Goal: Task Accomplishment & Management: Complete application form

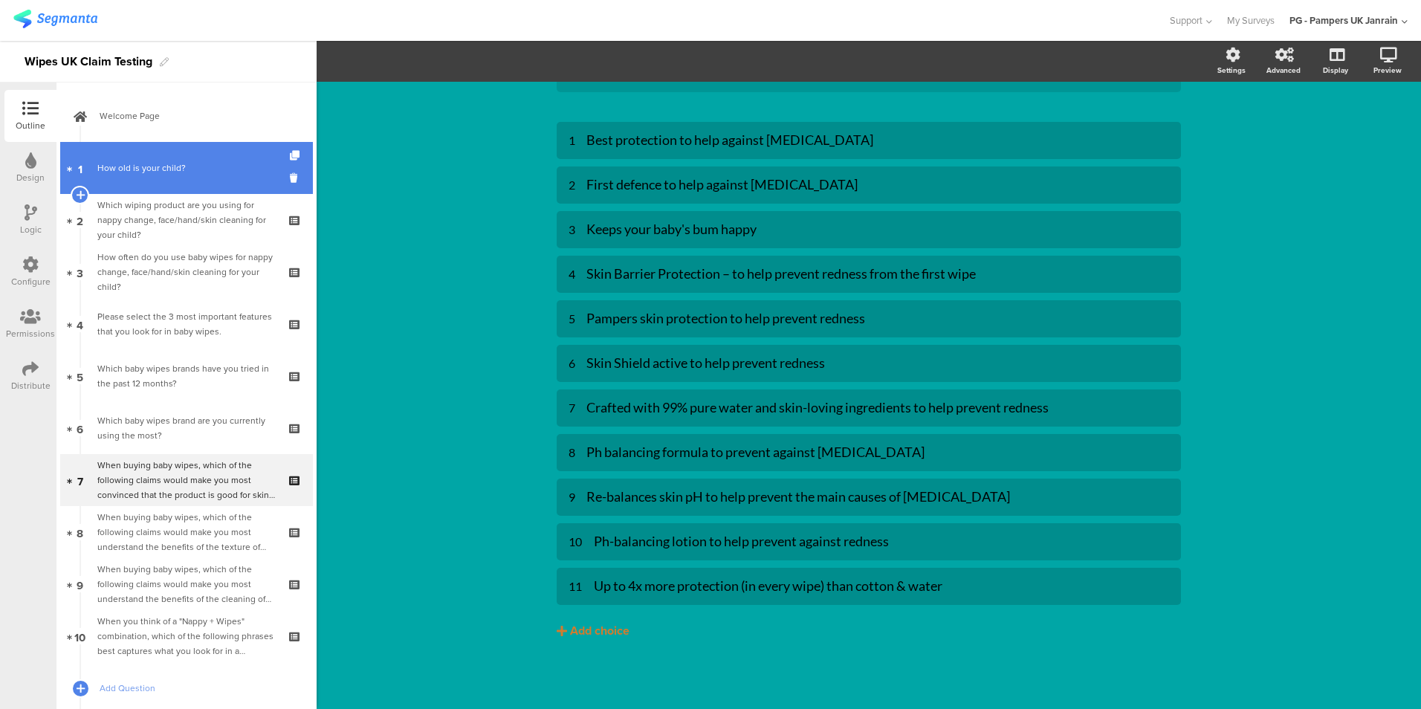
click at [175, 178] on link "1 How old is your child?" at bounding box center [186, 168] width 253 height 52
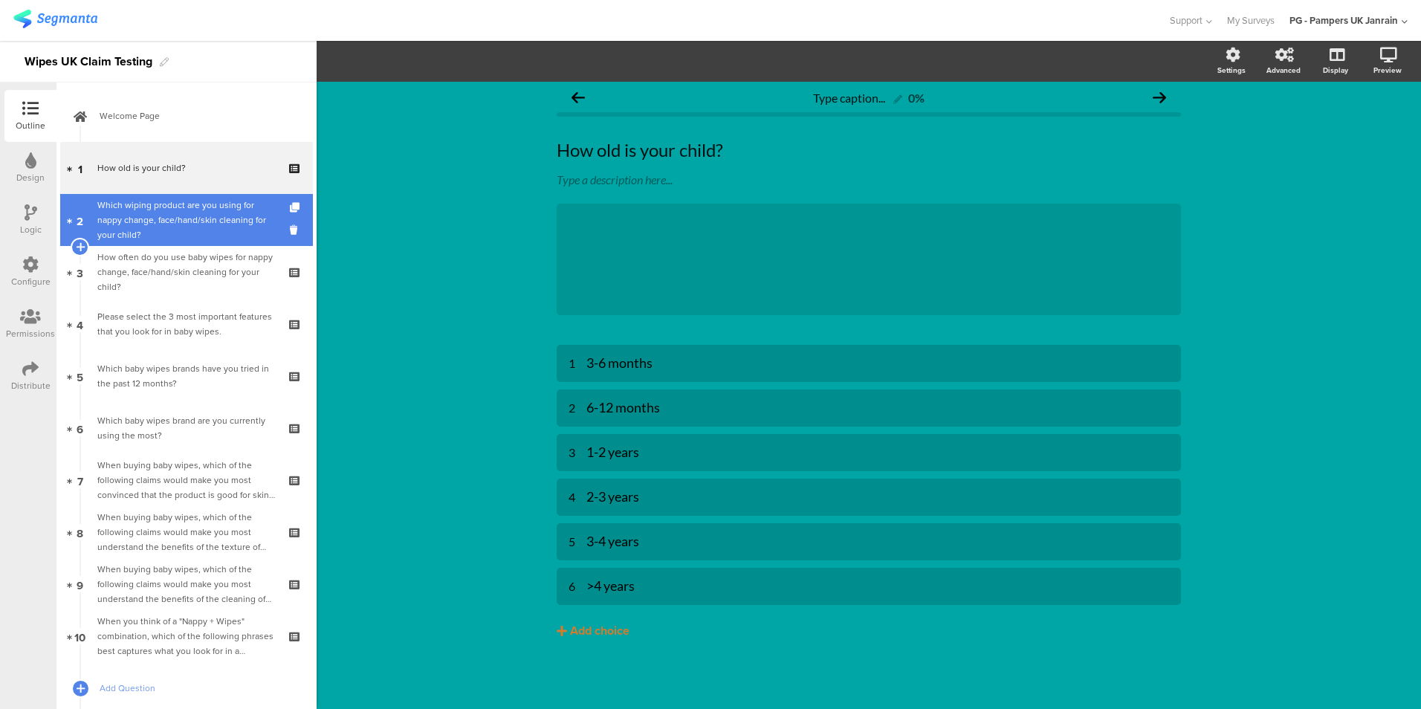
click at [181, 208] on div "Which wiping product are you using for nappy change, face/hand/skin cleaning fo…" at bounding box center [186, 220] width 178 height 45
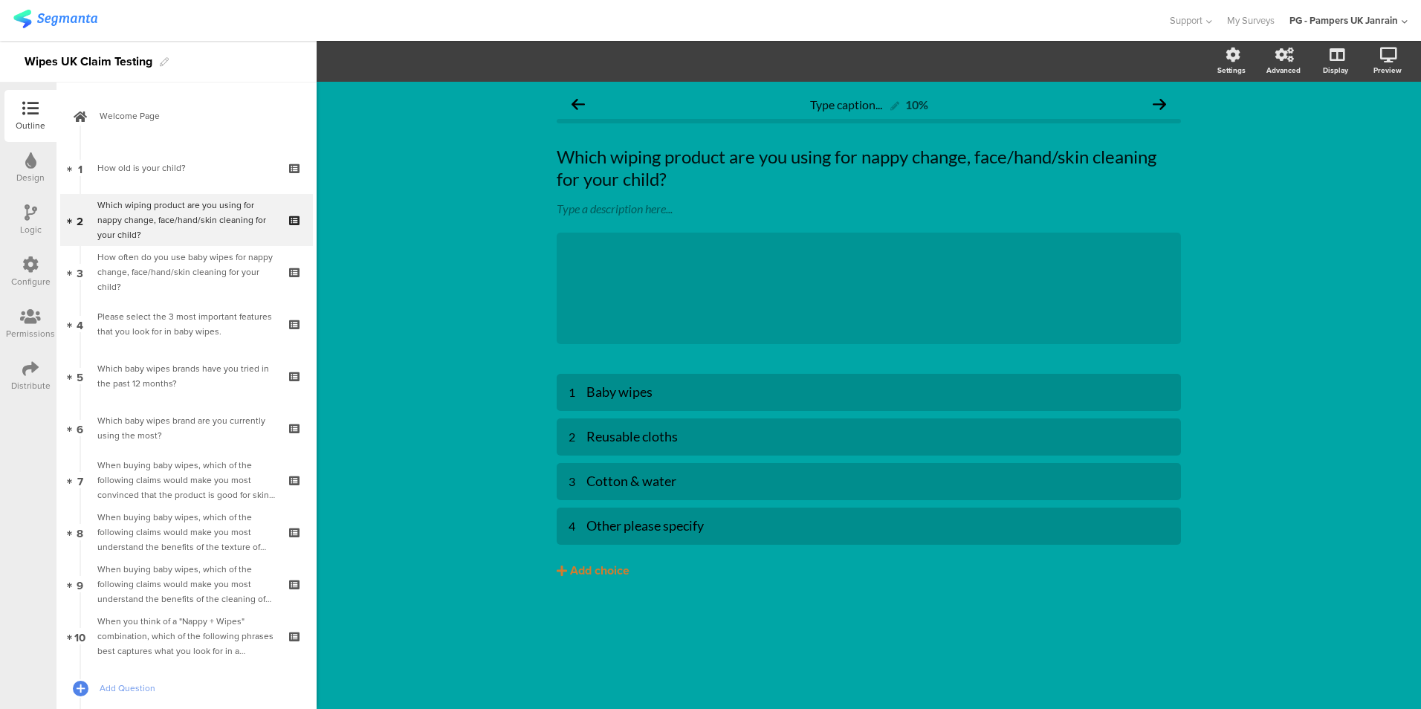
click at [16, 218] on div "Logic" at bounding box center [30, 220] width 52 height 52
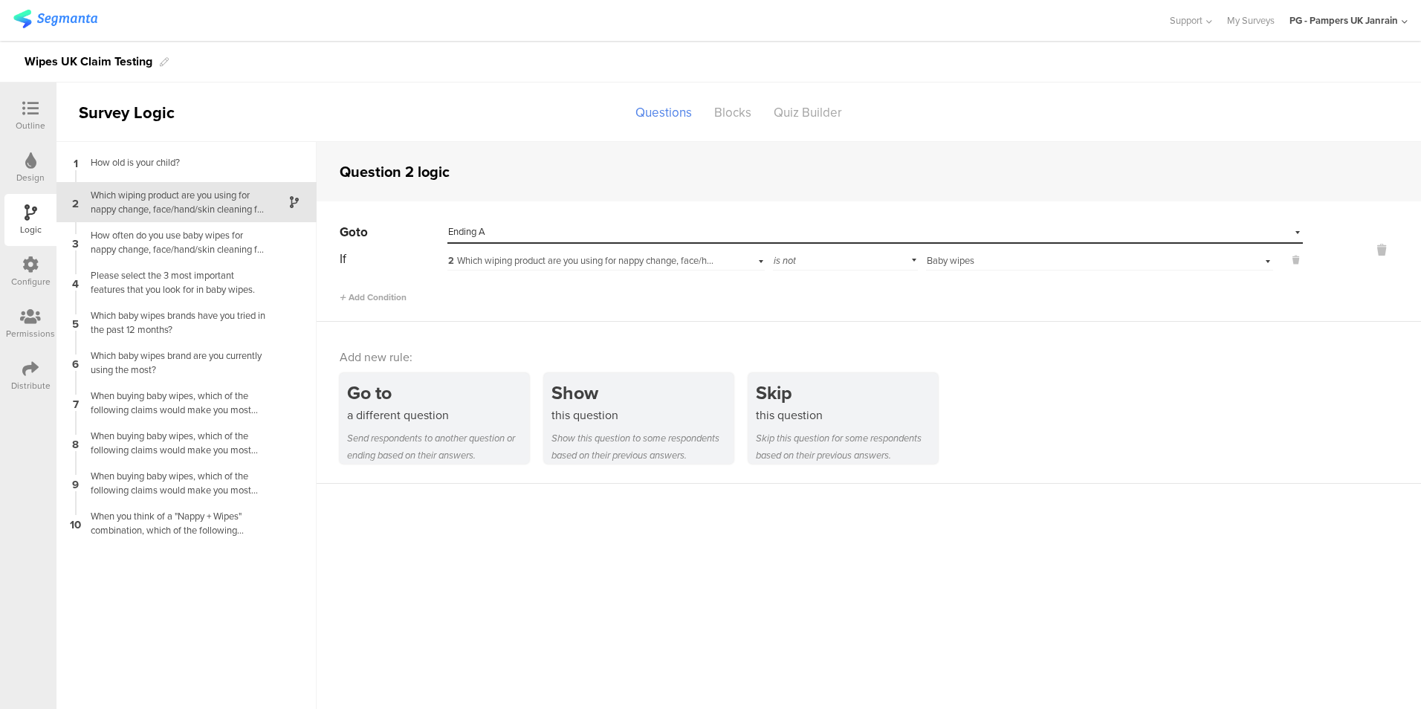
click at [40, 107] on div at bounding box center [31, 109] width 30 height 19
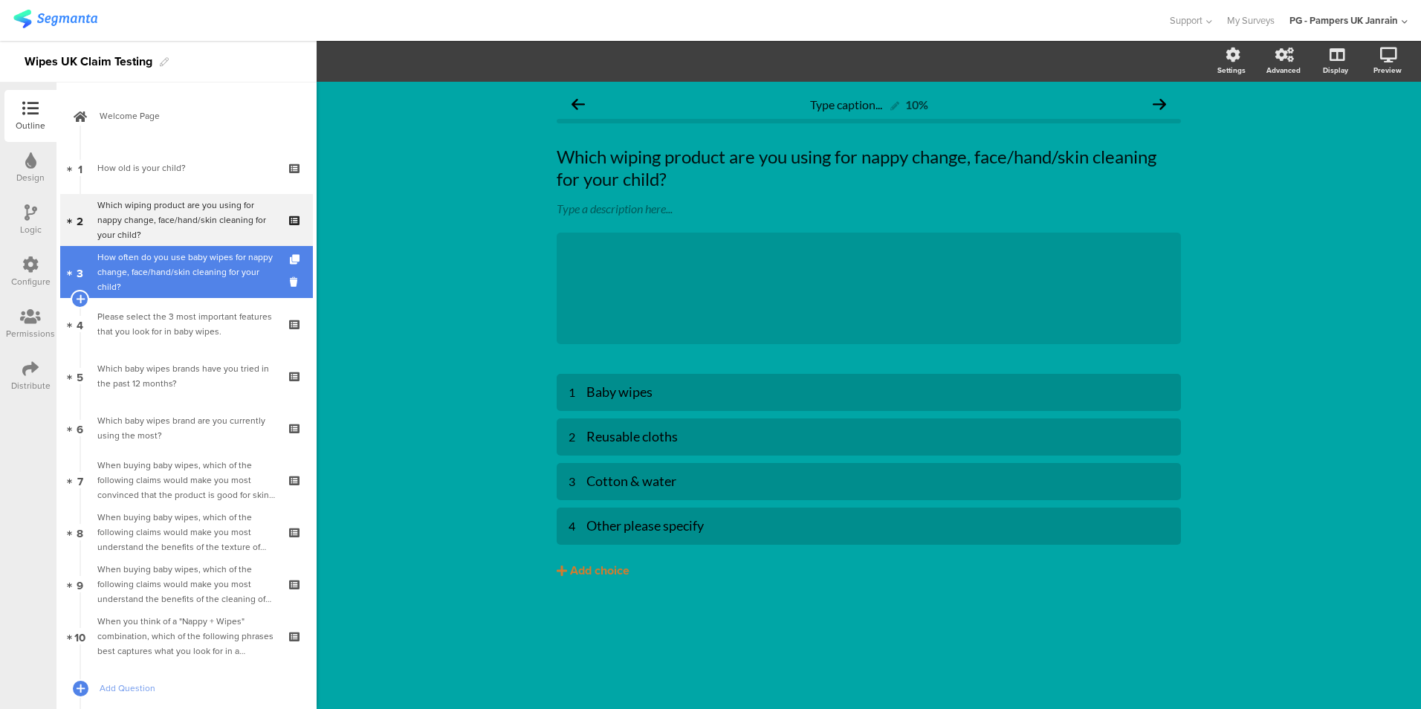
click at [172, 268] on div "How often do you use baby wipes for nappy change, face/hand/skin cleaning for y…" at bounding box center [186, 272] width 178 height 45
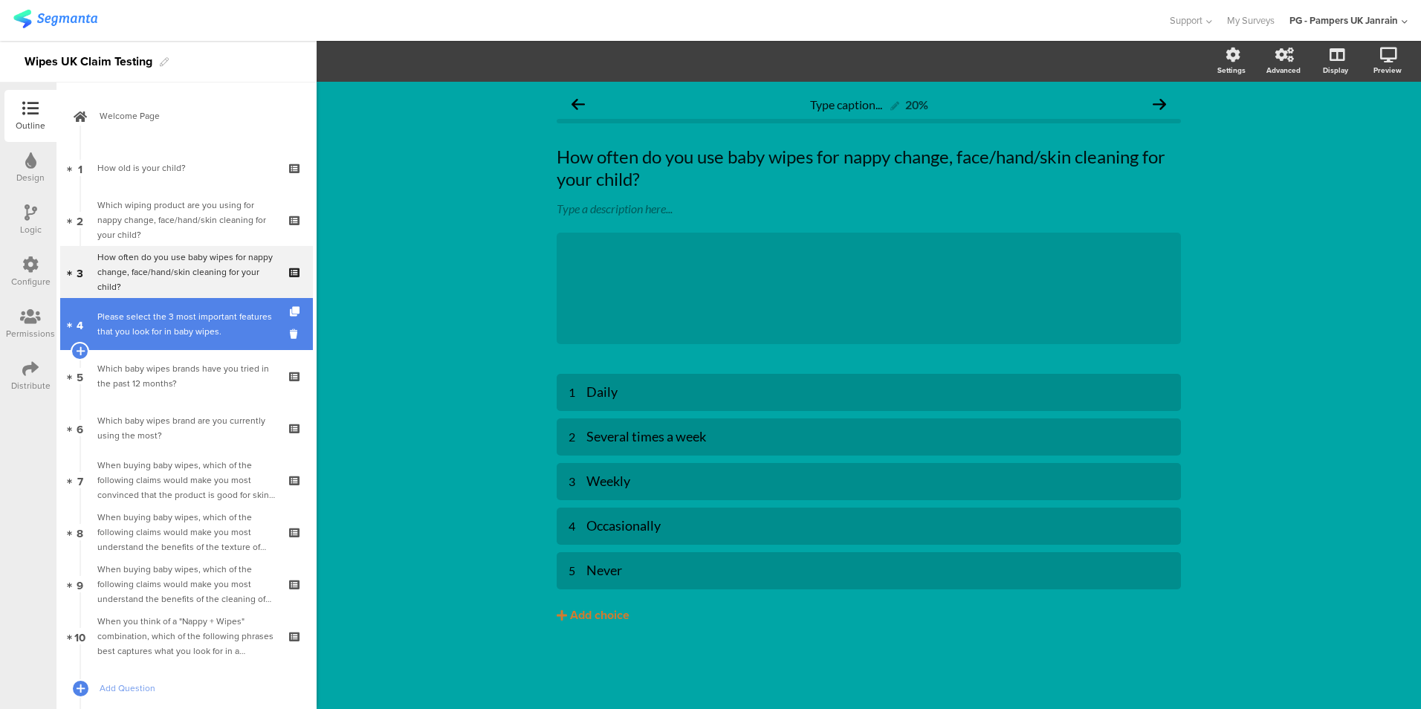
click at [146, 321] on div "Please select the 3 most important features that you look for in baby wipes." at bounding box center [186, 324] width 178 height 30
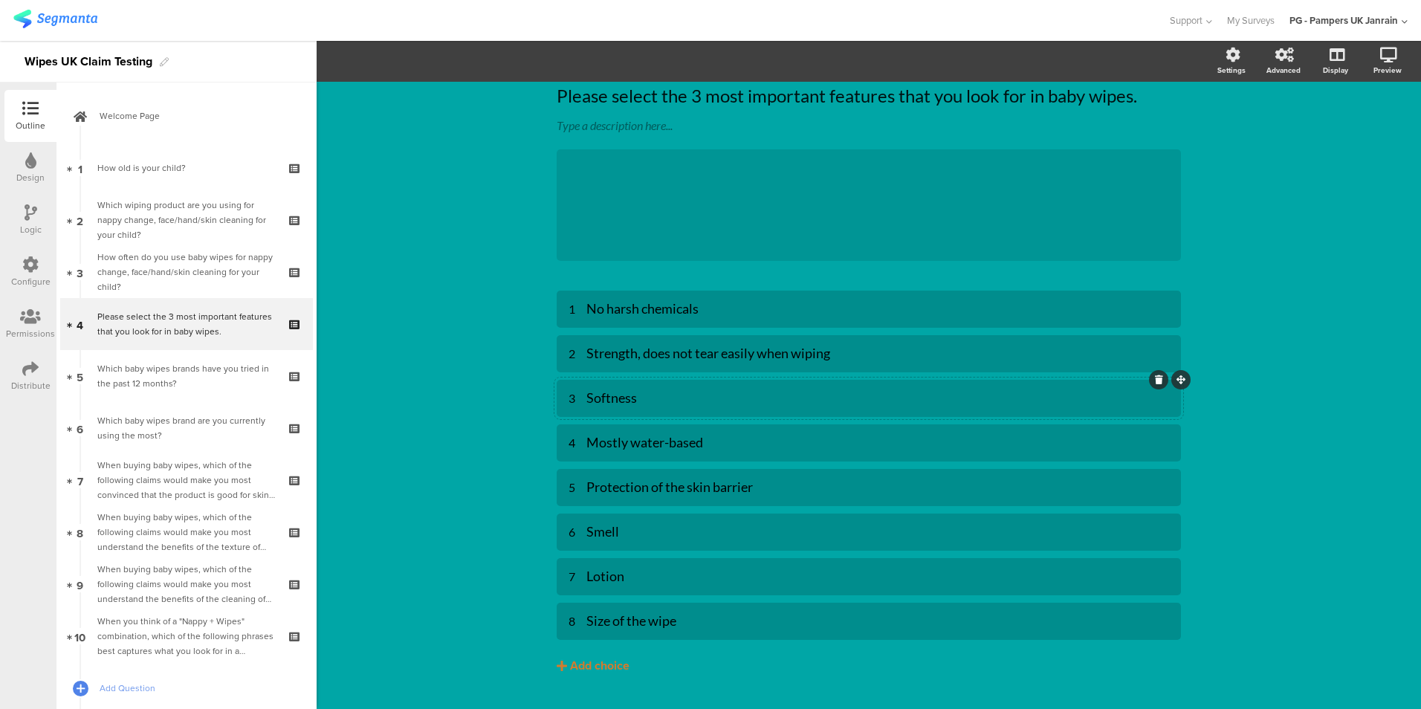
scroll to position [96, 0]
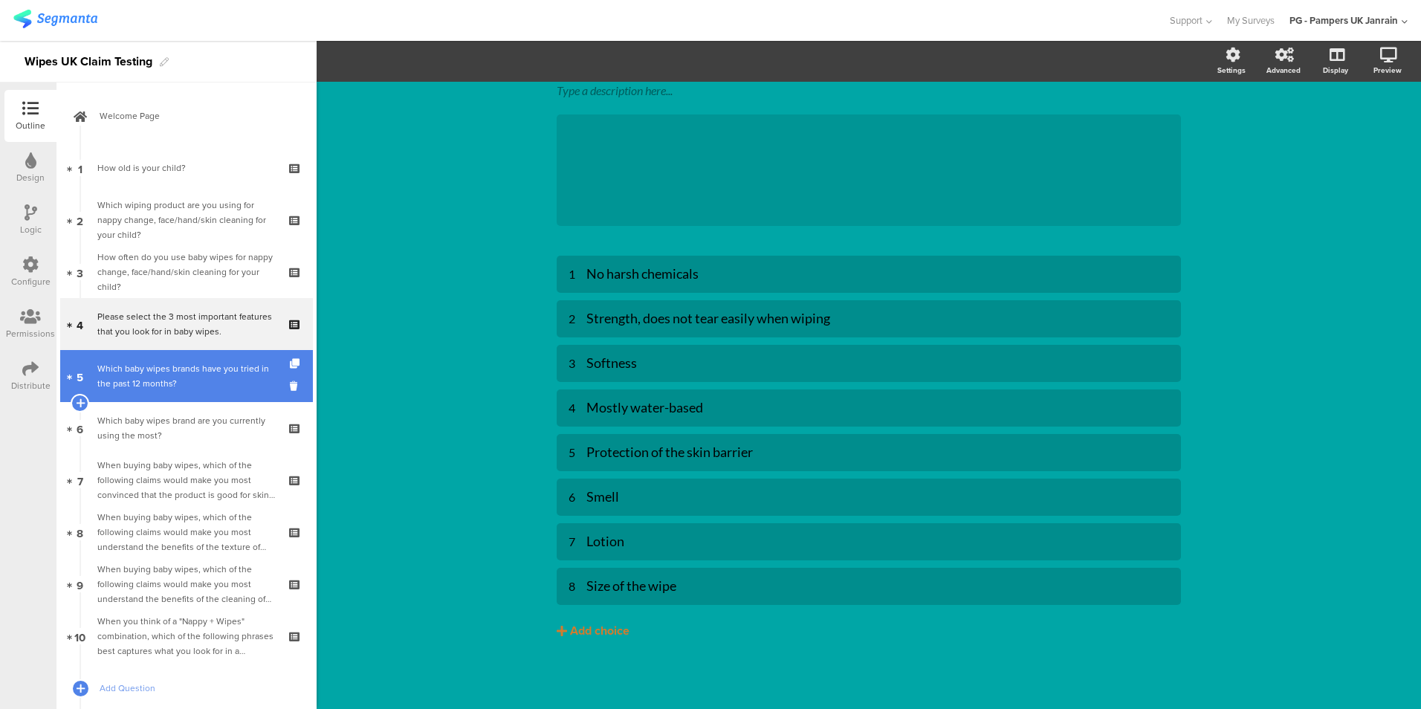
click at [240, 378] on div "Which baby wipes brands have you tried in the past 12 months?" at bounding box center [186, 376] width 178 height 30
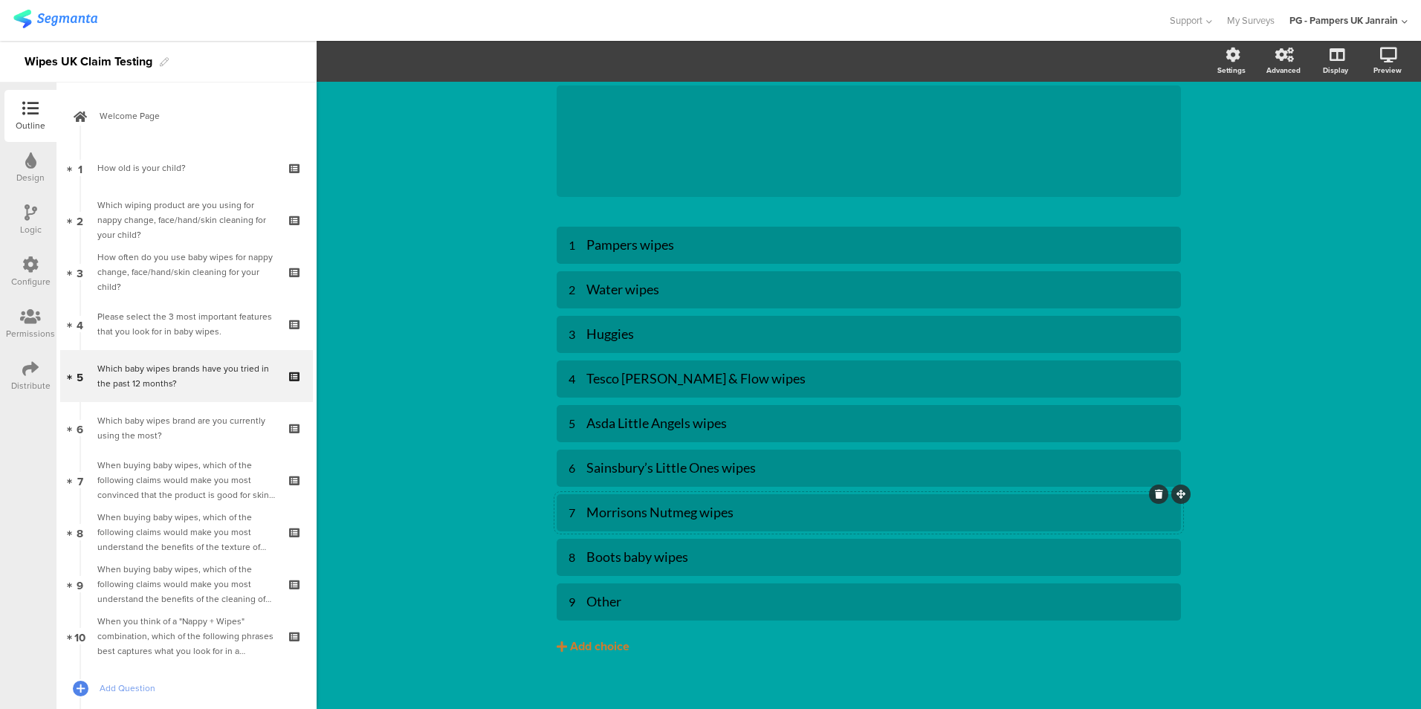
scroll to position [140, 0]
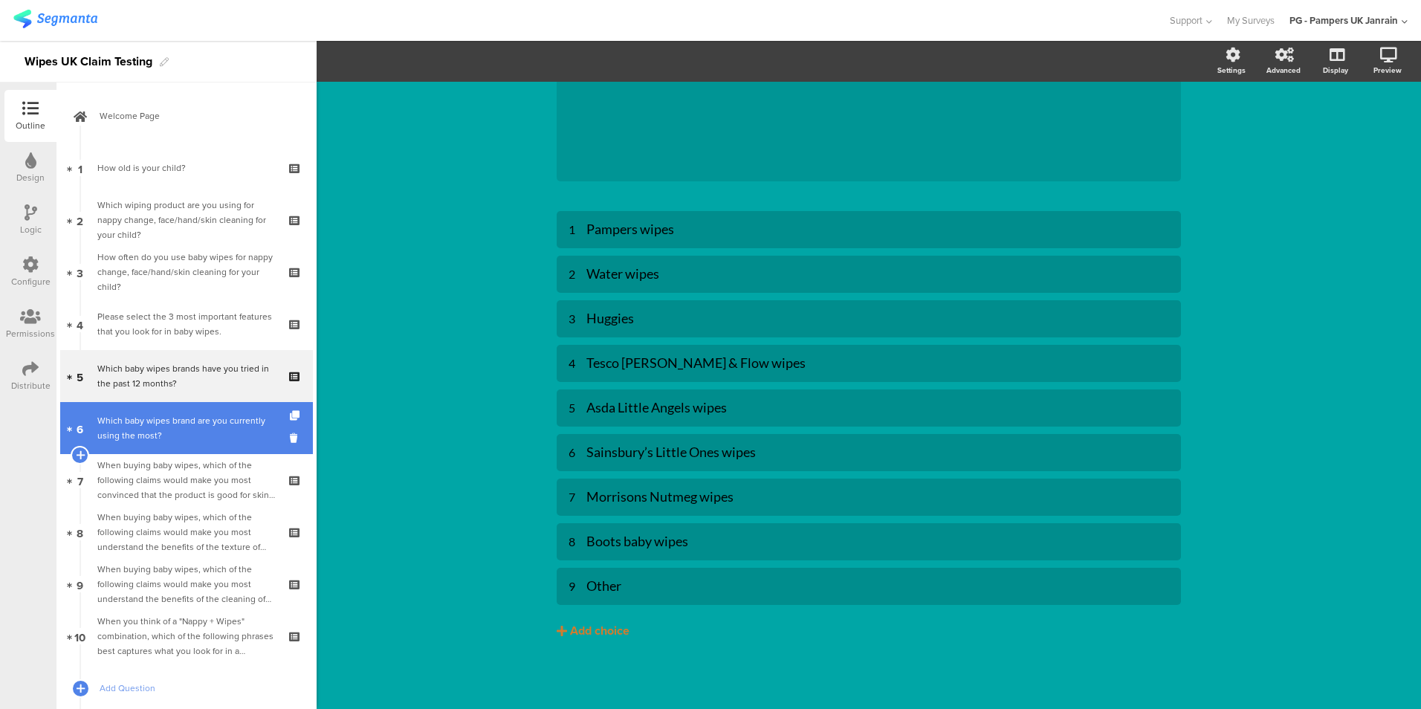
click at [149, 421] on div "Which baby wipes brand are you currently using the most?" at bounding box center [186, 428] width 178 height 30
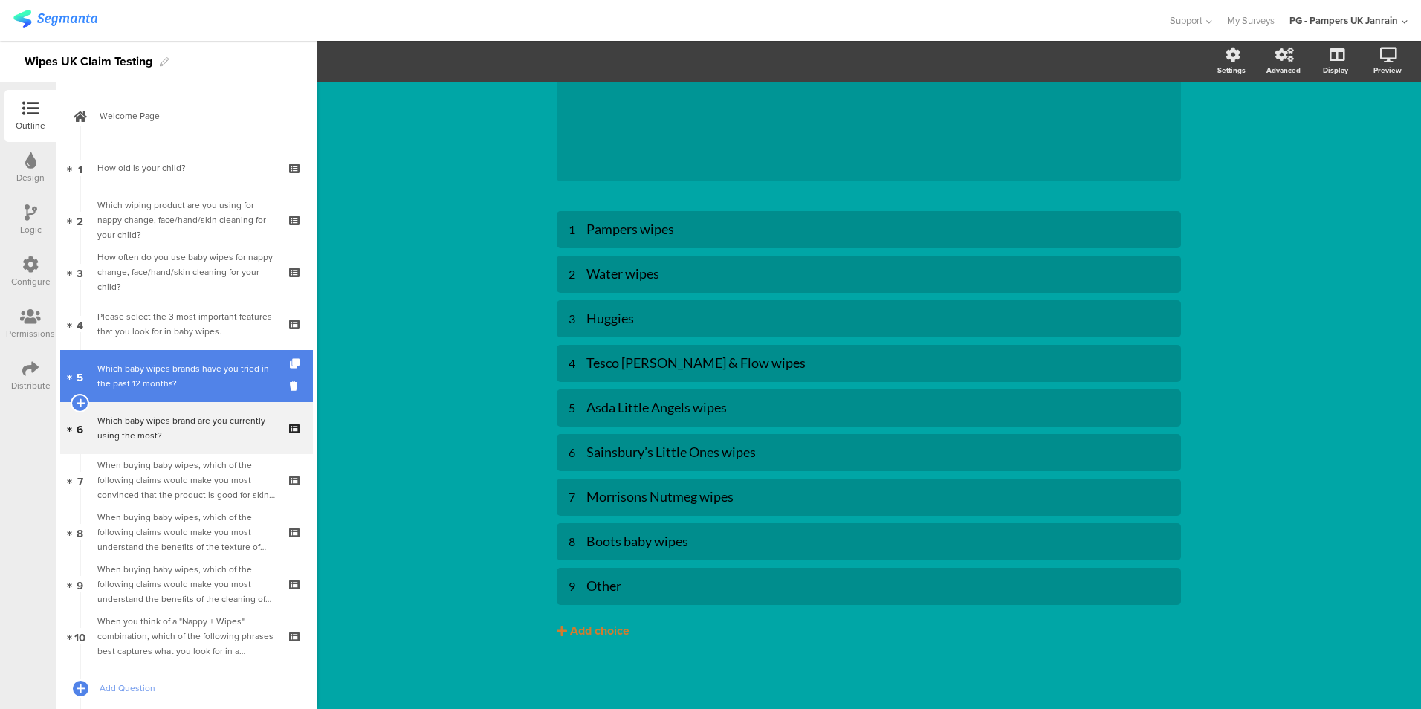
click at [94, 357] on link "5 Which baby wipes brands have you tried in the past 12 months?" at bounding box center [186, 376] width 253 height 52
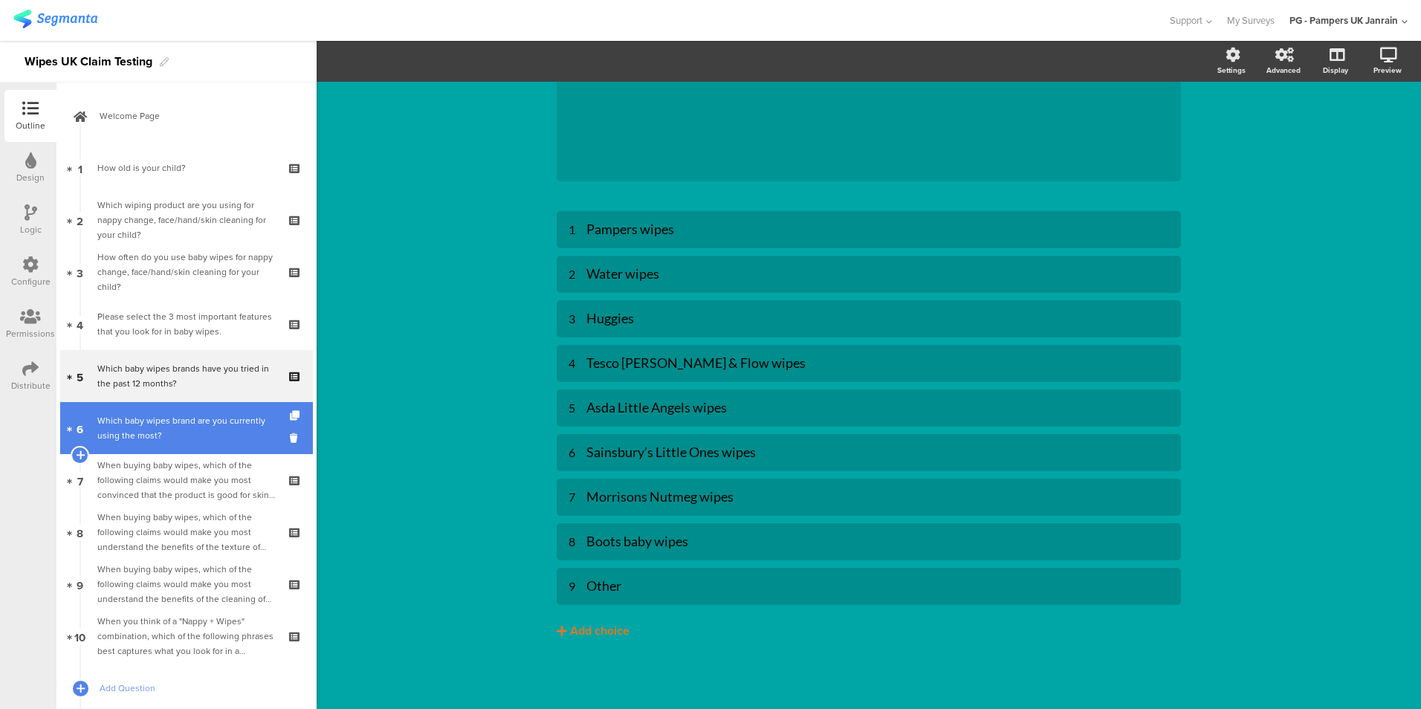
click at [132, 427] on div "Which baby wipes brand are you currently using the most?" at bounding box center [186, 428] width 178 height 30
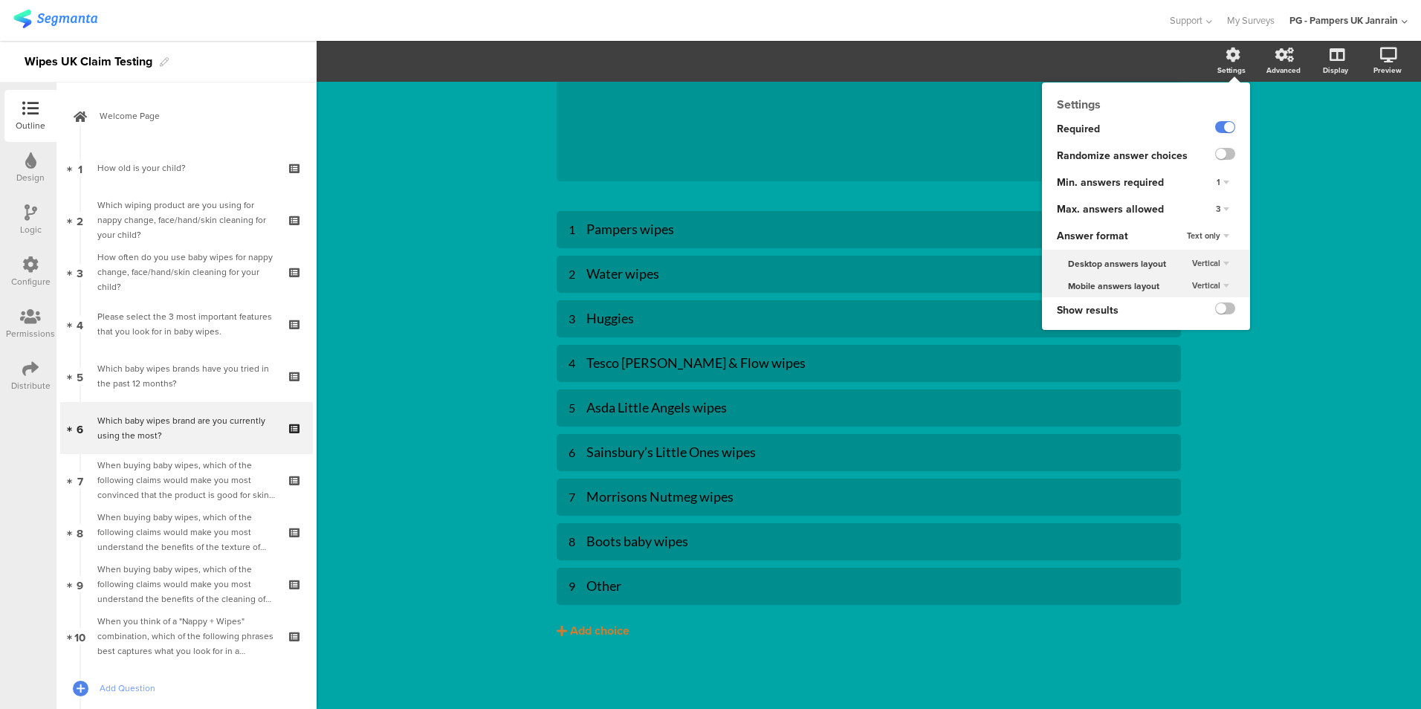
click at [1226, 58] on icon at bounding box center [1233, 55] width 15 height 15
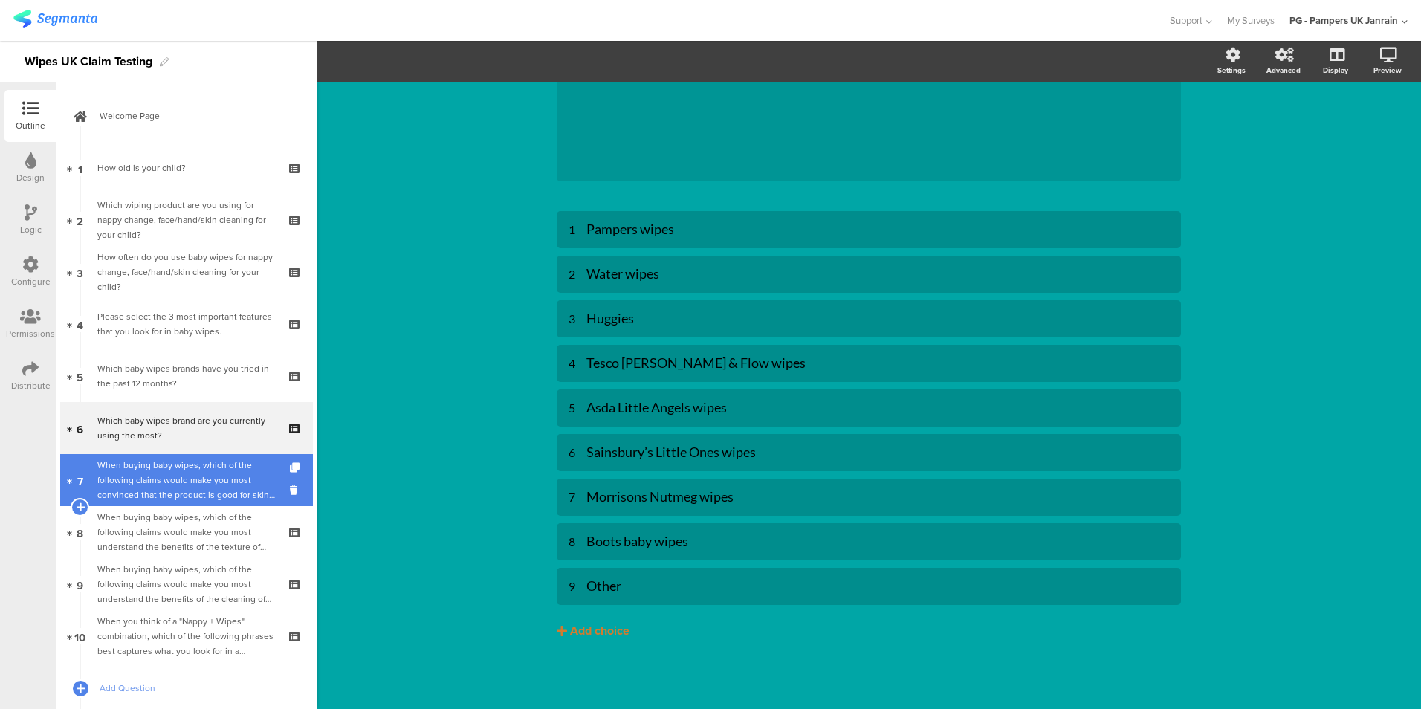
click at [162, 473] on div "When buying baby wipes, which of the following claims would make you most convi…" at bounding box center [186, 480] width 178 height 45
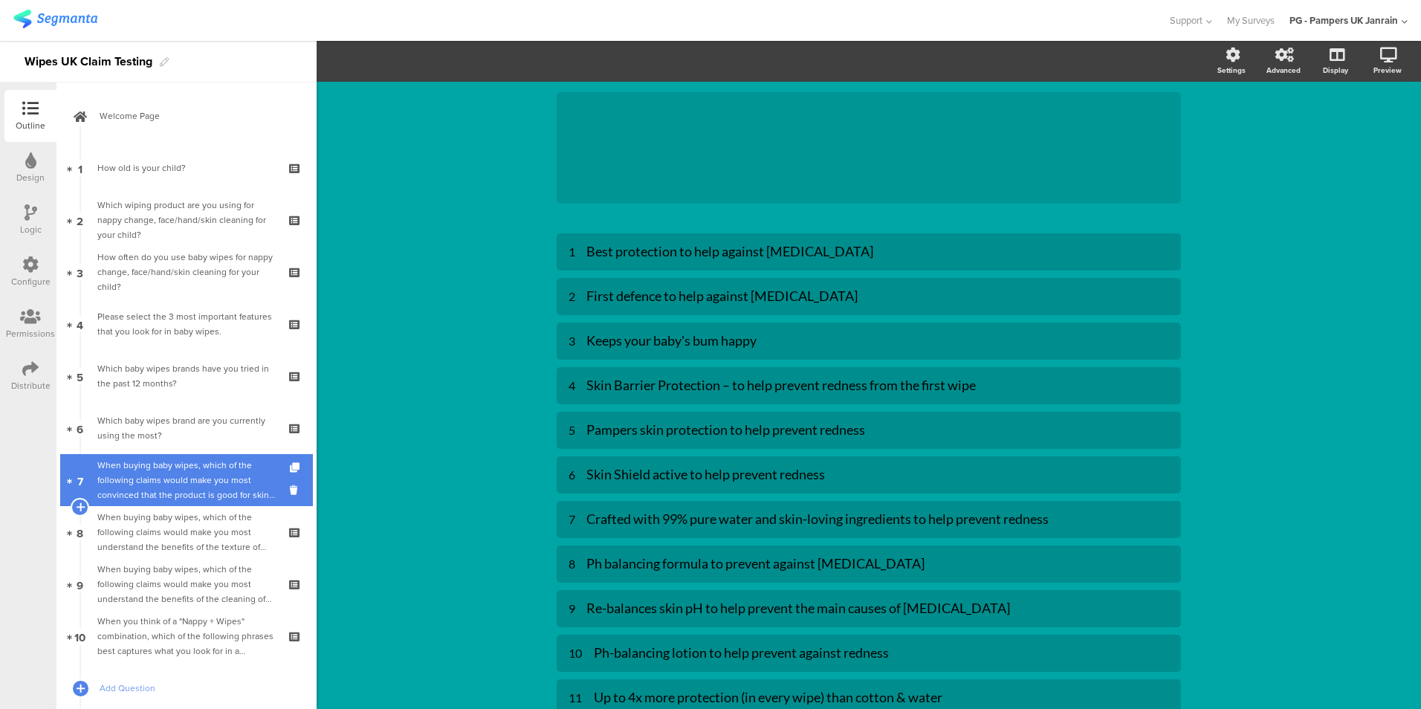
click at [172, 455] on link "7 When buying baby wipes, which of the following claims would make you most con…" at bounding box center [186, 480] width 253 height 52
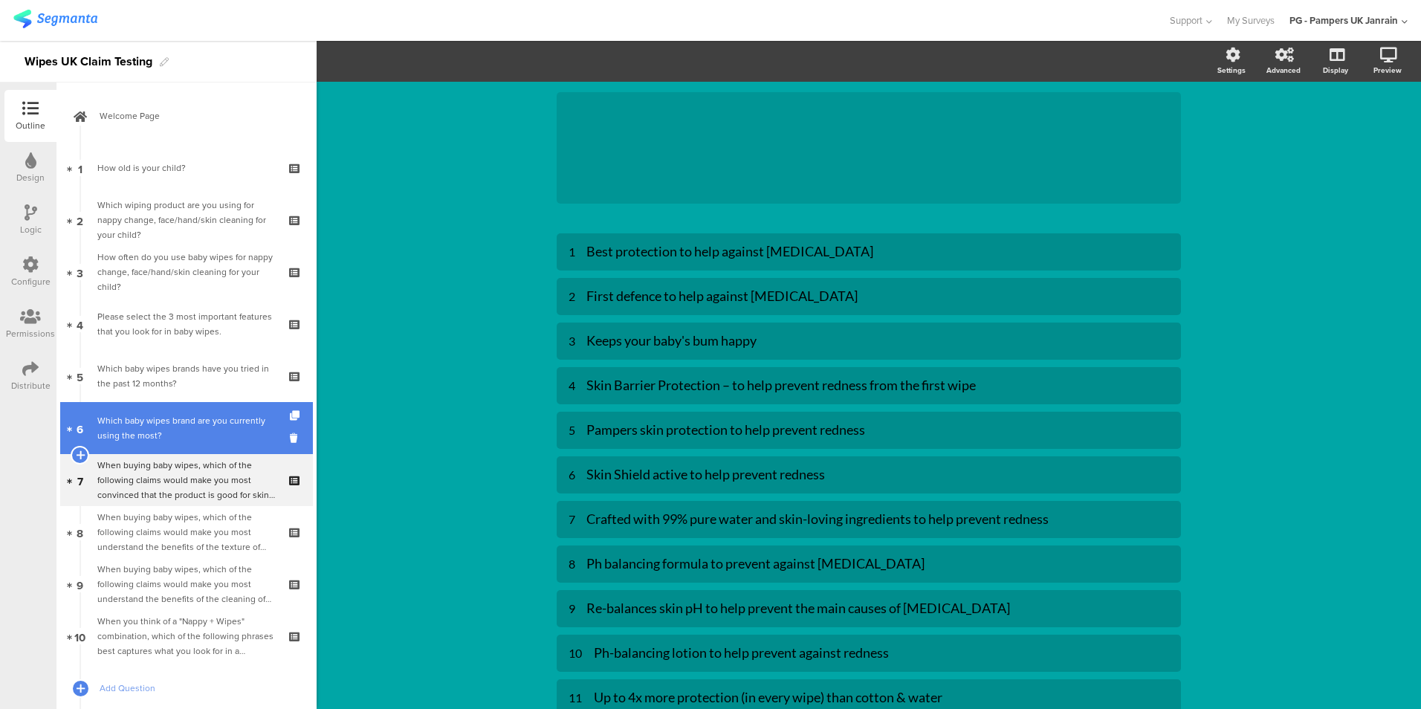
click at [172, 427] on div "Which baby wipes brand are you currently using the most?" at bounding box center [186, 428] width 178 height 30
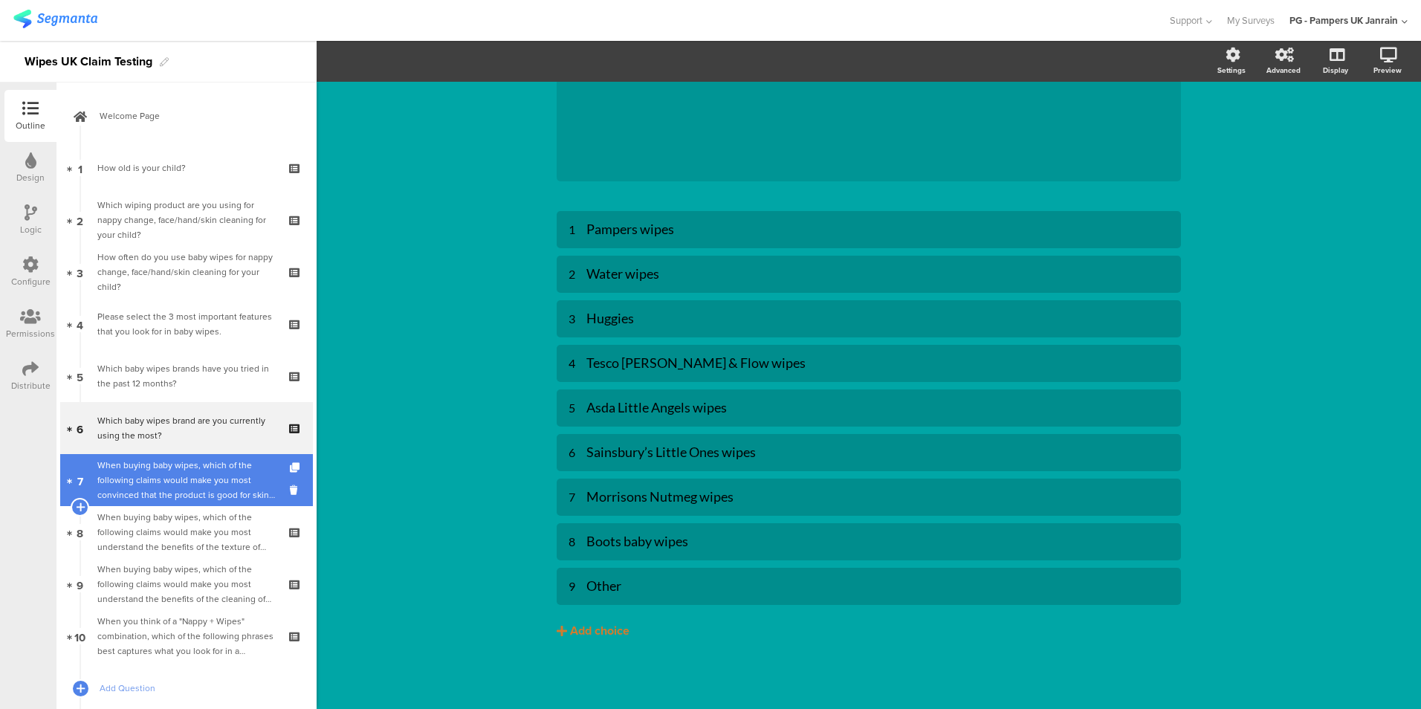
click at [169, 488] on div "When buying baby wipes, which of the following claims would make you most convi…" at bounding box center [186, 480] width 178 height 45
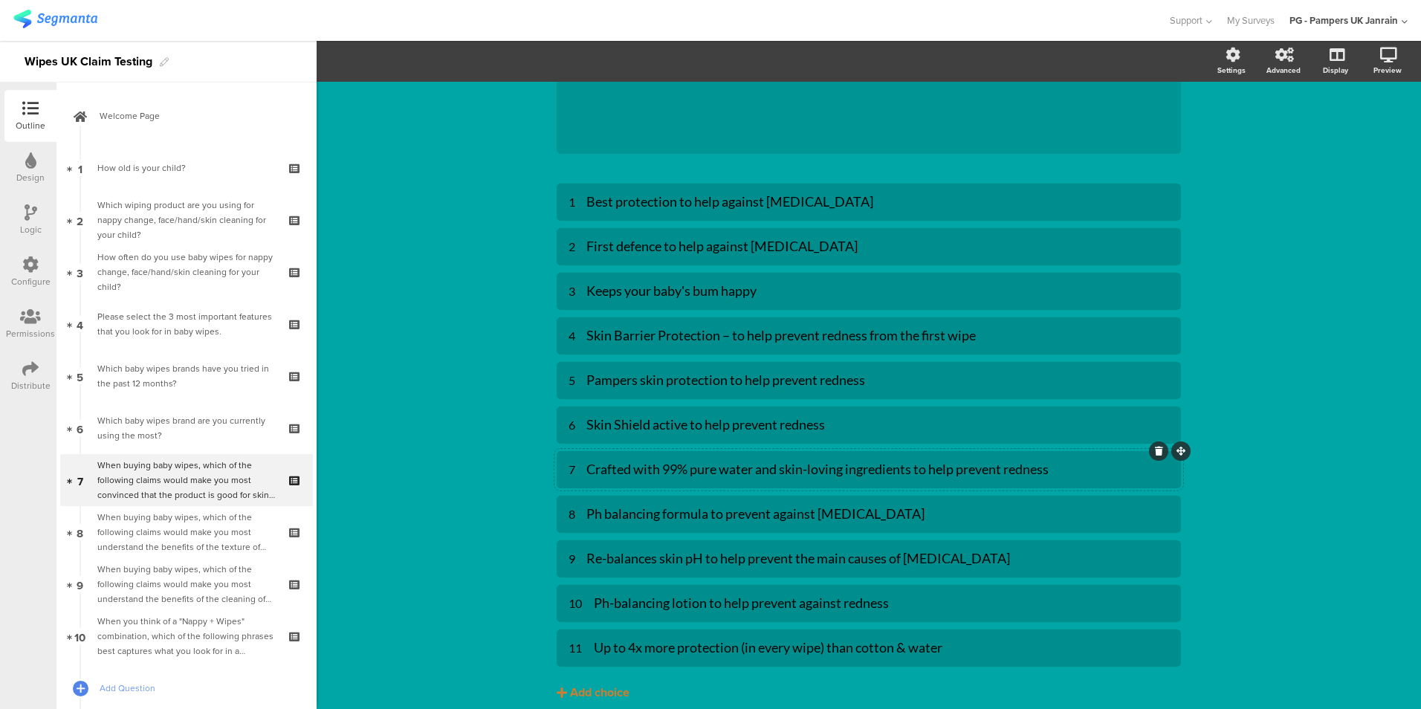
scroll to position [252, 0]
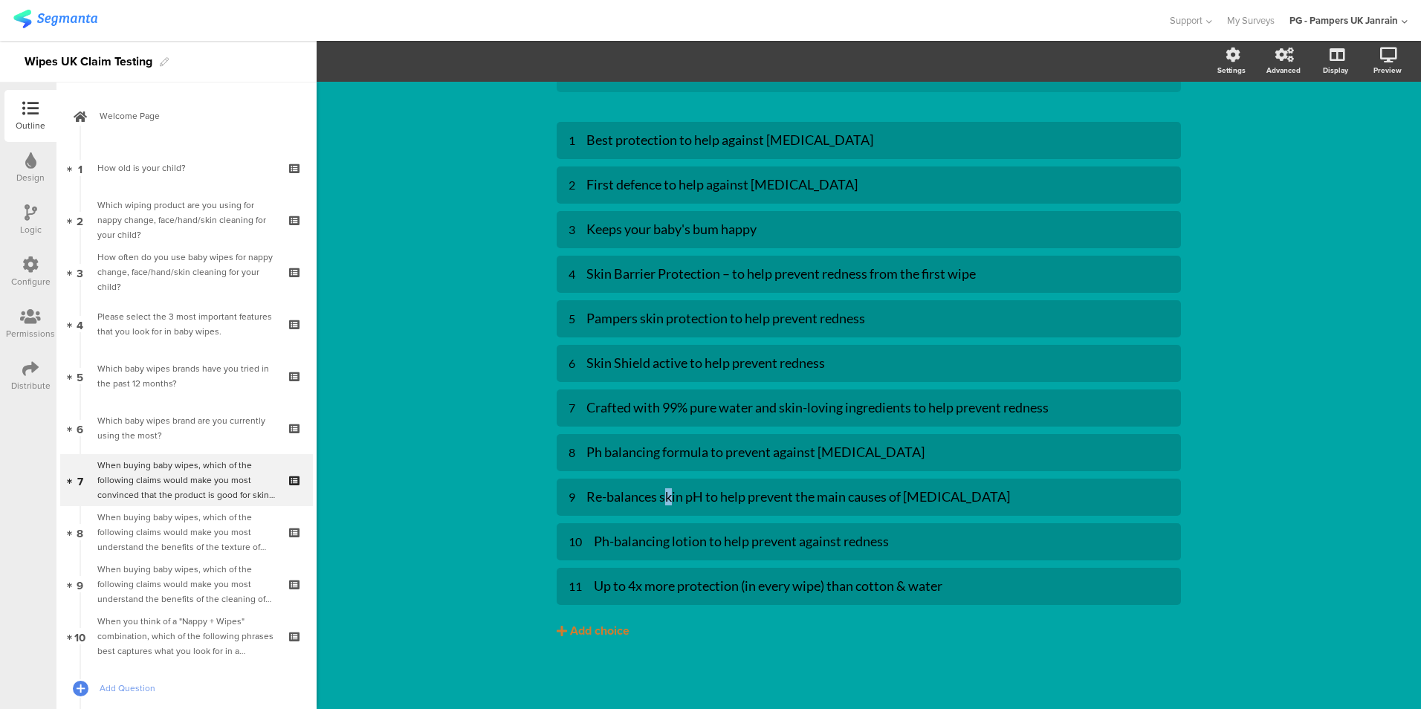
drag, startPoint x: 661, startPoint y: 496, endPoint x: 665, endPoint y: 473, distance: 23.5
click at [665, 473] on div "1 Best protection to help against [MEDICAL_DATA] 2 First defence to help agains…" at bounding box center [869, 363] width 624 height 483
drag, startPoint x: 1096, startPoint y: 506, endPoint x: 1101, endPoint y: 444, distance: 62.6
click at [1101, 444] on div "1 Best protection to help against [MEDICAL_DATA] 2 First defence to help agains…" at bounding box center [869, 363] width 624 height 483
drag, startPoint x: 621, startPoint y: 500, endPoint x: 626, endPoint y: 436, distance: 64.1
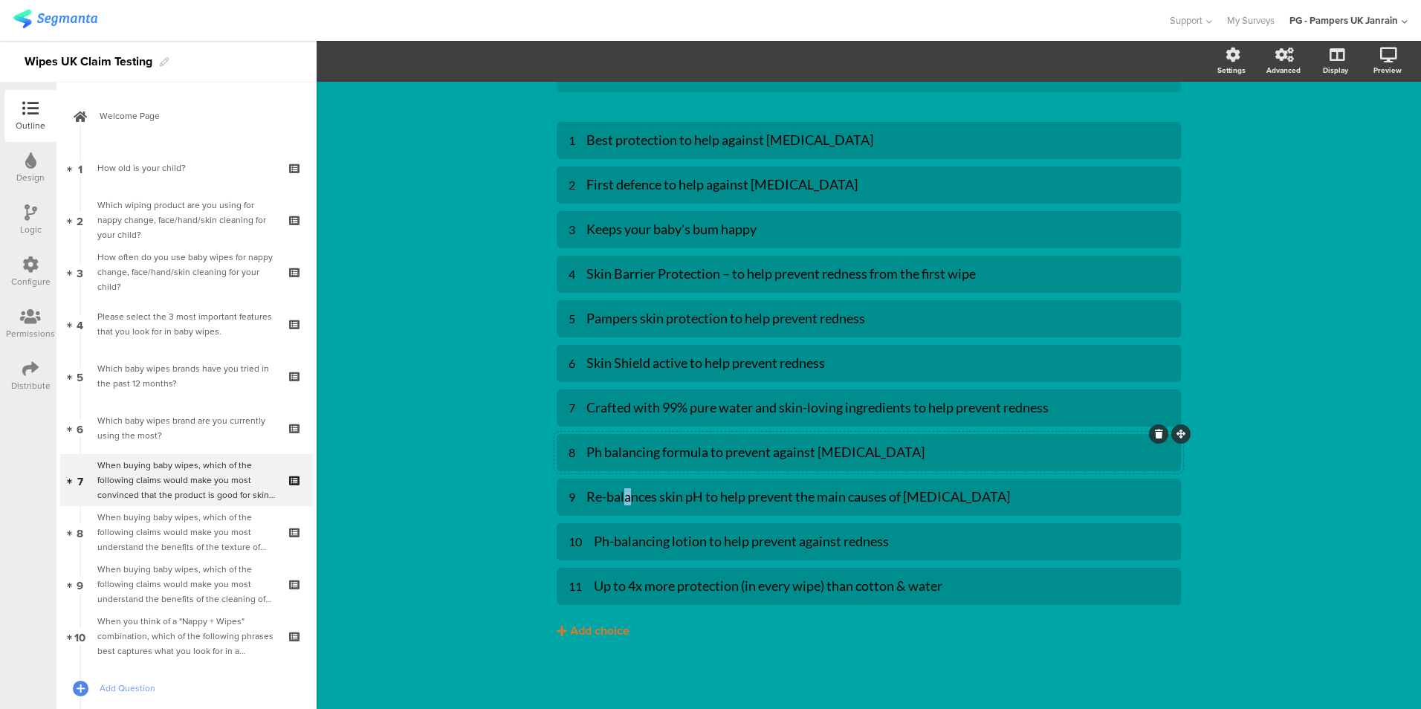
click at [626, 436] on div "1 Best protection to help against [MEDICAL_DATA] 2 First defence to help agains…" at bounding box center [869, 363] width 624 height 483
click at [744, 488] on div "9 Re-balances skin pH to help prevent the main causes of [MEDICAL_DATA]" at bounding box center [869, 497] width 601 height 25
click at [738, 496] on div "Re-balances skin pH to help prevent the main causes of [MEDICAL_DATA]" at bounding box center [877, 496] width 583 height 17
click at [738, 495] on div "Re-balances skin pH to help prevent the main causes of [MEDICAL_DATA]" at bounding box center [877, 496] width 583 height 17
click at [738, 493] on div "Re-balances skin pH to help prevent the main causes of [MEDICAL_DATA]" at bounding box center [877, 496] width 583 height 17
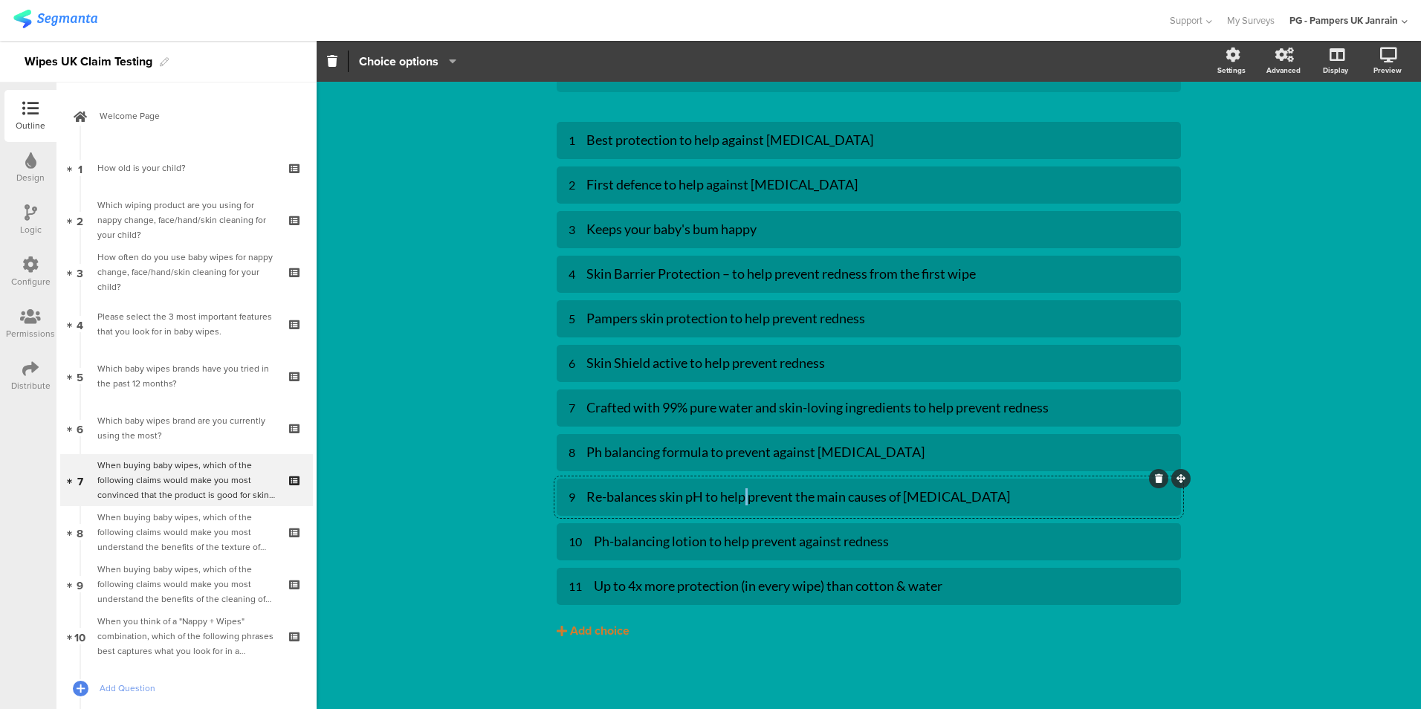
click at [738, 493] on div "Re-balances skin pH to help prevent the main causes of [MEDICAL_DATA]" at bounding box center [877, 496] width 583 height 17
click at [721, 493] on div "Re-balances skin pH to help prevent the main causes of [MEDICAL_DATA]" at bounding box center [877, 496] width 583 height 17
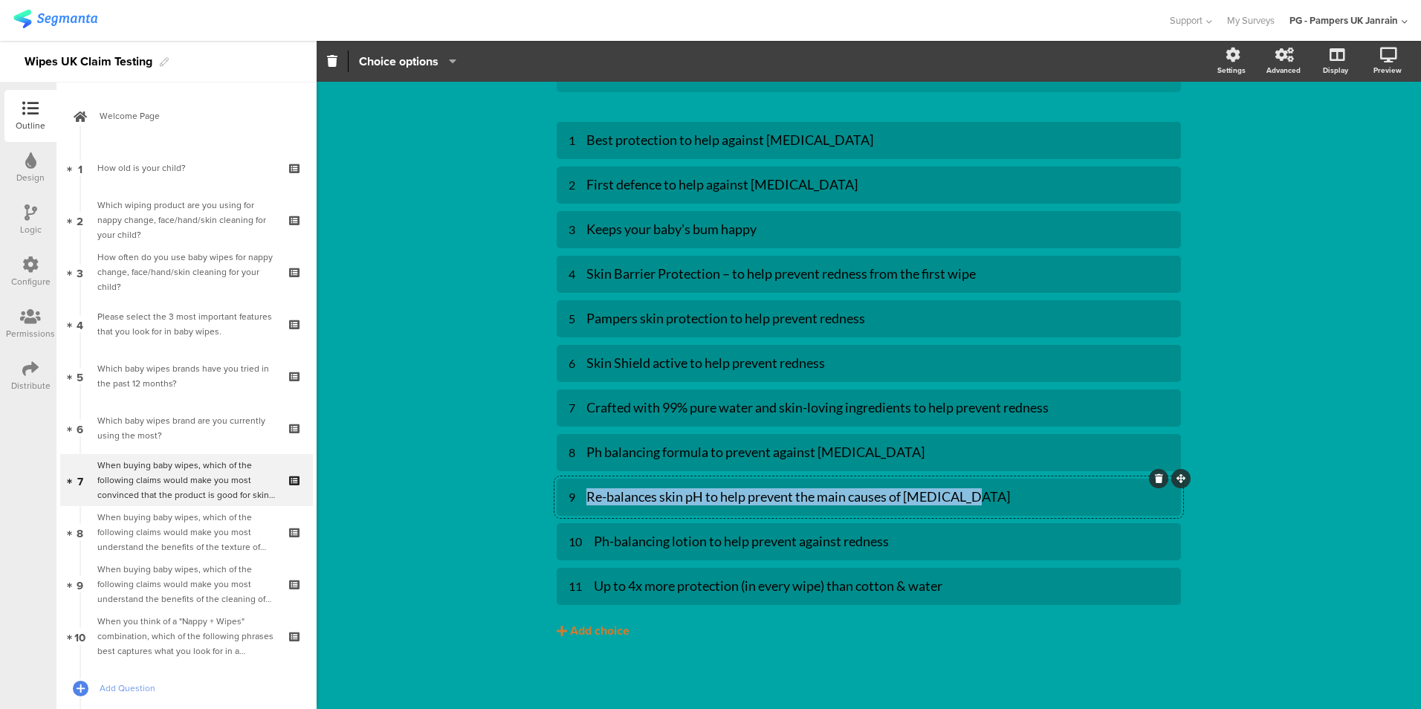
click at [721, 493] on div "Re-balances skin pH to help prevent the main causes of [MEDICAL_DATA]" at bounding box center [877, 496] width 583 height 17
copy div "Re-balances skin pH to help prevent the main causes of [MEDICAL_DATA]"
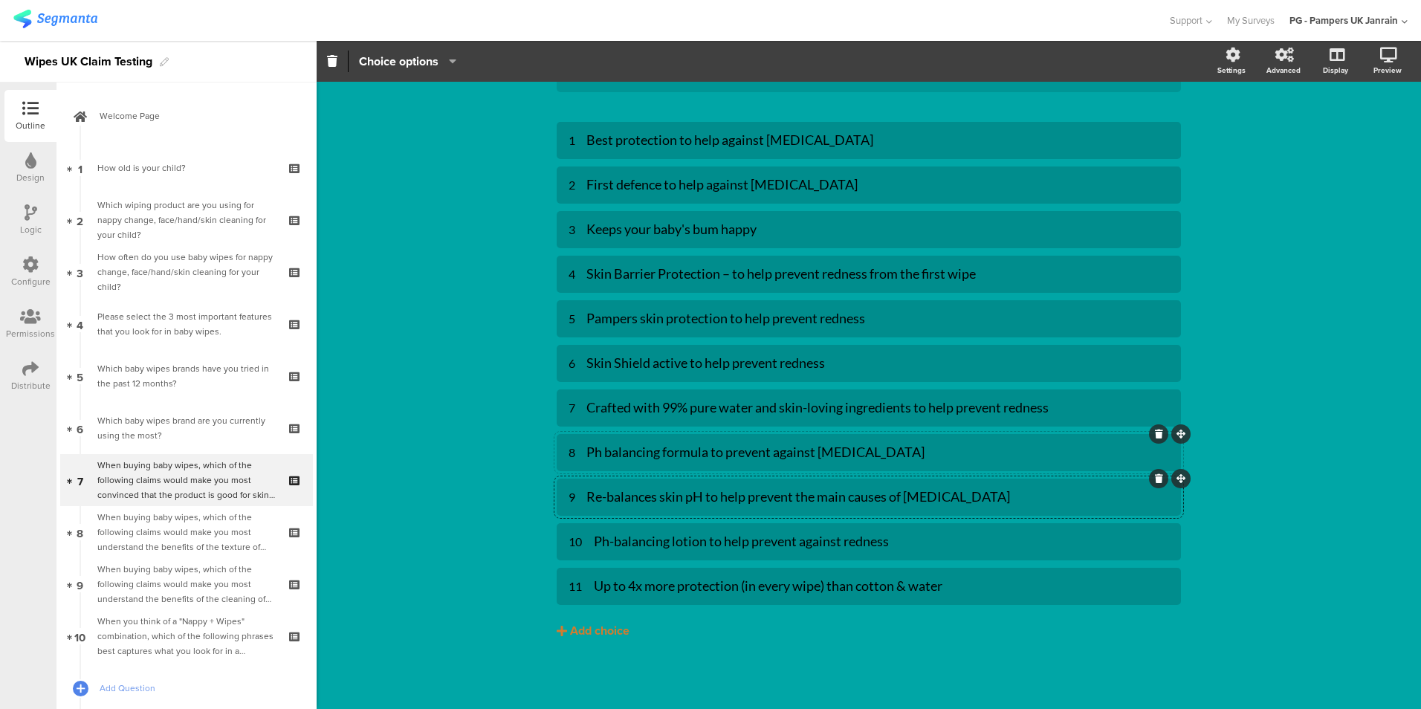
click at [699, 454] on div "Ph balancing formula to prevent against [MEDICAL_DATA]" at bounding box center [877, 452] width 583 height 17
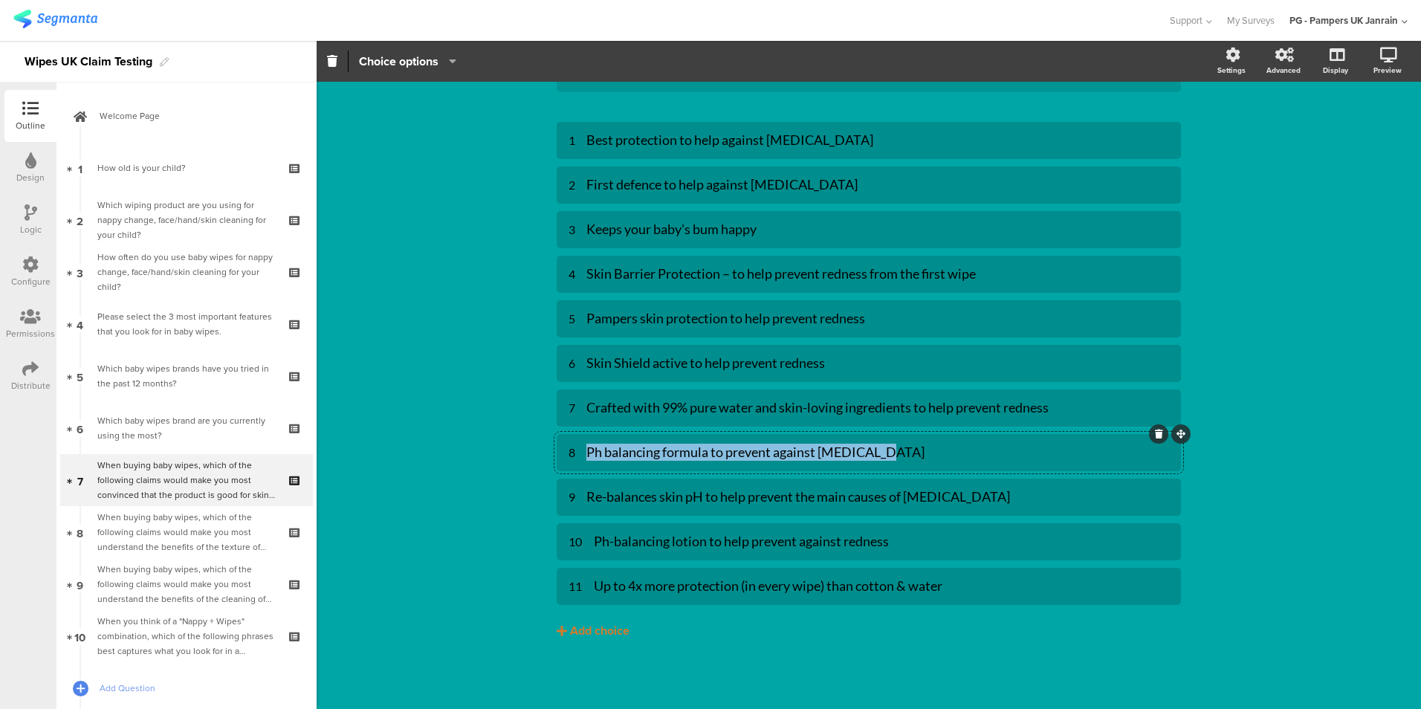
click at [699, 454] on div "Ph balancing formula to prevent against [MEDICAL_DATA]" at bounding box center [877, 452] width 583 height 17
copy div "Ph balancing formula to prevent against [MEDICAL_DATA]"
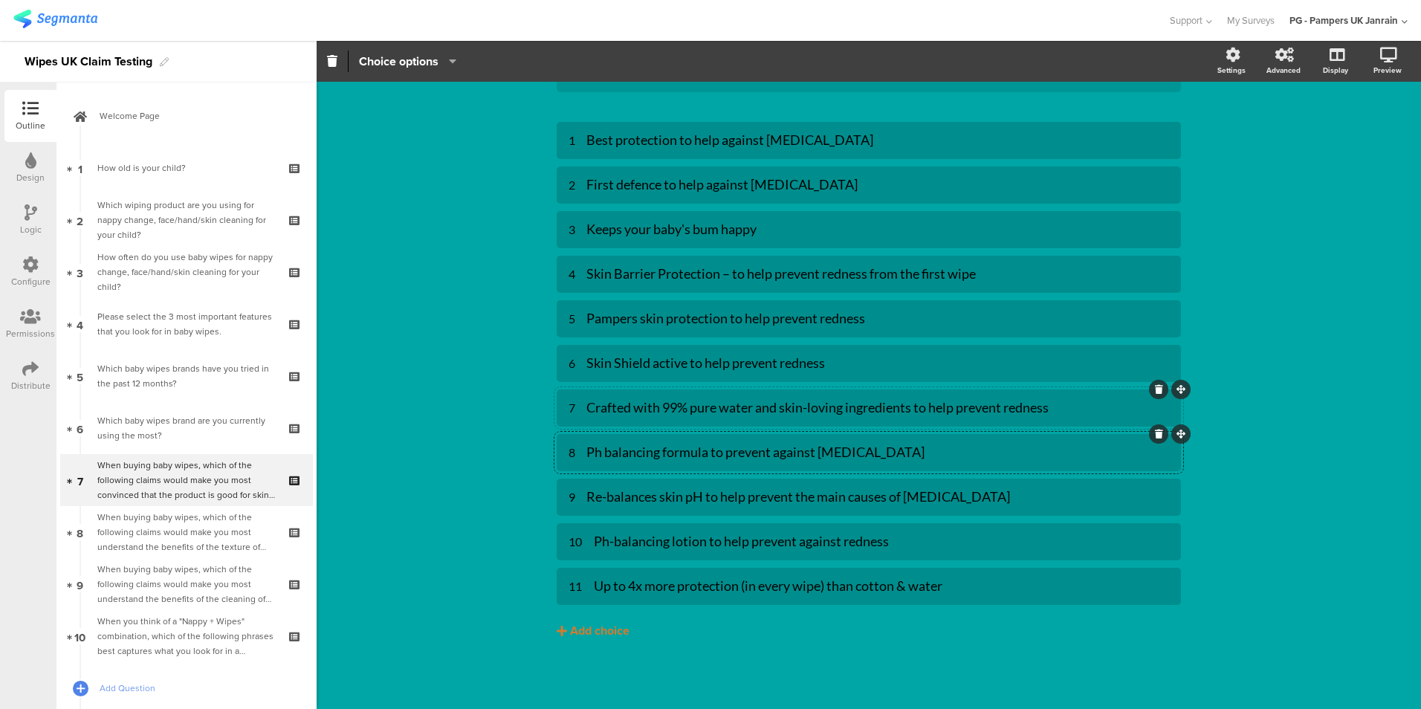
click at [722, 401] on div "Crafted with 99% pure water and skin-loving ingredients to help prevent redness" at bounding box center [877, 407] width 583 height 17
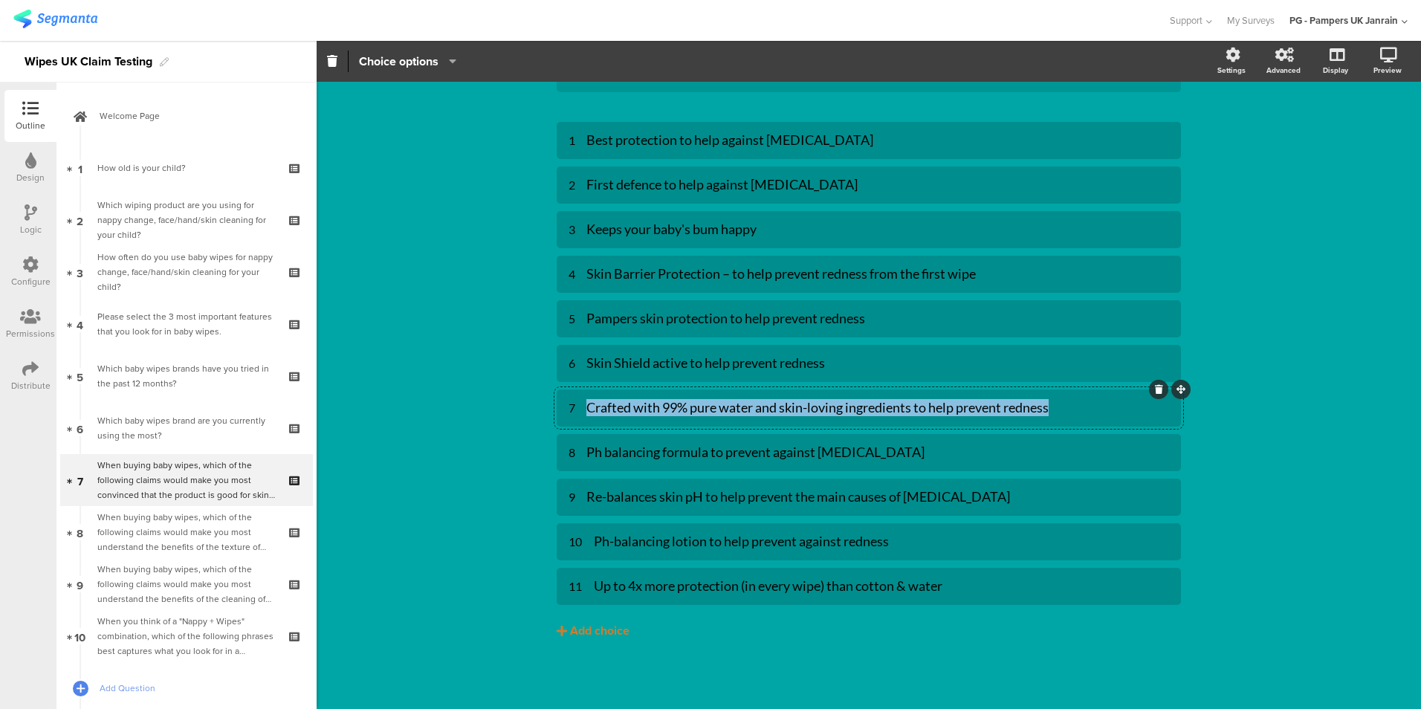
click at [722, 401] on div "Crafted with 99% pure water and skin-loving ingredients to help prevent redness" at bounding box center [877, 407] width 583 height 17
paste div
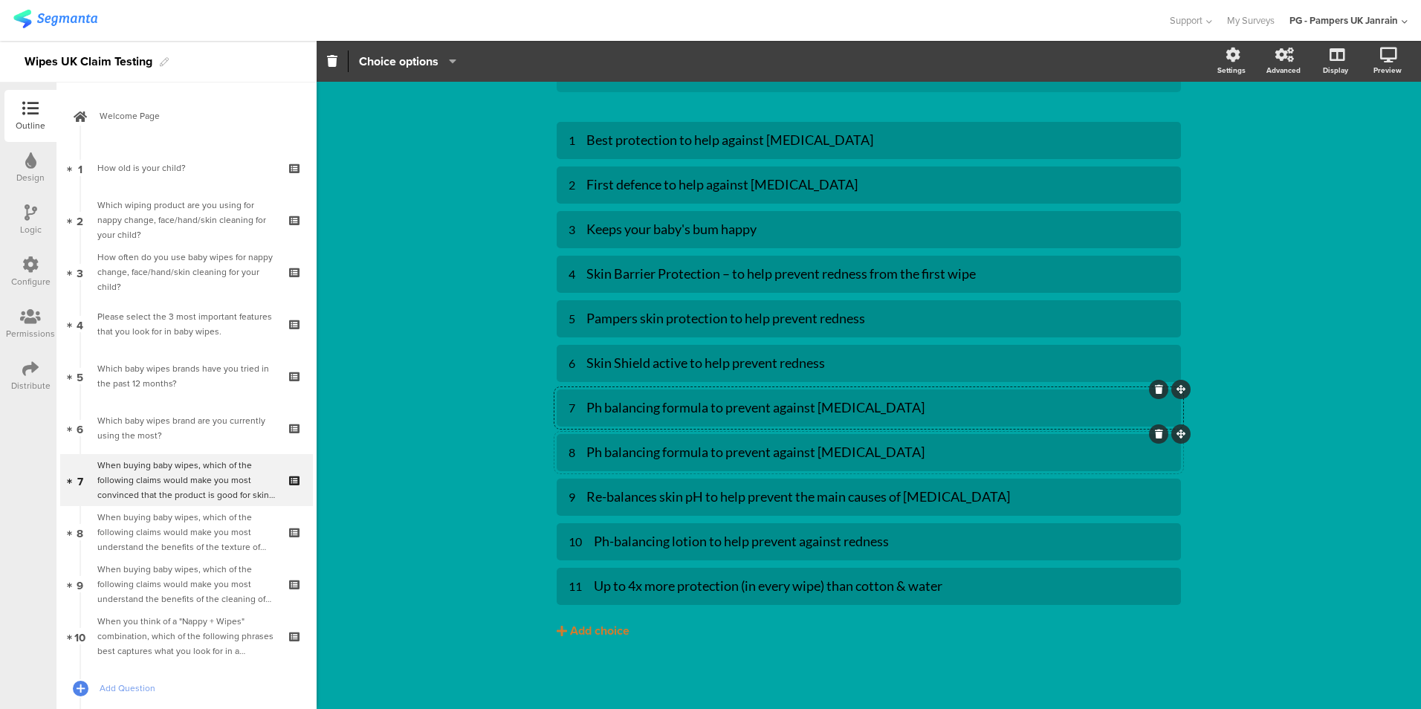
click at [751, 441] on div "8 Ph balancing formula to prevent against [MEDICAL_DATA]" at bounding box center [869, 452] width 601 height 25
paste div
click at [667, 497] on div "Re-balances skin pH to help prevent the main causes of [MEDICAL_DATA]" at bounding box center [877, 496] width 583 height 17
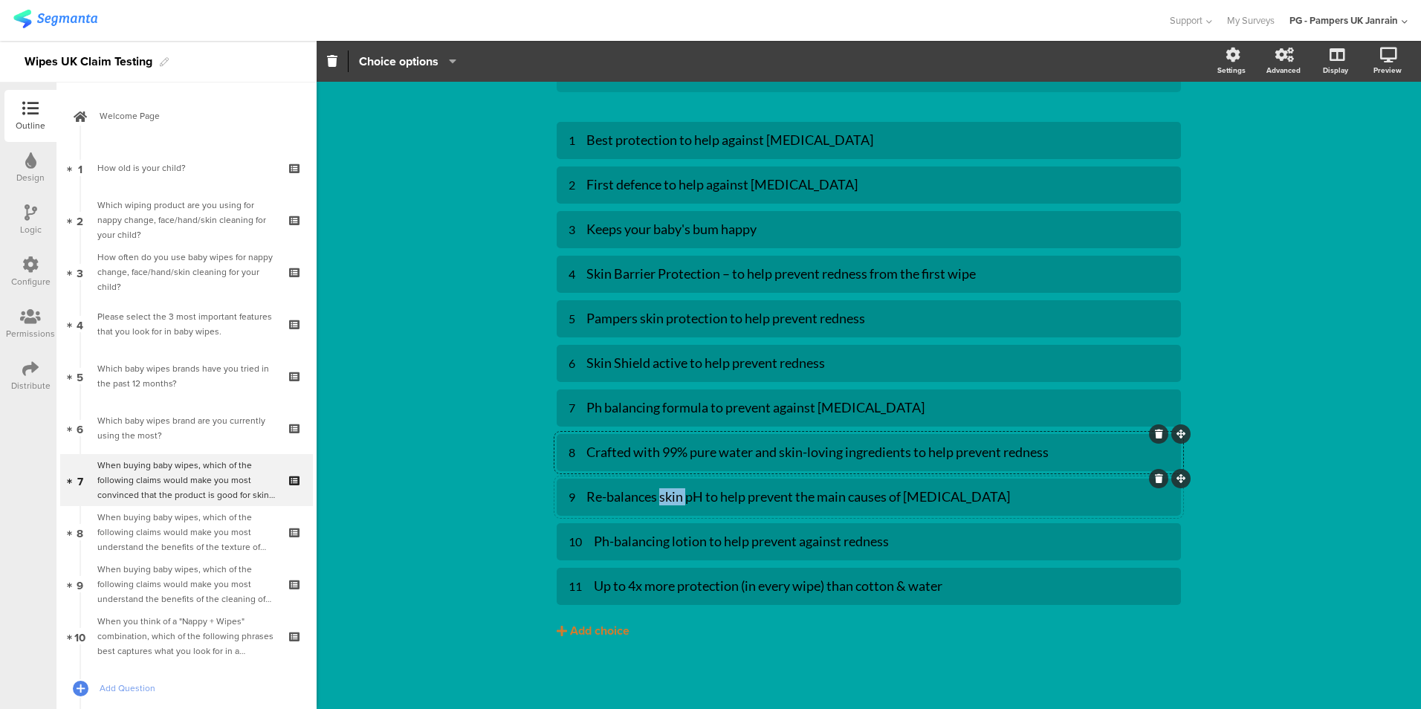
click at [667, 497] on div "Re-balances skin pH to help prevent the main causes of [MEDICAL_DATA]" at bounding box center [877, 496] width 583 height 17
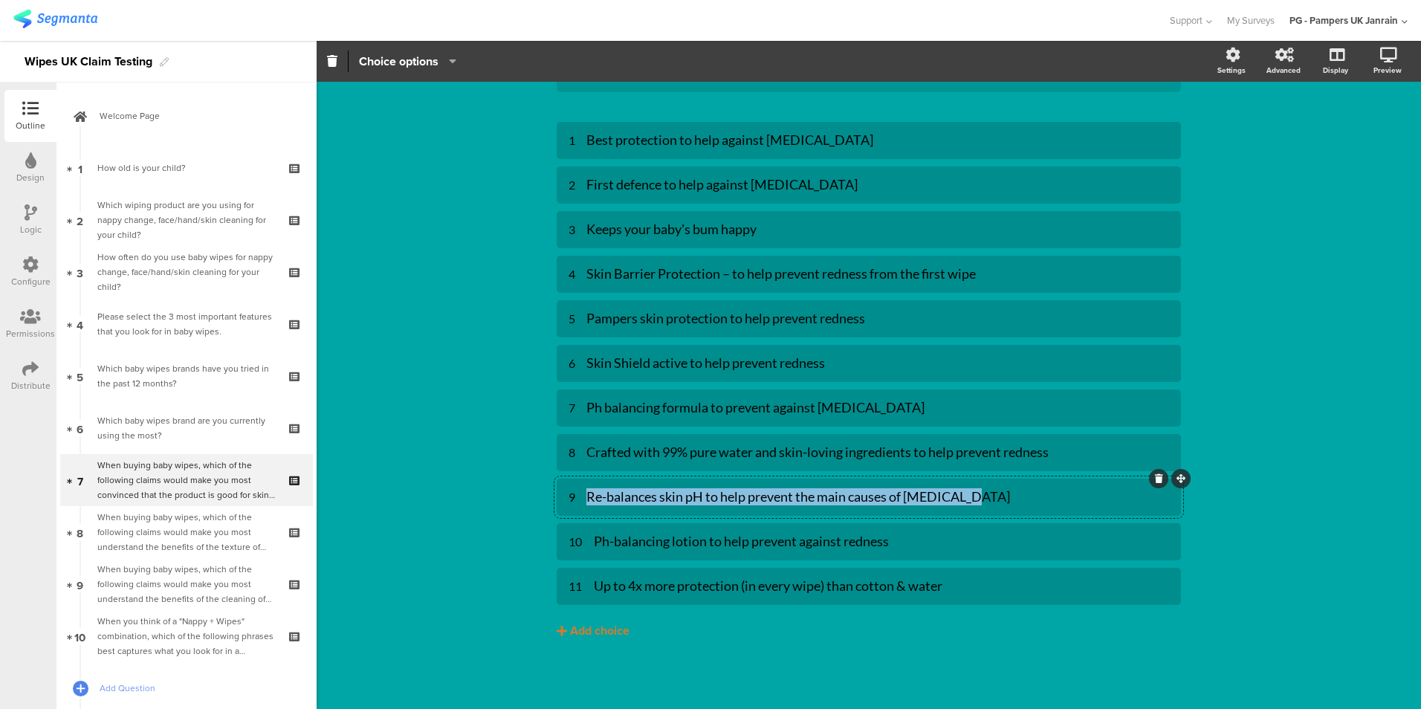
click at [667, 497] on div "Re-balances skin pH to help prevent the main causes of [MEDICAL_DATA]" at bounding box center [877, 496] width 583 height 17
paste div
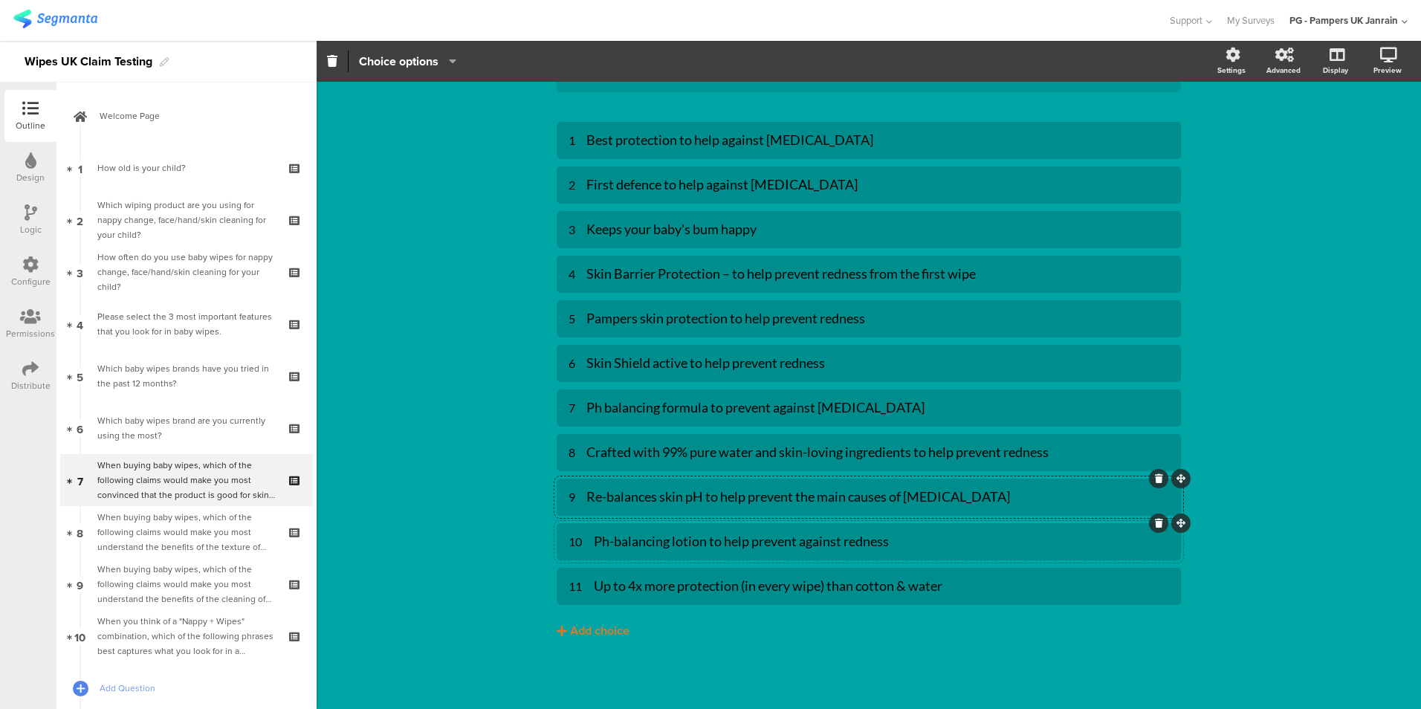
click at [732, 537] on div "Ph-balancing lotion to help prevent against redness" at bounding box center [881, 541] width 575 height 17
paste div
click at [686, 588] on div "Up to 4x more protection (in every wipe) than cotton & water" at bounding box center [881, 585] width 575 height 17
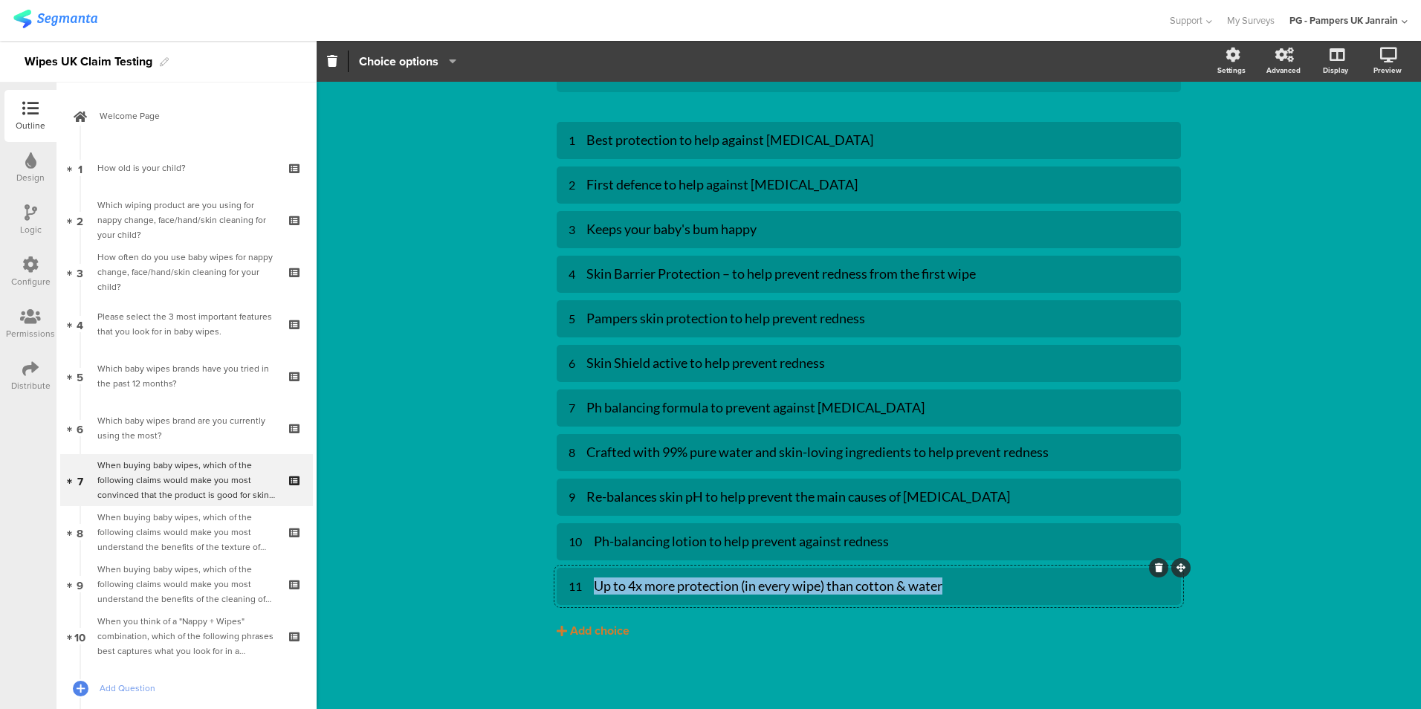
click at [686, 588] on div "Up to 4x more protection (in every wipe) than cotton & water" at bounding box center [881, 585] width 575 height 17
paste div
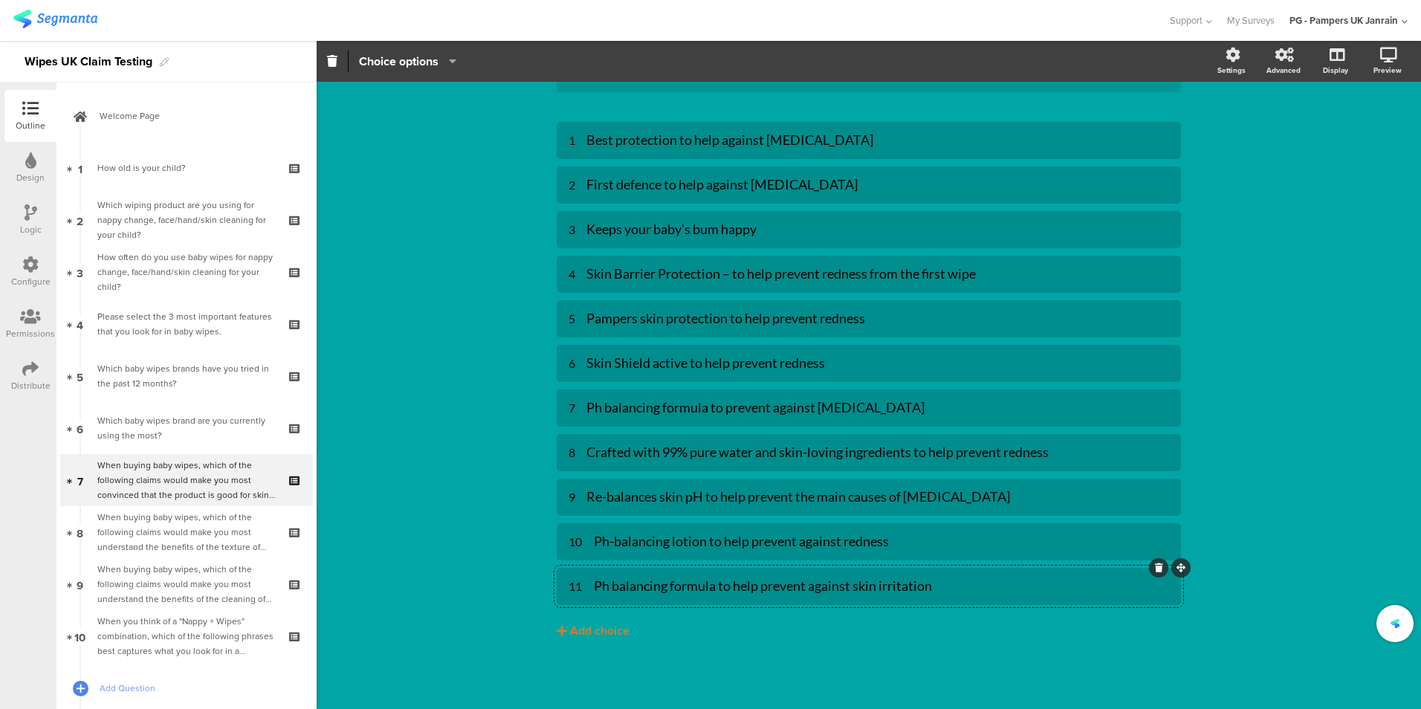
click at [418, 444] on div "Type caption... 60% When buying baby wipes, which of the following claims would…" at bounding box center [869, 269] width 1104 height 879
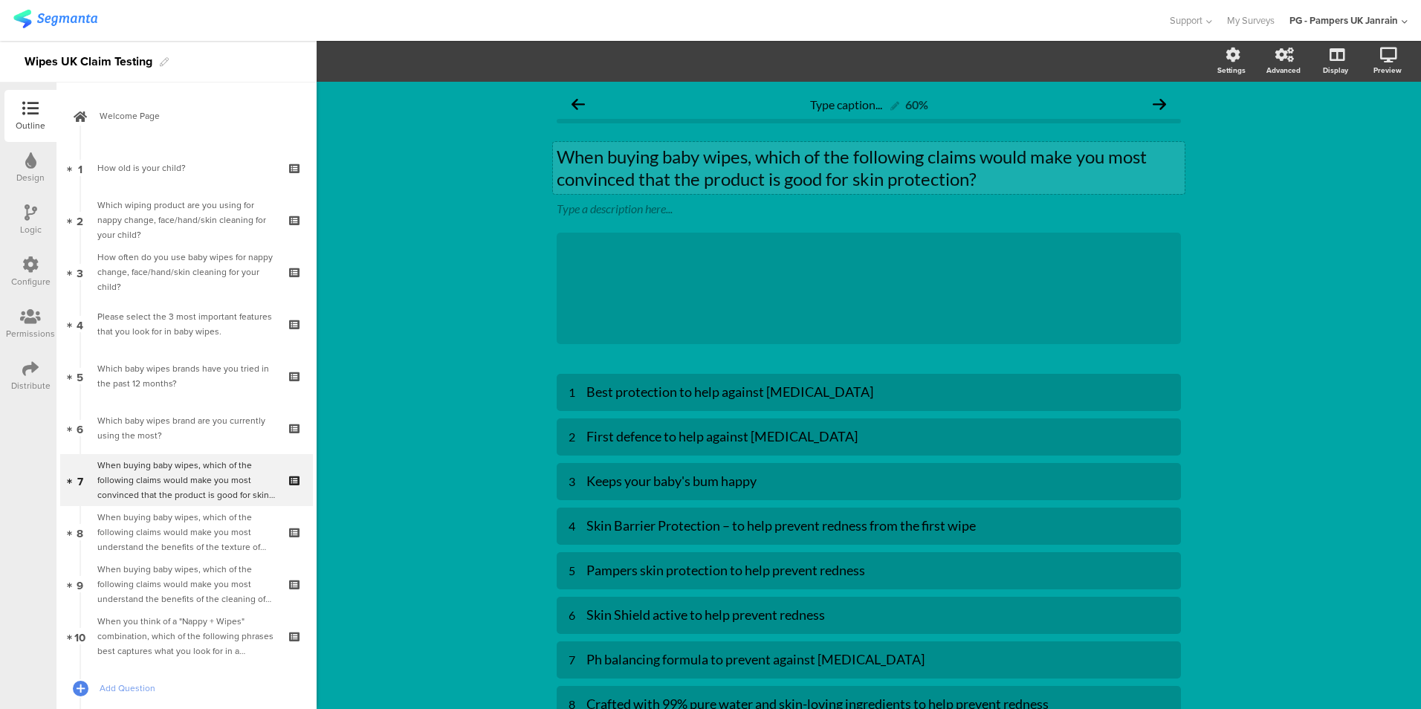
click at [792, 175] on p "When buying baby wipes, which of the following claims would make you most convi…" at bounding box center [869, 168] width 624 height 45
click at [658, 157] on p "When buying baby wipes, which of the following claims would make you most convi…" at bounding box center [869, 168] width 624 height 45
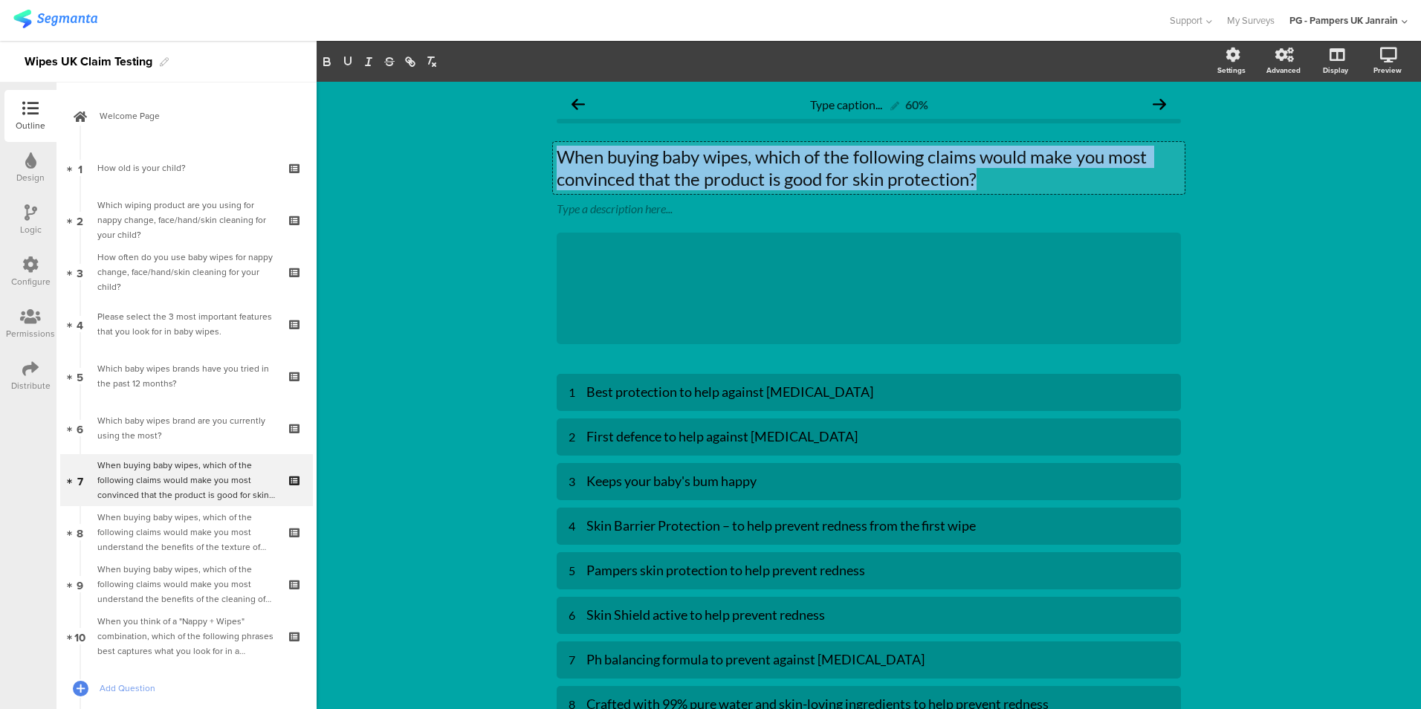
click at [658, 157] on p "When buying baby wipes, which of the following claims would make you most convi…" at bounding box center [869, 168] width 624 height 45
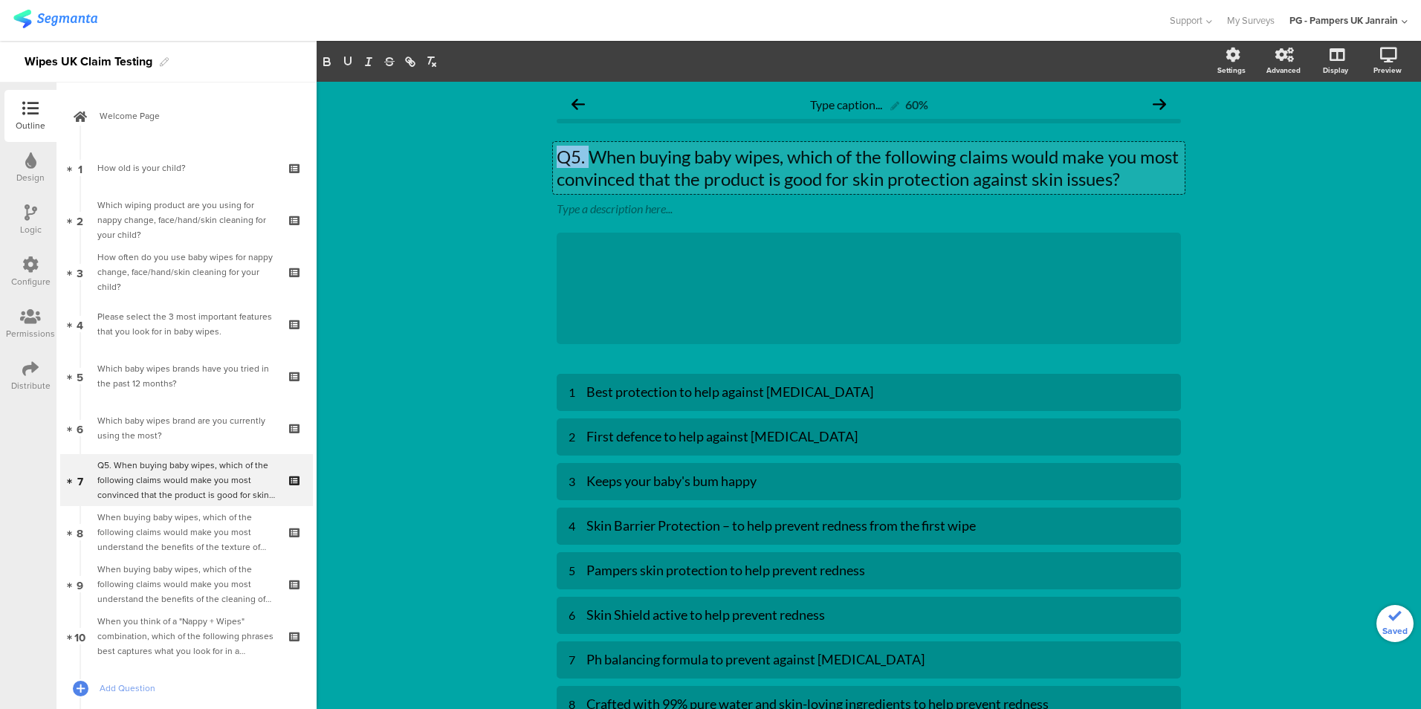
drag, startPoint x: 582, startPoint y: 154, endPoint x: 392, endPoint y: 154, distance: 189.5
click at [392, 154] on div "Type caption... 60% Q5. When buying baby wipes, which of the following claims w…" at bounding box center [869, 521] width 1104 height 879
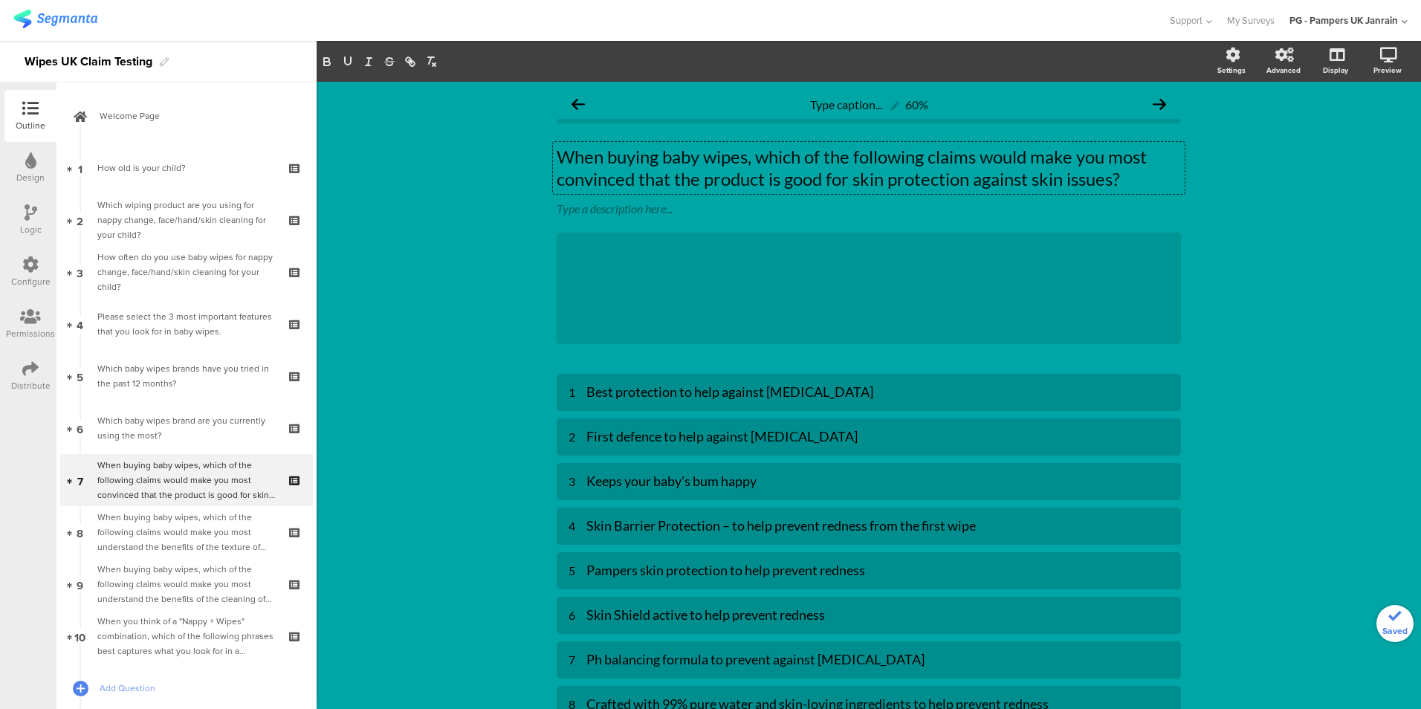
click at [1280, 319] on div "Type caption... 60% When buying baby wipes, which of the following claims would…" at bounding box center [869, 521] width 1104 height 879
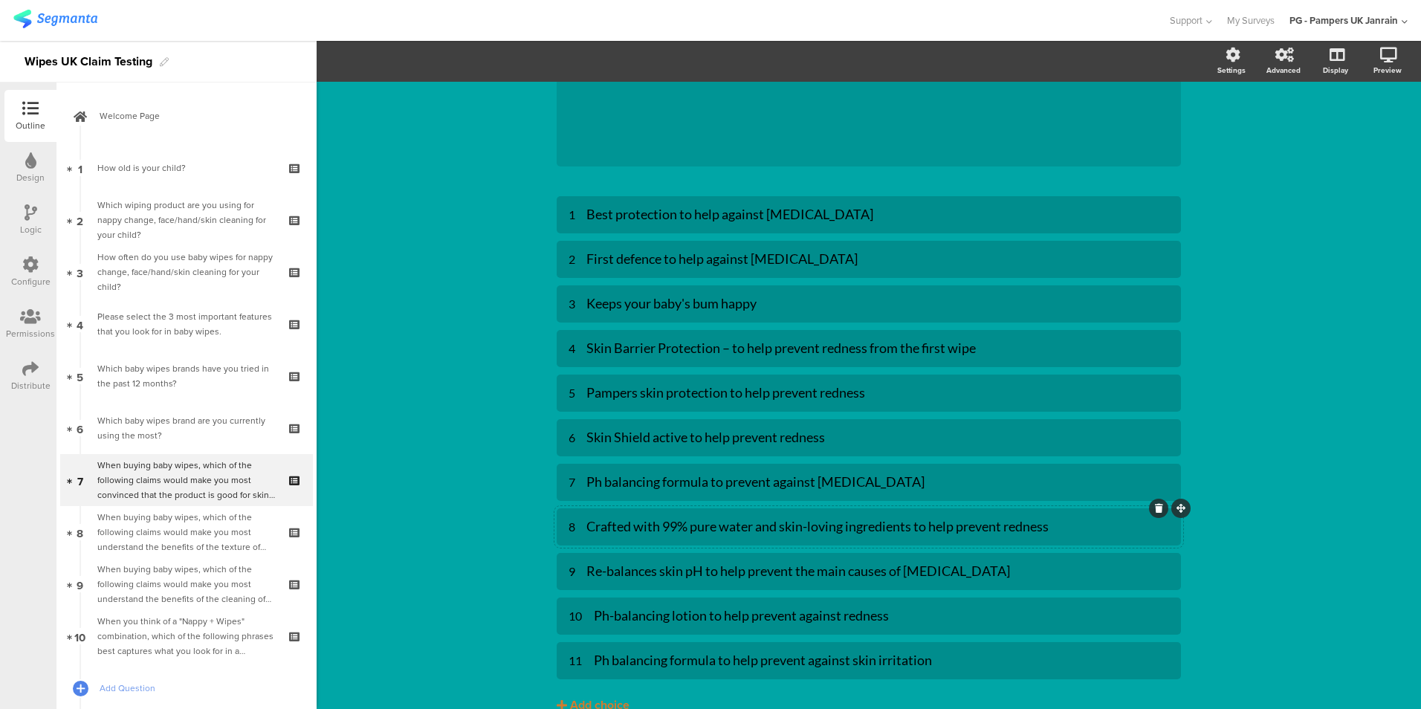
scroll to position [252, 0]
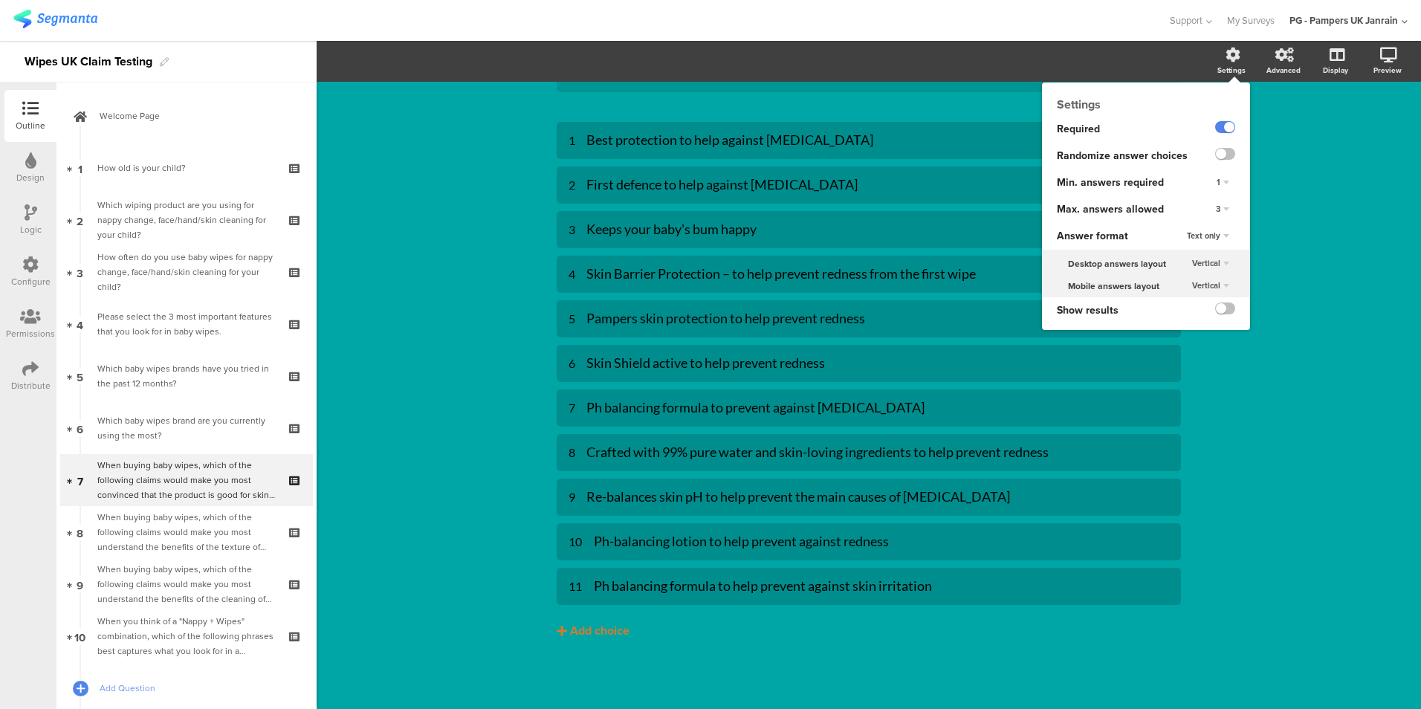
click at [1219, 62] on div "Settings" at bounding box center [1239, 61] width 52 height 37
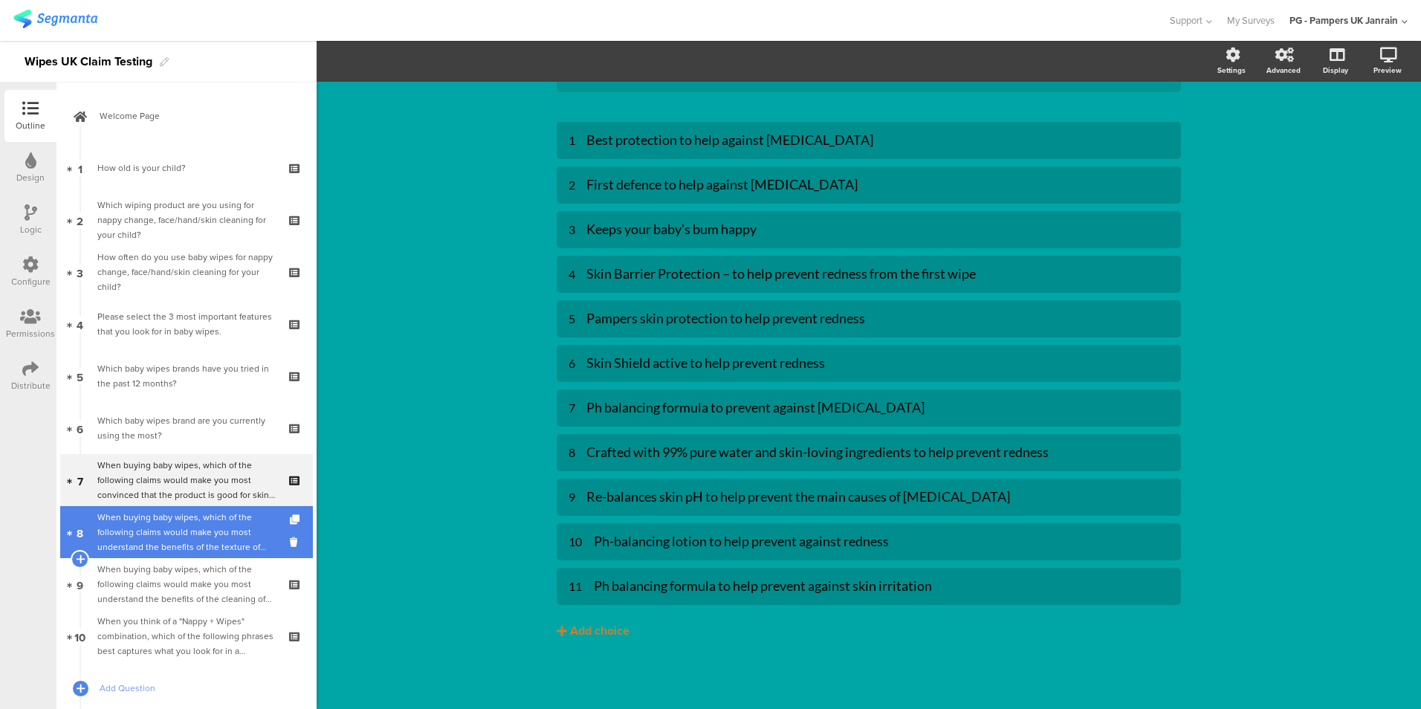
click at [126, 537] on div "When buying baby wipes, which of the following claims would make you most under…" at bounding box center [186, 532] width 178 height 45
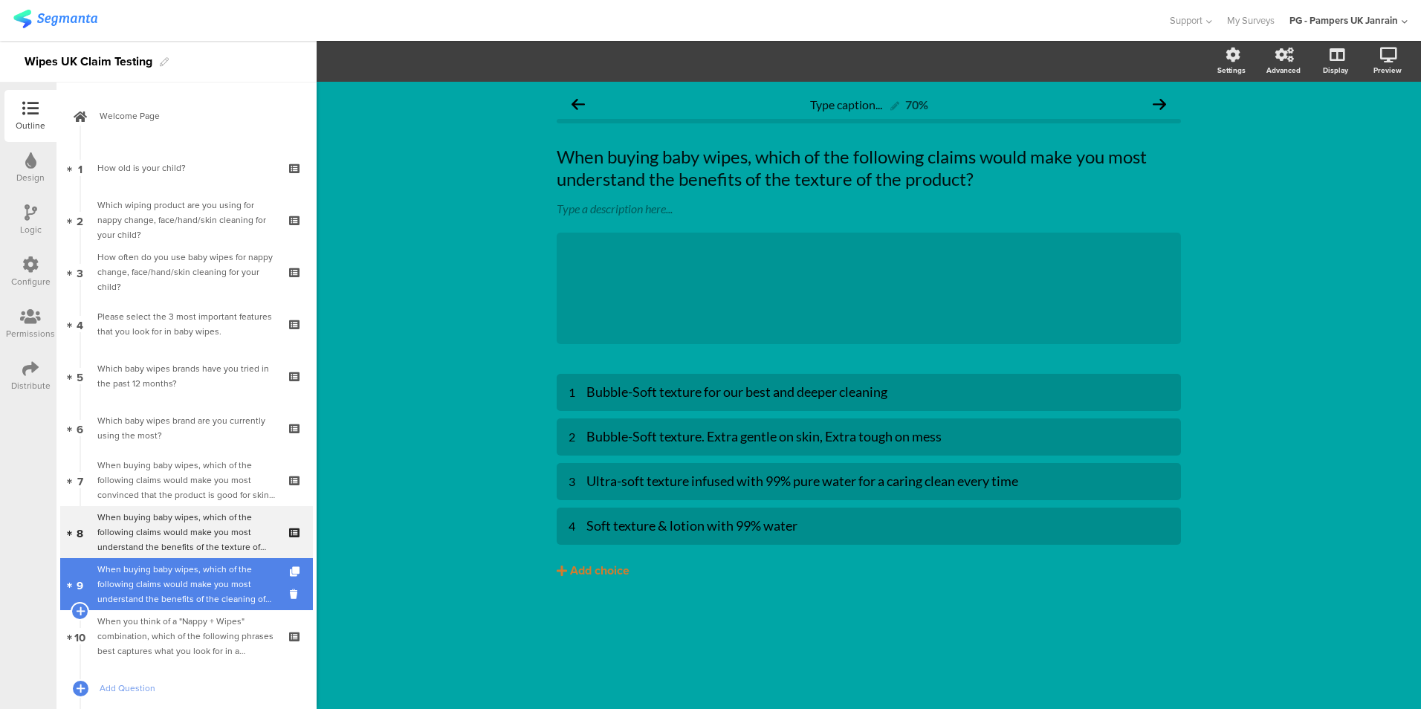
click at [159, 584] on div "When buying baby wipes, which of the following claims would make you most under…" at bounding box center [186, 584] width 178 height 45
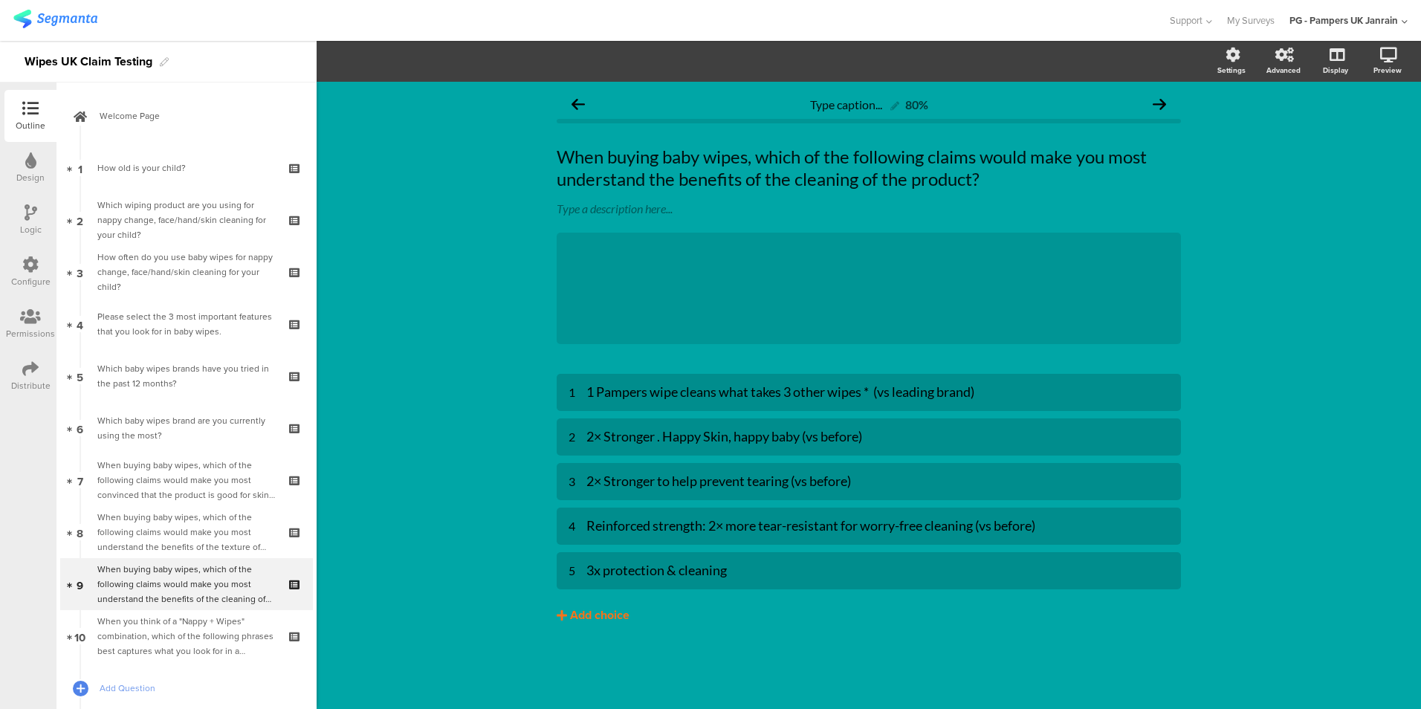
click at [615, 613] on div "Add choice" at bounding box center [599, 616] width 59 height 16
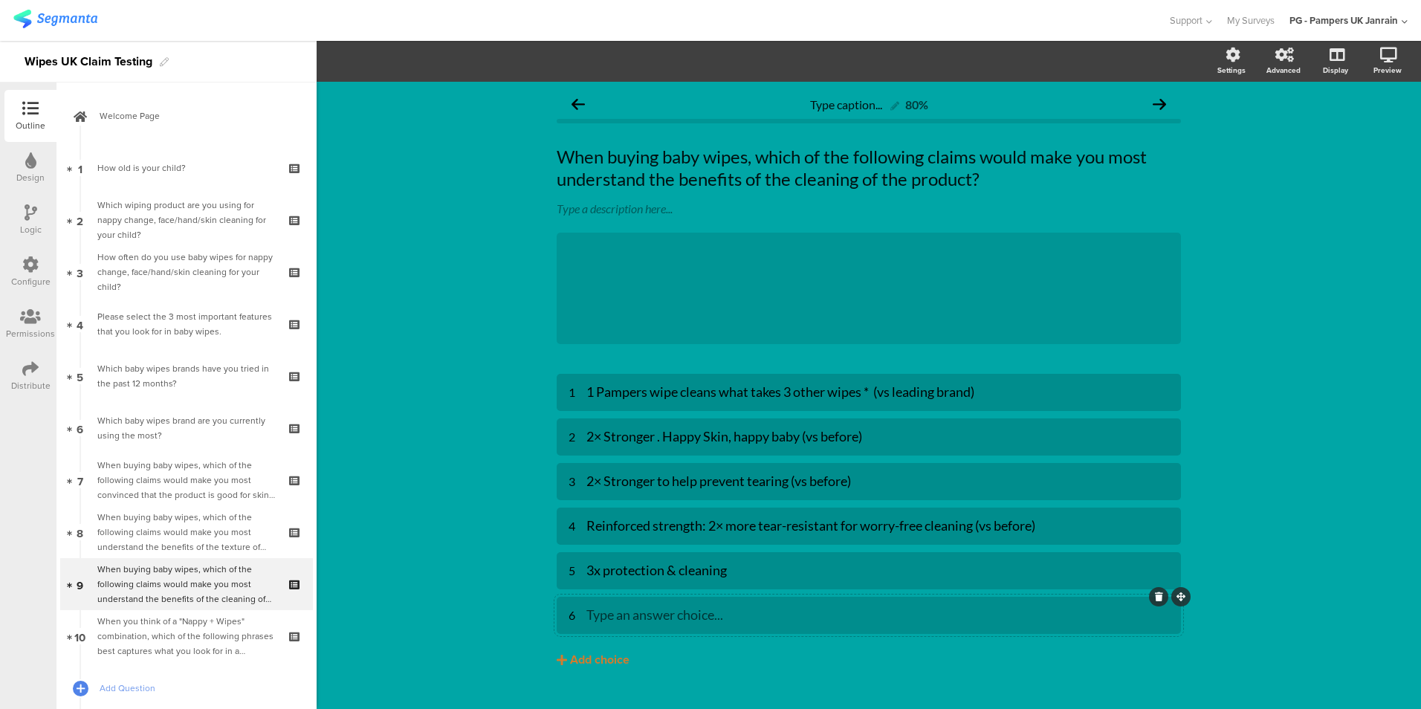
click at [699, 627] on div "6 Type an answer choice..." at bounding box center [869, 615] width 601 height 25
click at [1292, 396] on div "Type caption... 80% When buying baby wipes, which of the following claims would…" at bounding box center [869, 410] width 1104 height 656
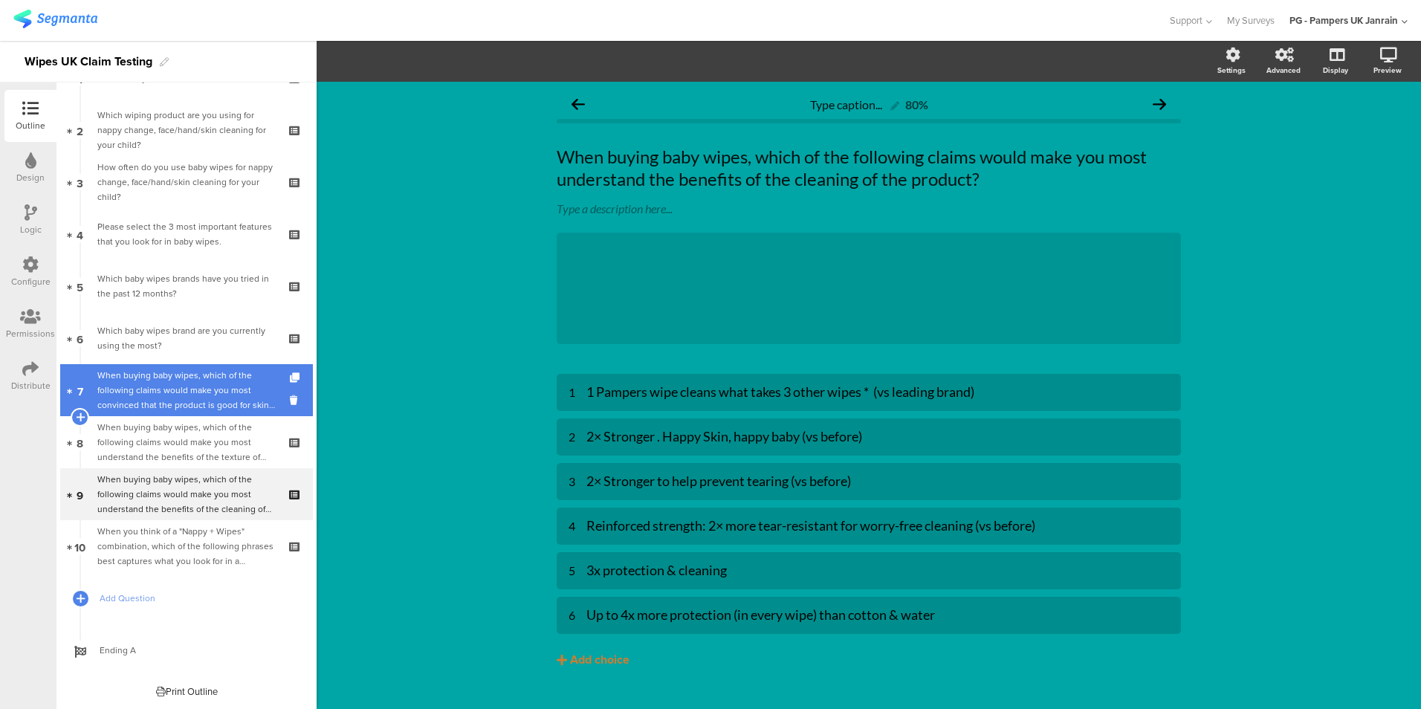
scroll to position [91, 0]
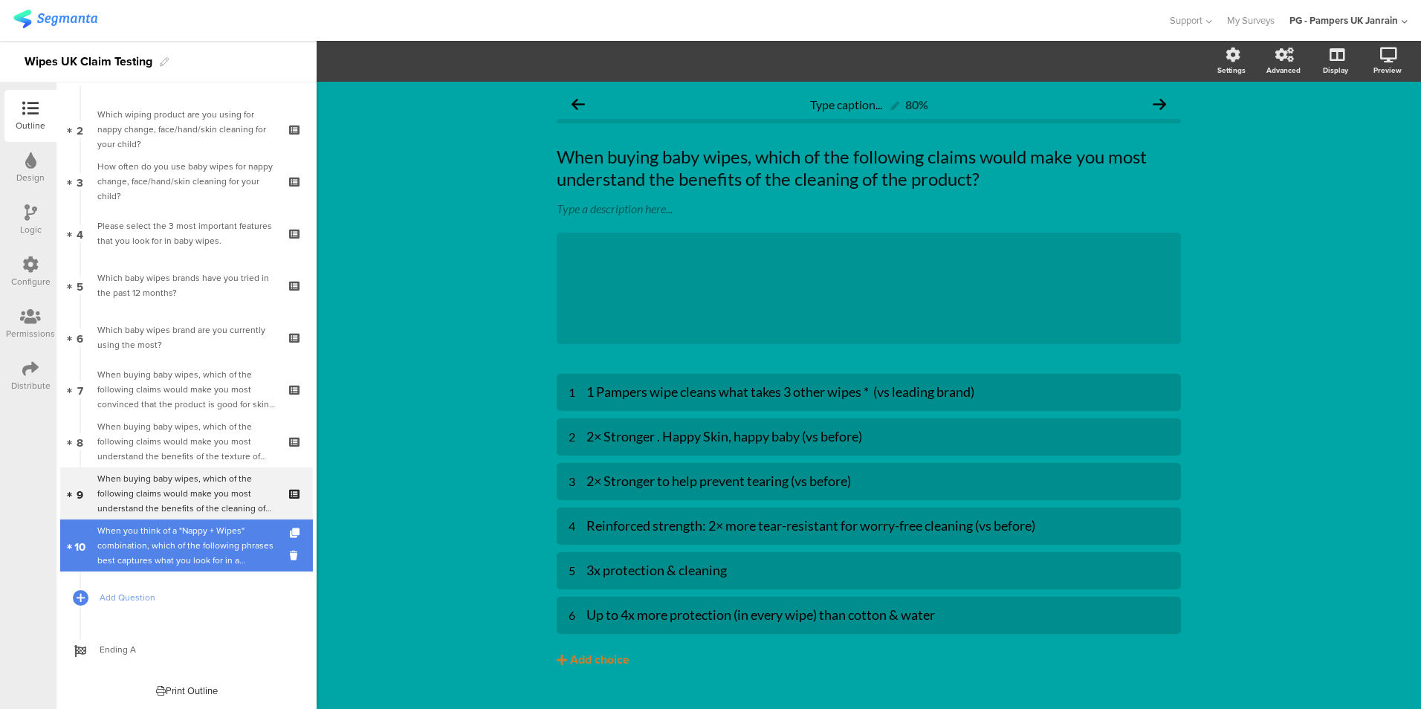
click at [185, 543] on div "When you think of a "Nappy + Wipes" combination, which of the following phrases…" at bounding box center [186, 545] width 178 height 45
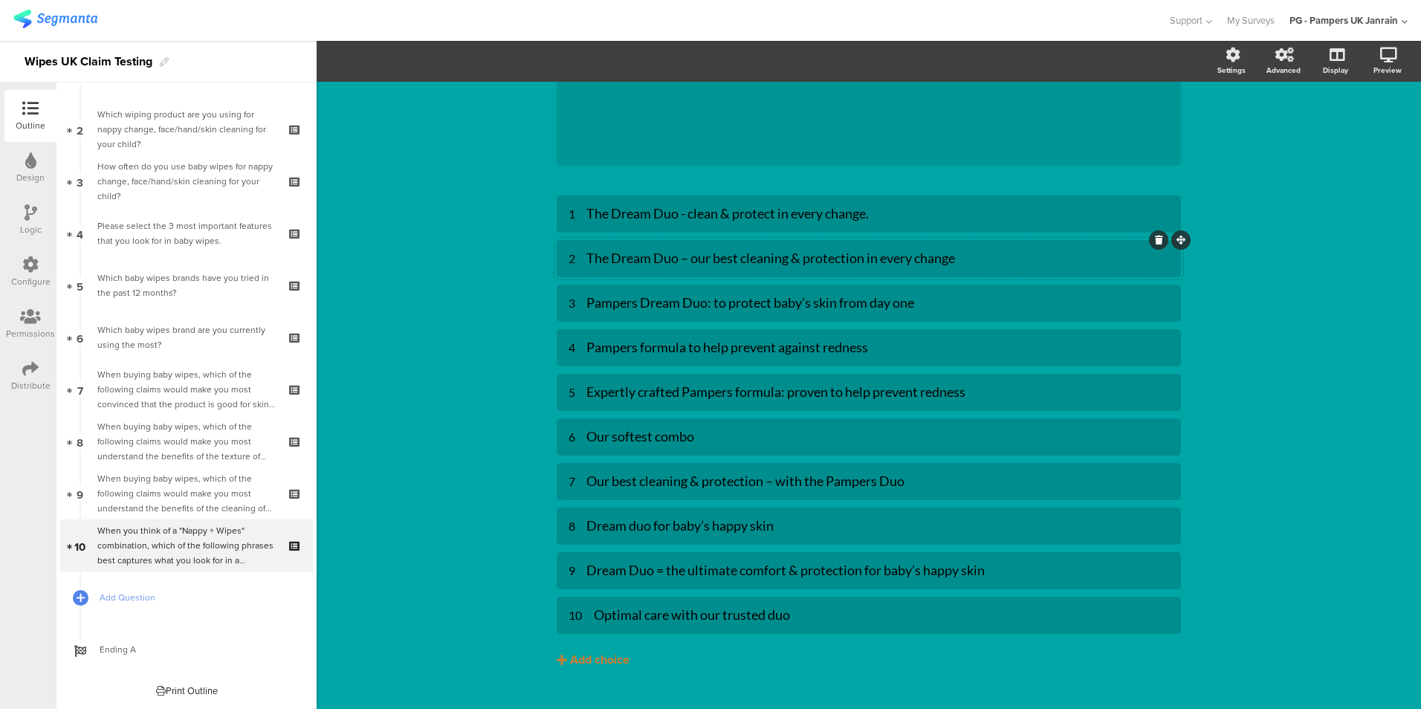
scroll to position [207, 0]
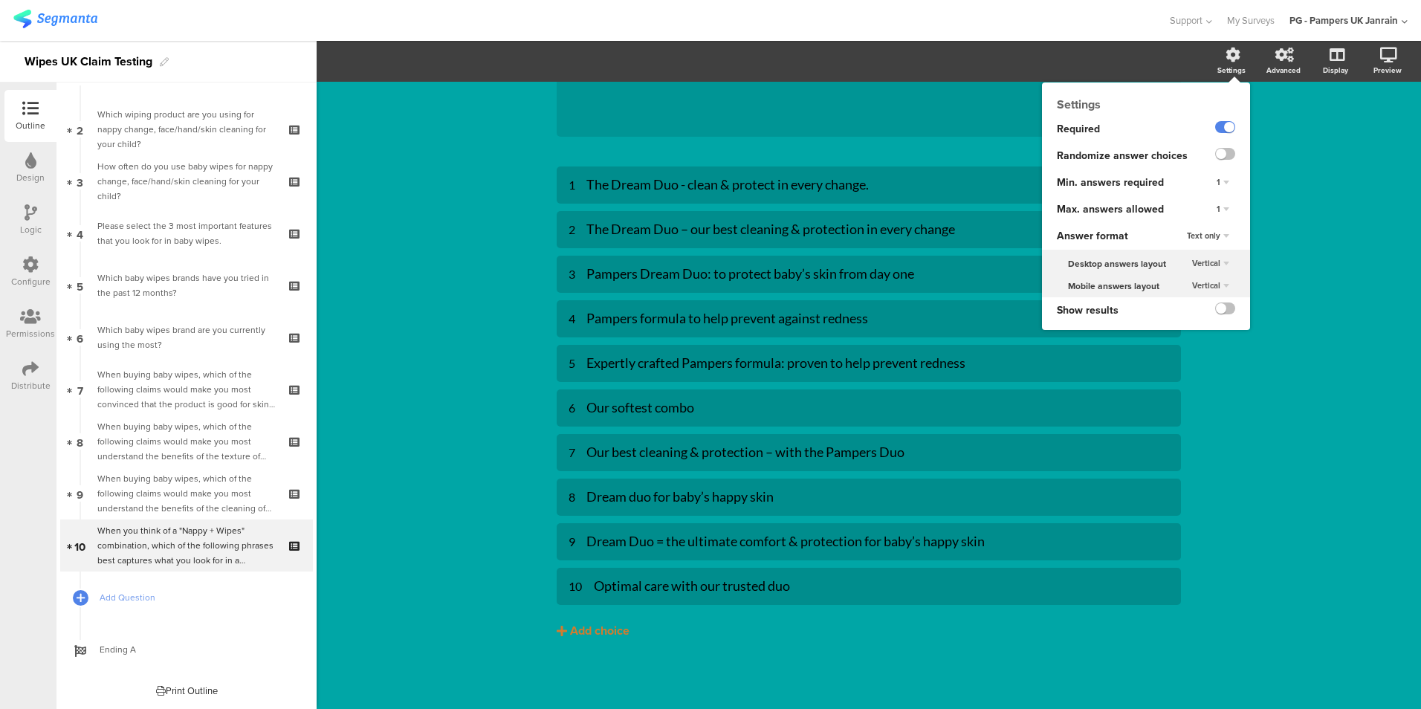
click at [1211, 205] on div "1" at bounding box center [1223, 210] width 25 height 18
click at [1188, 274] on div "3" at bounding box center [1202, 270] width 88 height 16
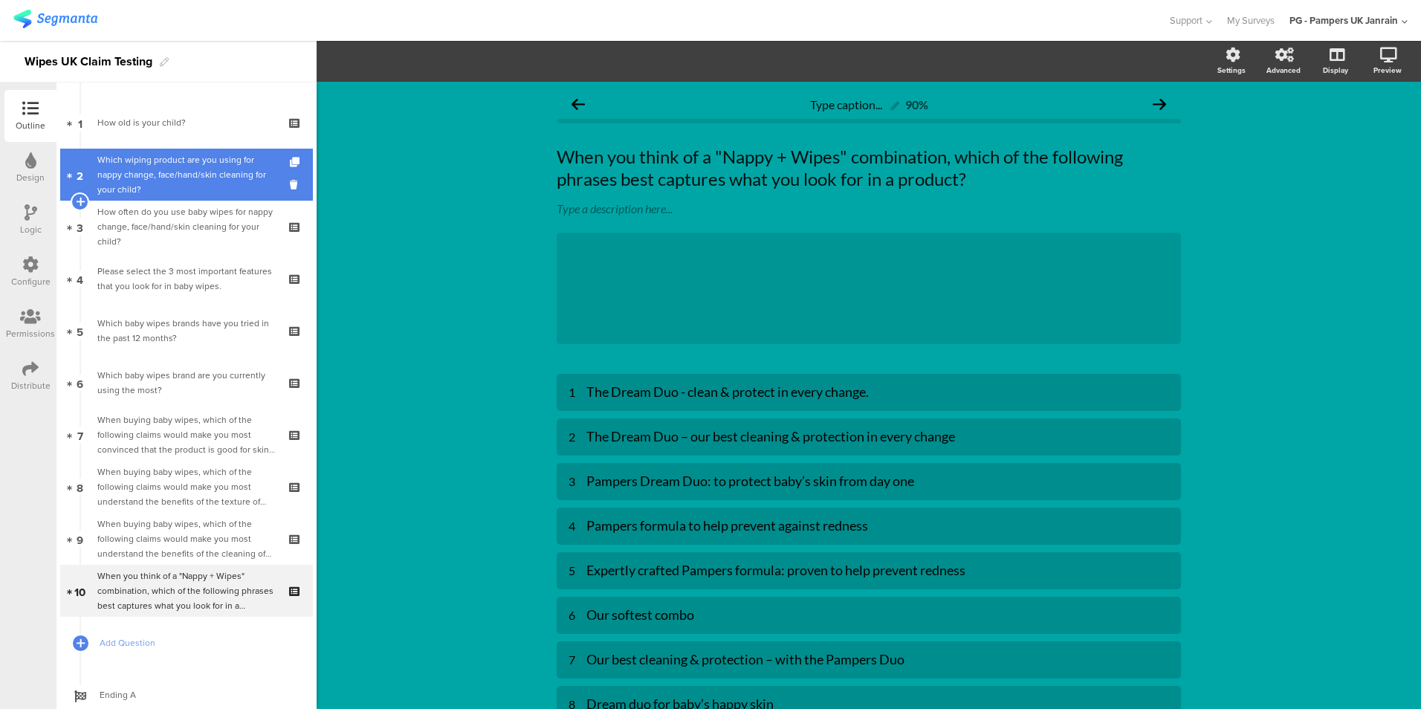
scroll to position [0, 0]
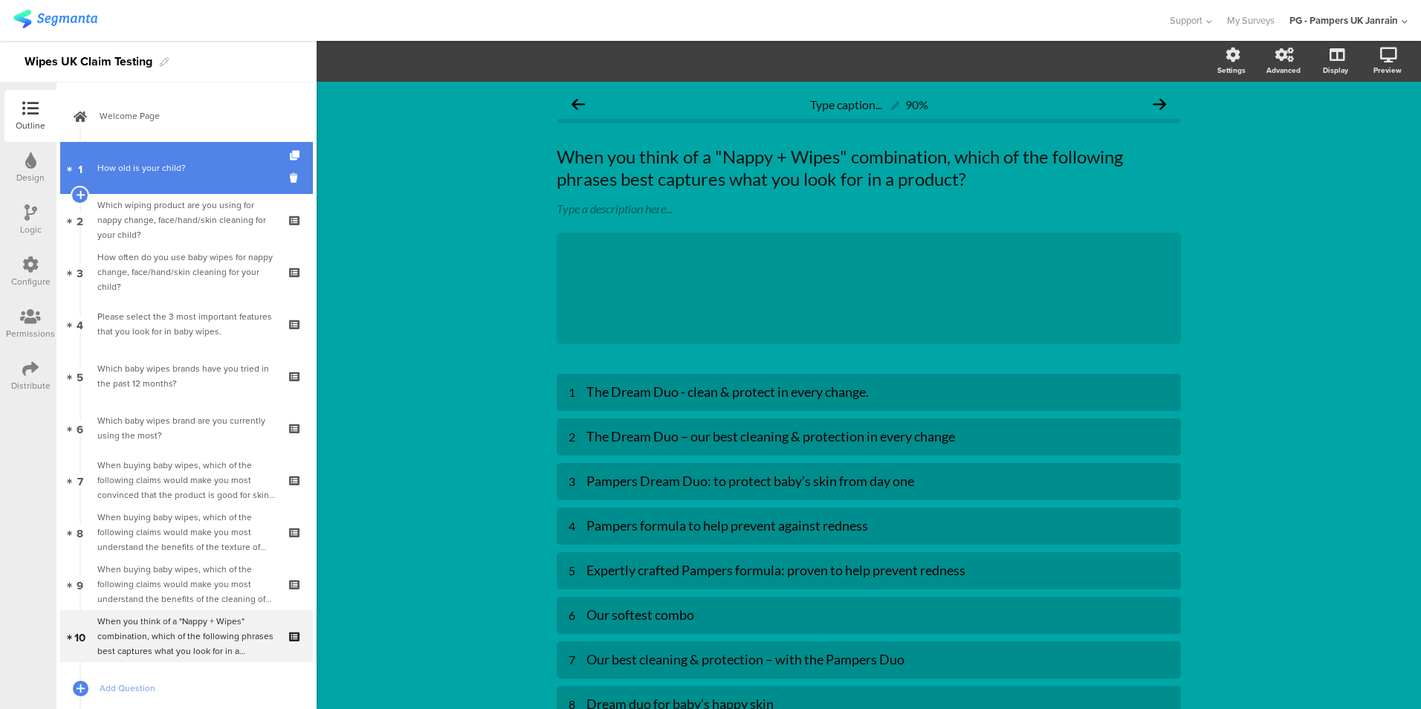
click at [153, 178] on link "1 How old is your child?" at bounding box center [186, 168] width 253 height 52
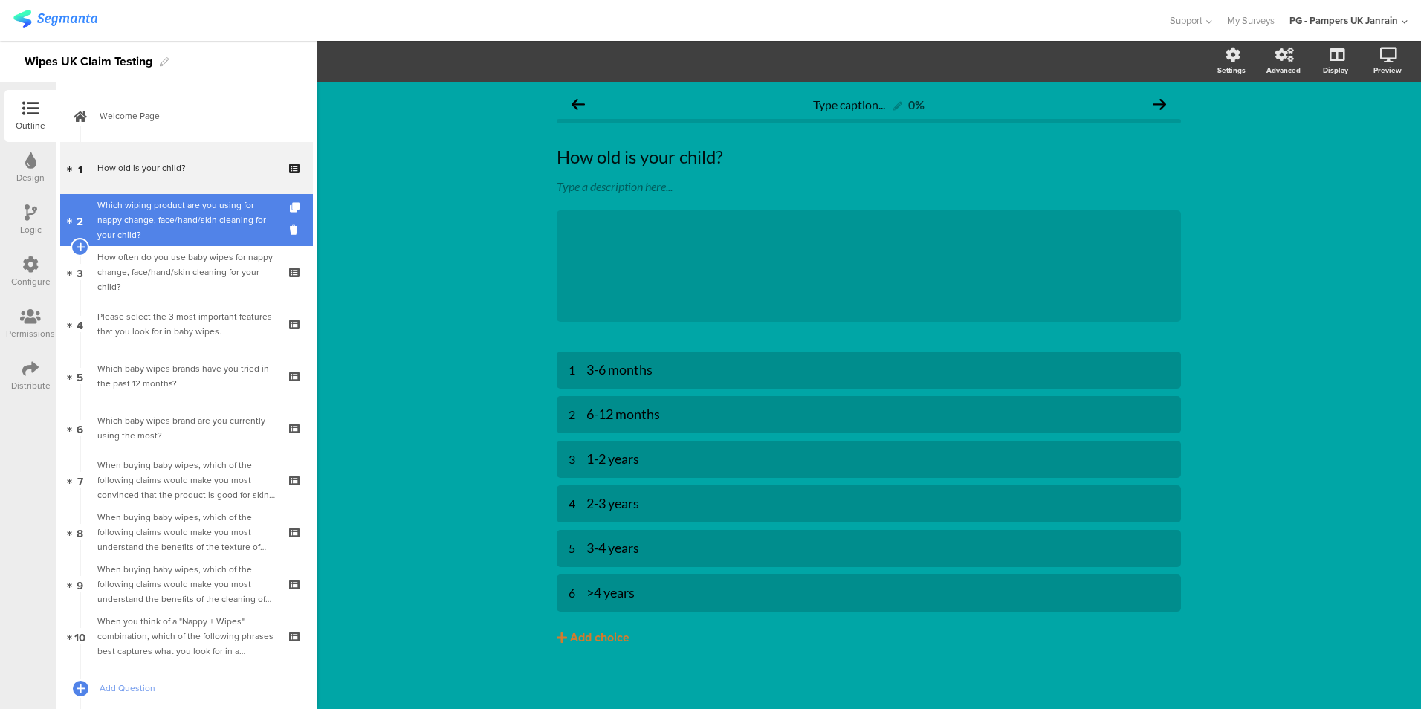
click at [205, 217] on div "Which wiping product are you using for nappy change, face/hand/skin cleaning fo…" at bounding box center [186, 220] width 178 height 45
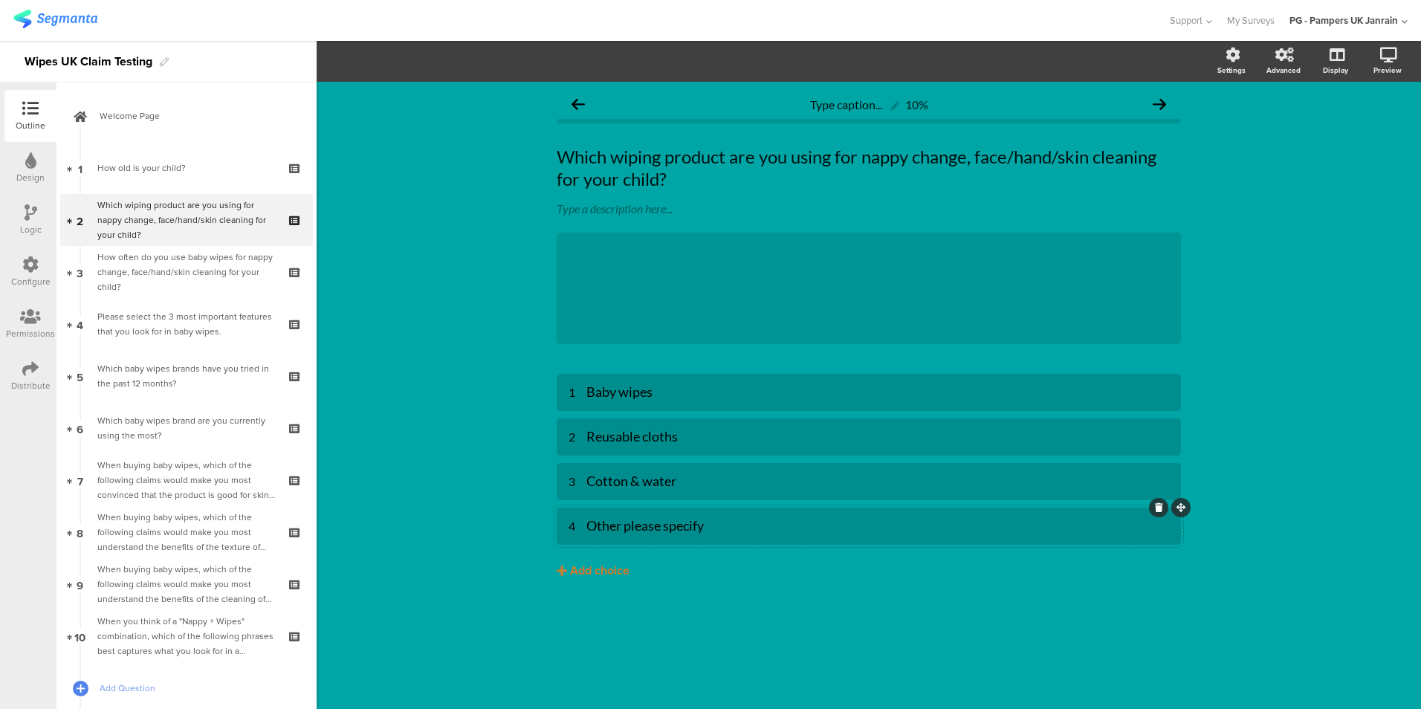
click at [853, 527] on div "Other please specify" at bounding box center [877, 525] width 583 height 17
click at [1228, 322] on div "Type caption... 10% Which wiping product are you using for nappy change, face/h…" at bounding box center [869, 395] width 1104 height 627
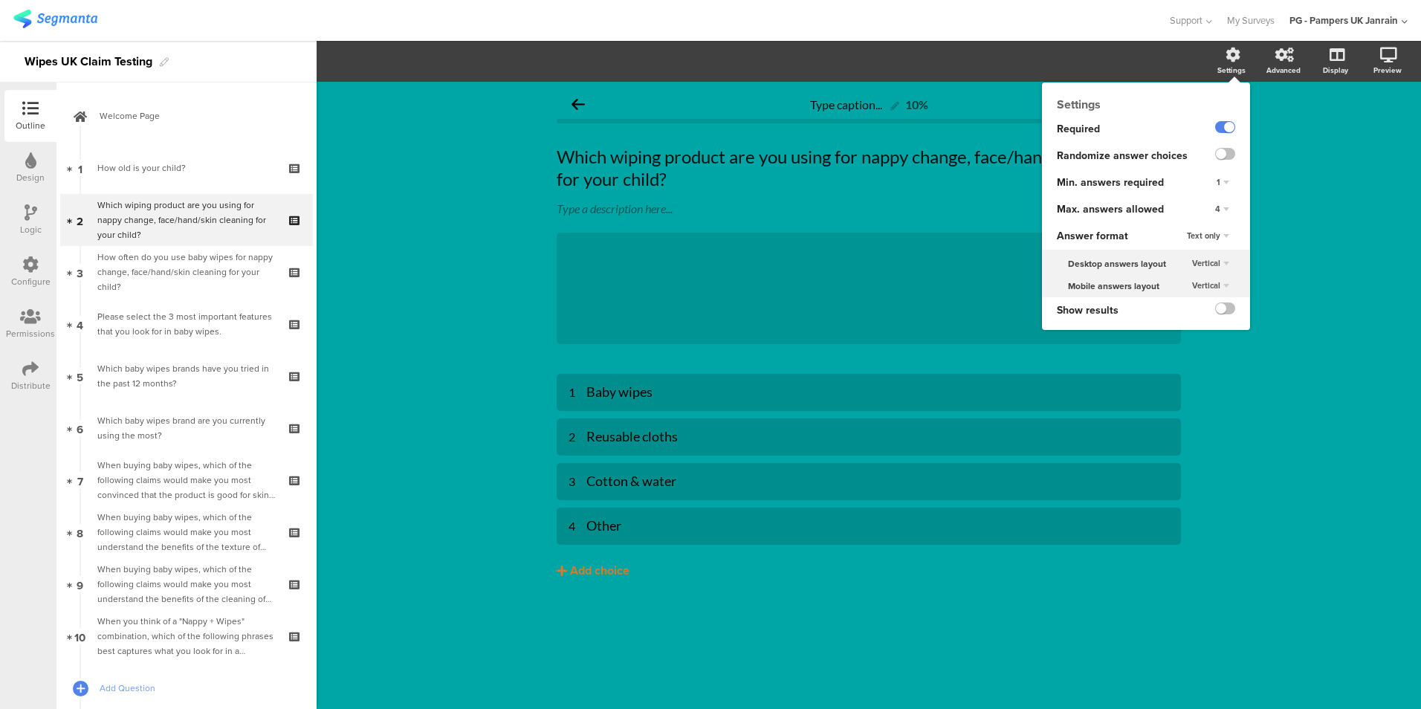
click at [1224, 204] on div "4" at bounding box center [1222, 210] width 26 height 18
click at [1211, 274] on div "3" at bounding box center [1202, 270] width 88 height 16
click at [1220, 209] on span "3" at bounding box center [1218, 209] width 4 height 12
click at [1196, 283] on div "4" at bounding box center [1202, 286] width 88 height 16
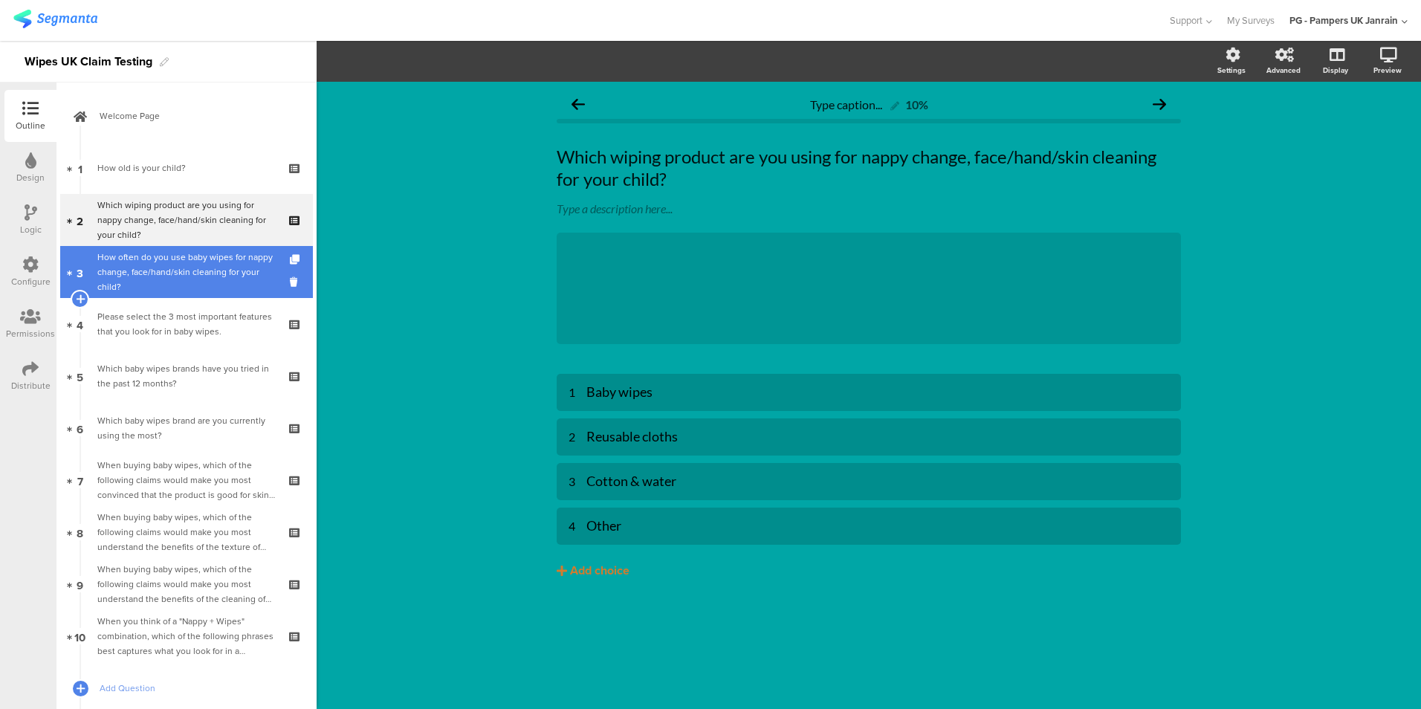
click at [161, 260] on div "How often do you use baby wipes for nappy change, face/hand/skin cleaning for y…" at bounding box center [186, 272] width 178 height 45
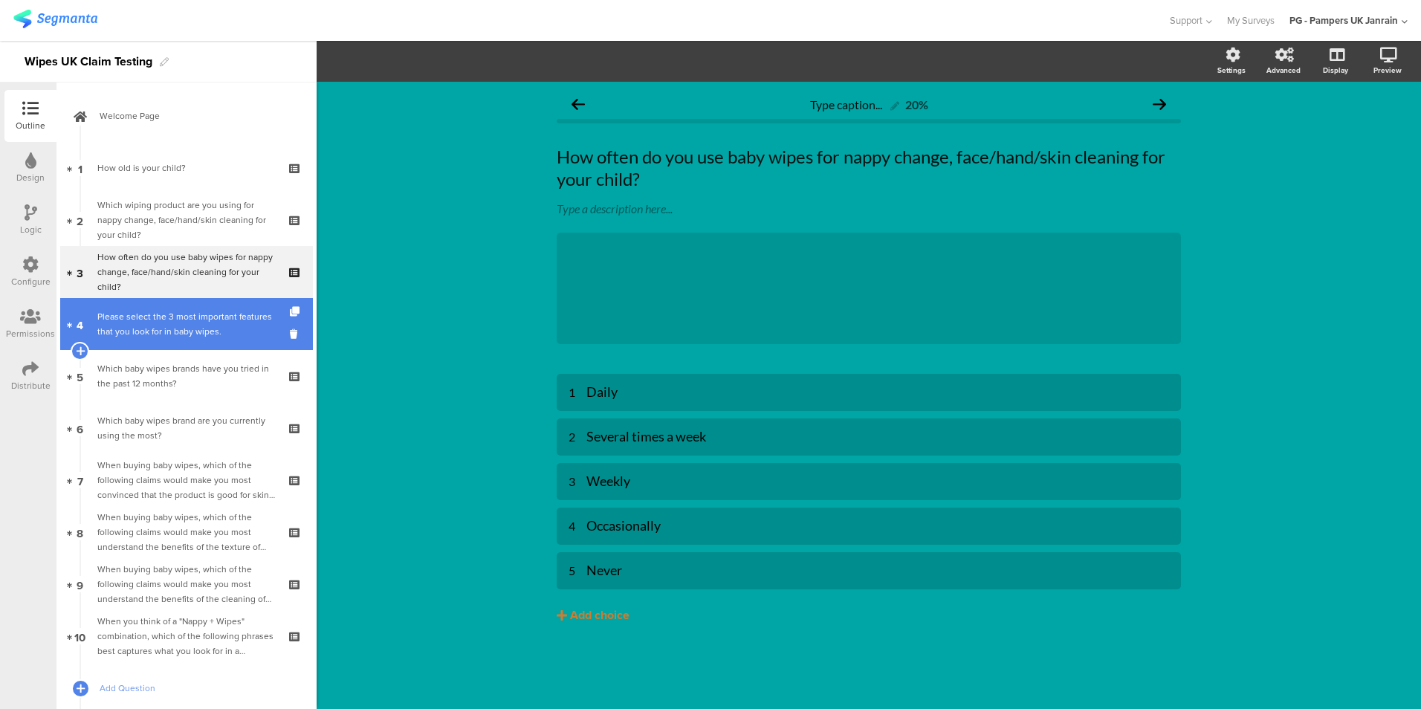
click at [109, 323] on div "Please select the 3 most important features that you look for in baby wipes." at bounding box center [186, 324] width 178 height 30
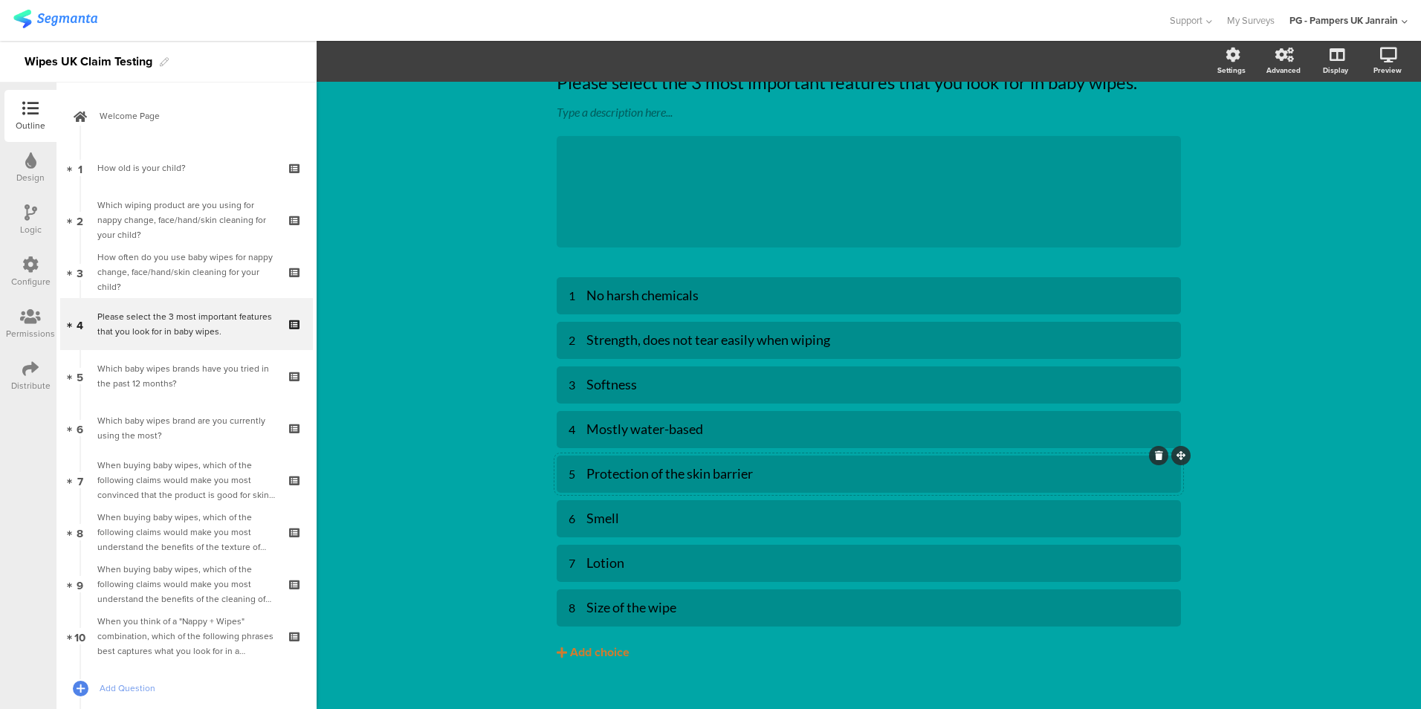
scroll to position [96, 0]
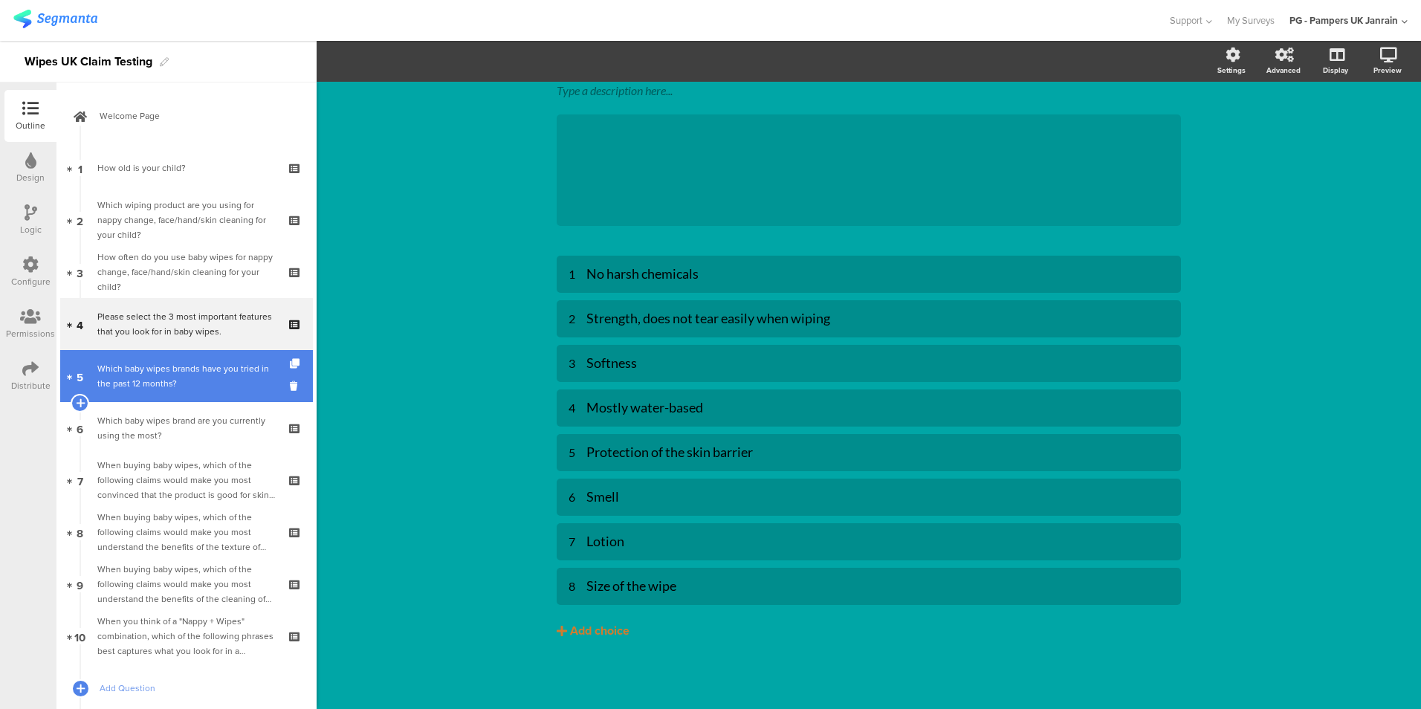
click at [166, 392] on link "5 Which baby wipes brands have you tried in the past 12 months?" at bounding box center [186, 376] width 253 height 52
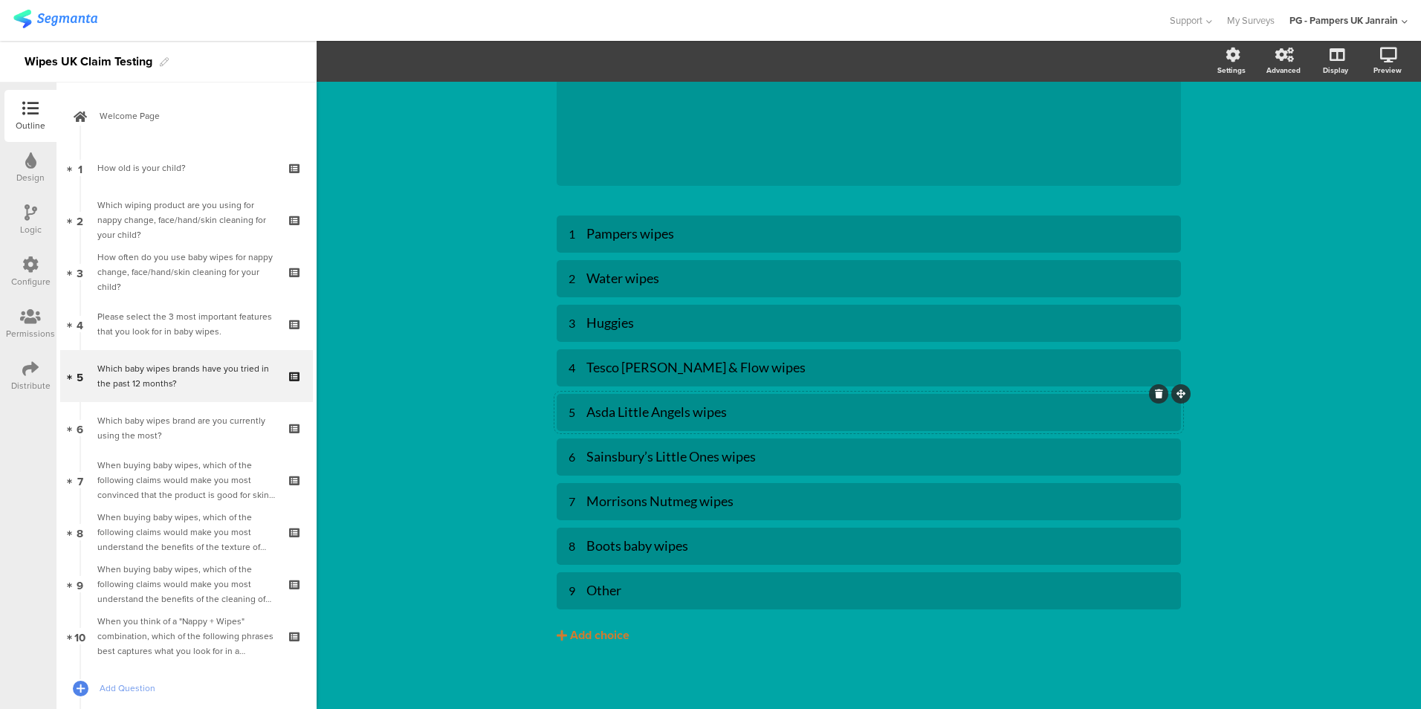
scroll to position [140, 0]
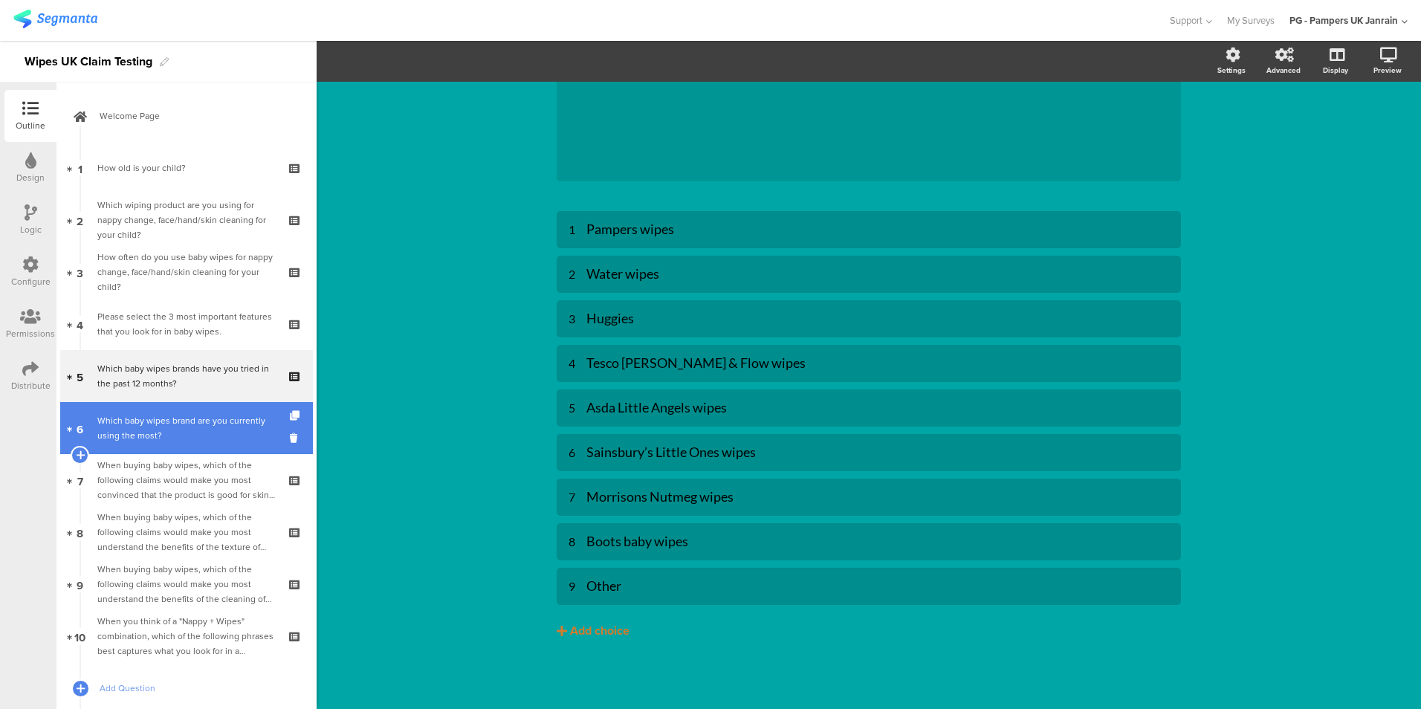
click at [161, 432] on div "Which baby wipes brand are you currently using the most?" at bounding box center [186, 428] width 178 height 30
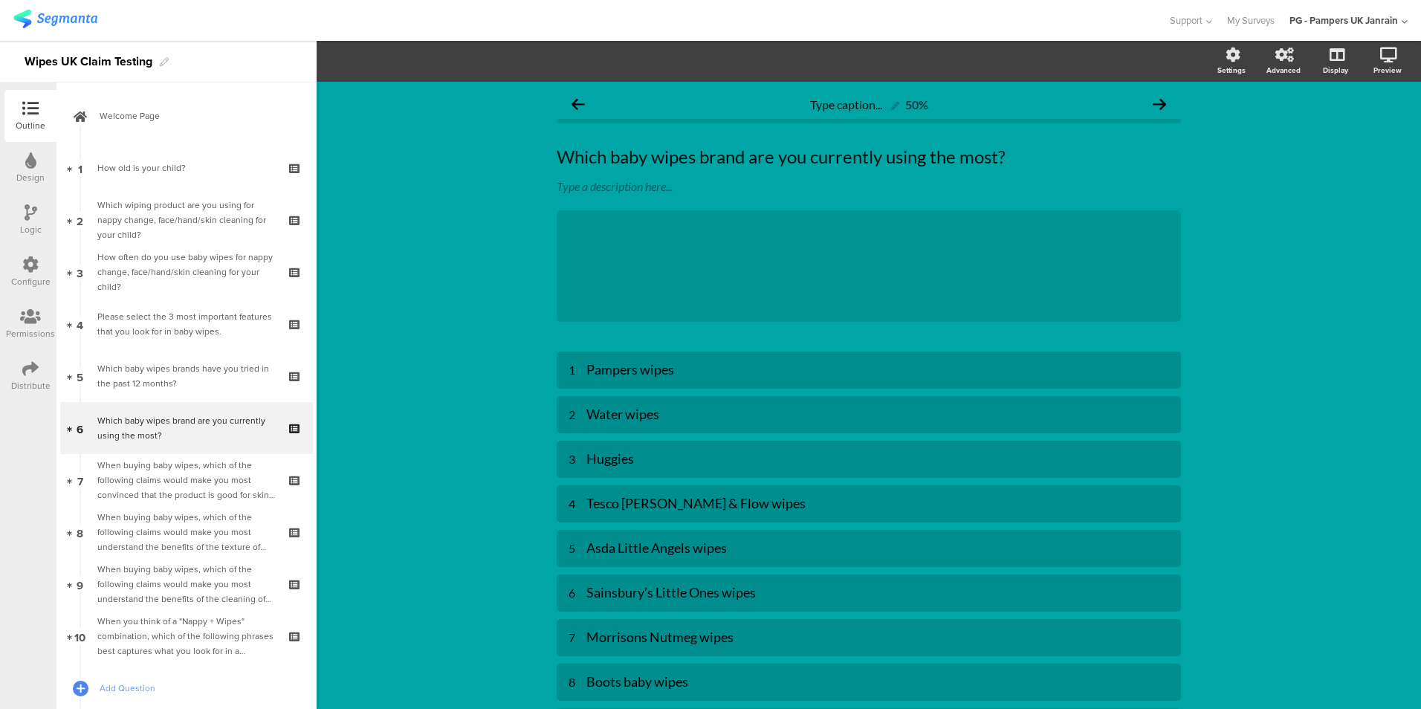
scroll to position [140, 0]
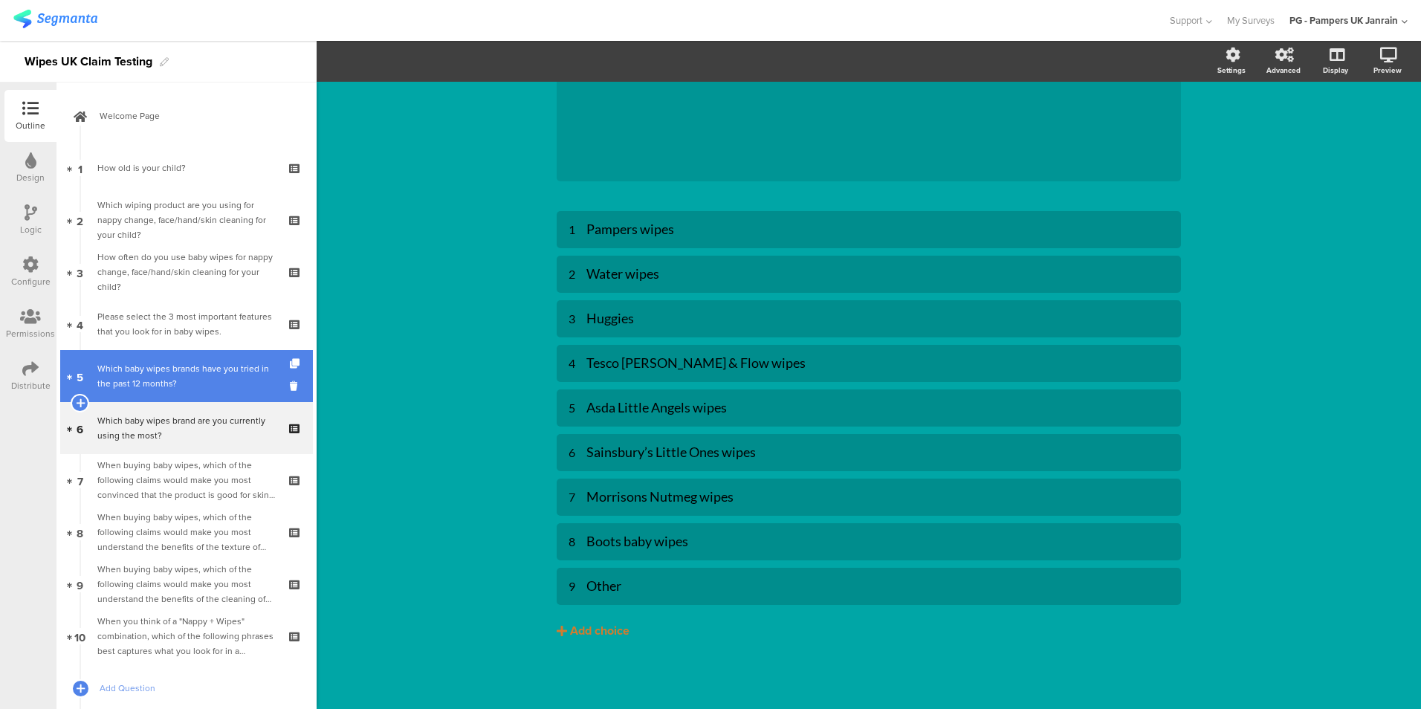
click at [161, 381] on div "Which baby wipes brands have you tried in the past 12 months?" at bounding box center [186, 376] width 178 height 30
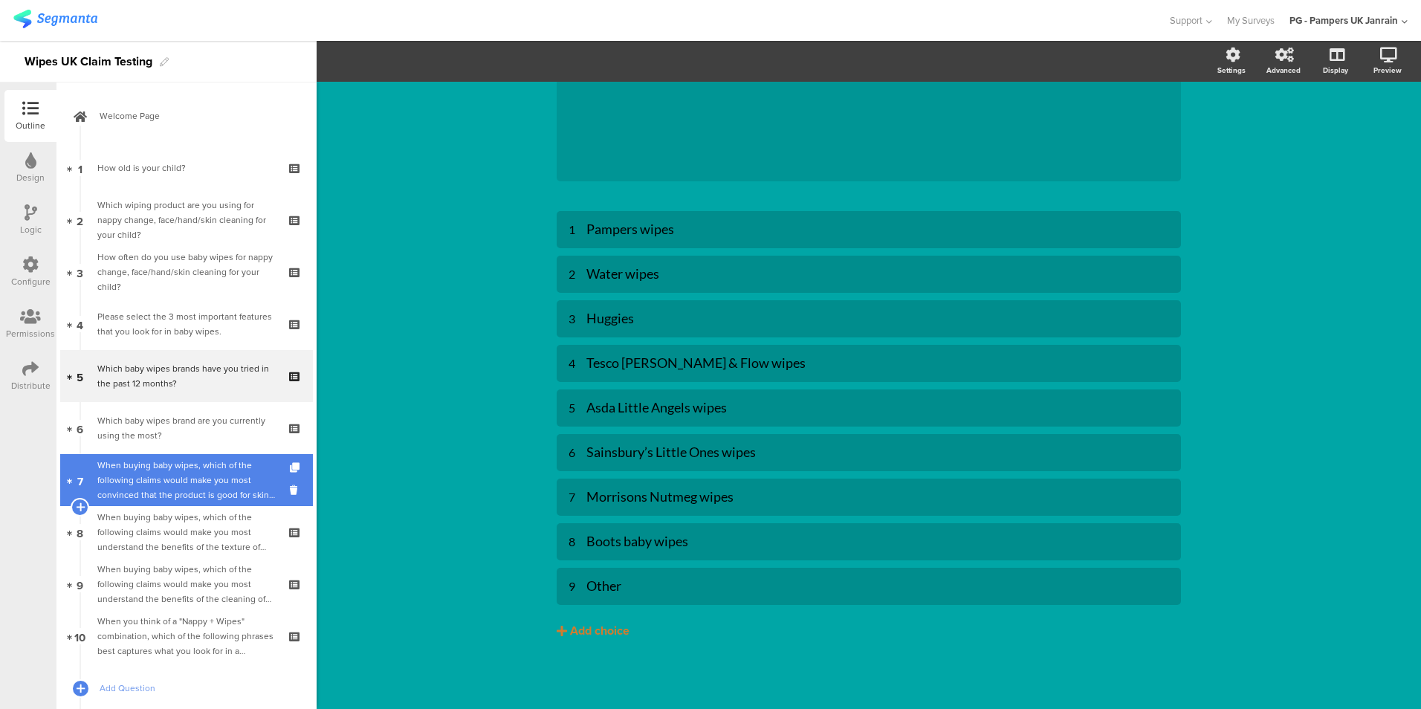
click at [218, 467] on div "When buying baby wipes, which of the following claims would make you most convi…" at bounding box center [186, 480] width 178 height 45
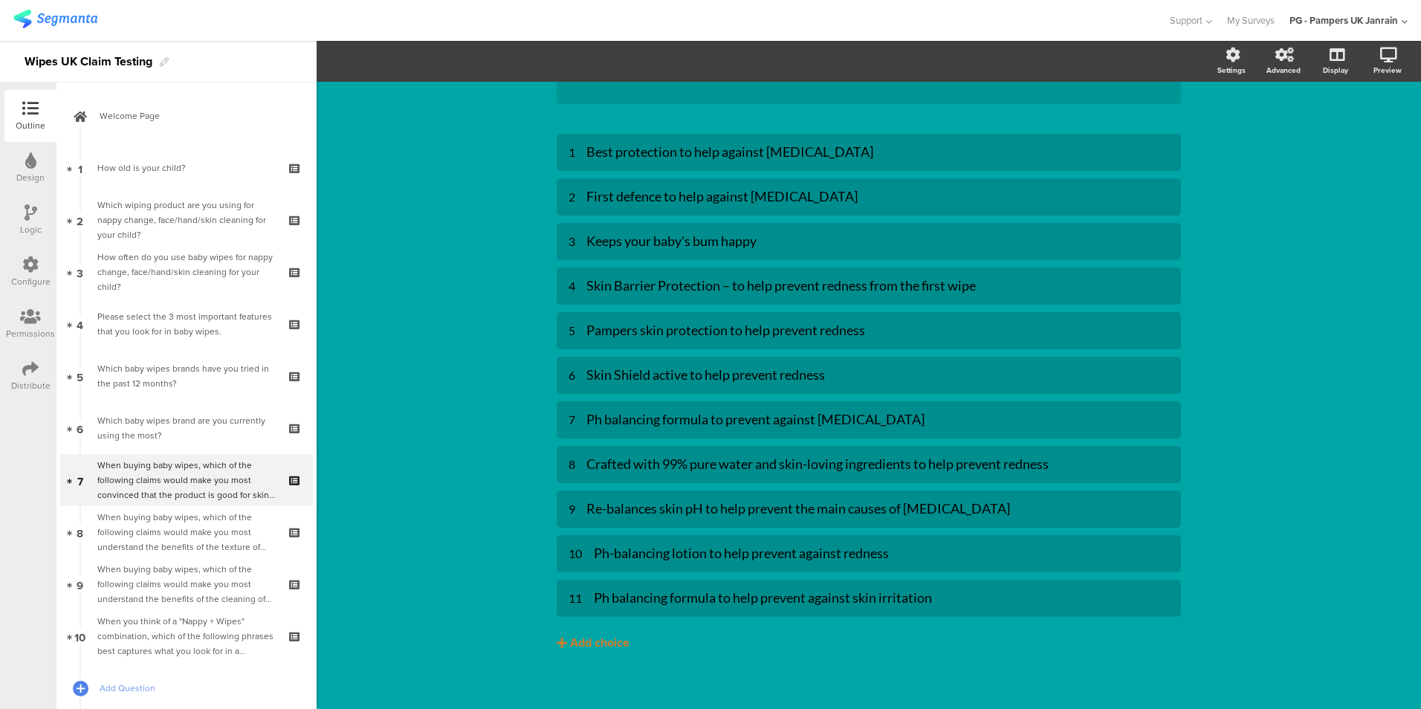
scroll to position [252, 0]
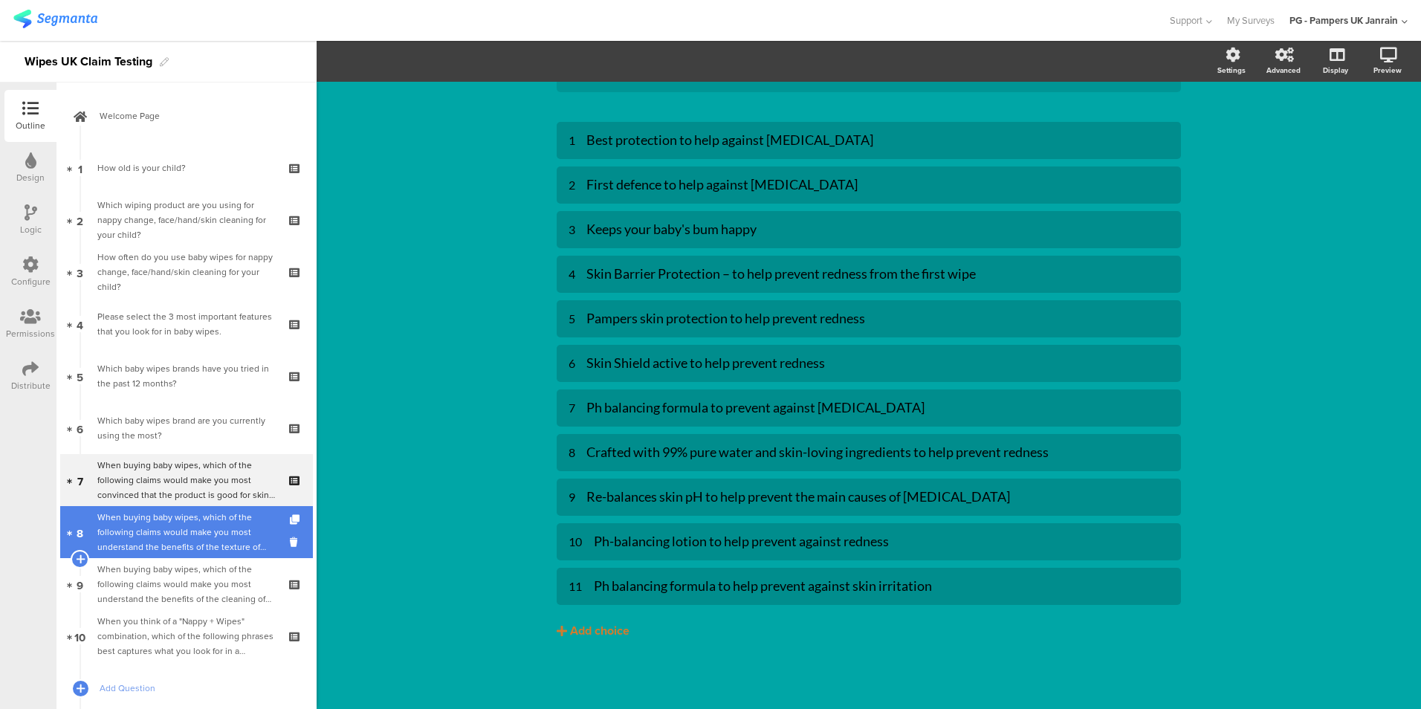
drag, startPoint x: 170, startPoint y: 535, endPoint x: 161, endPoint y: 525, distance: 14.2
click at [170, 535] on div "When buying baby wipes, which of the following claims would make you most under…" at bounding box center [186, 532] width 178 height 45
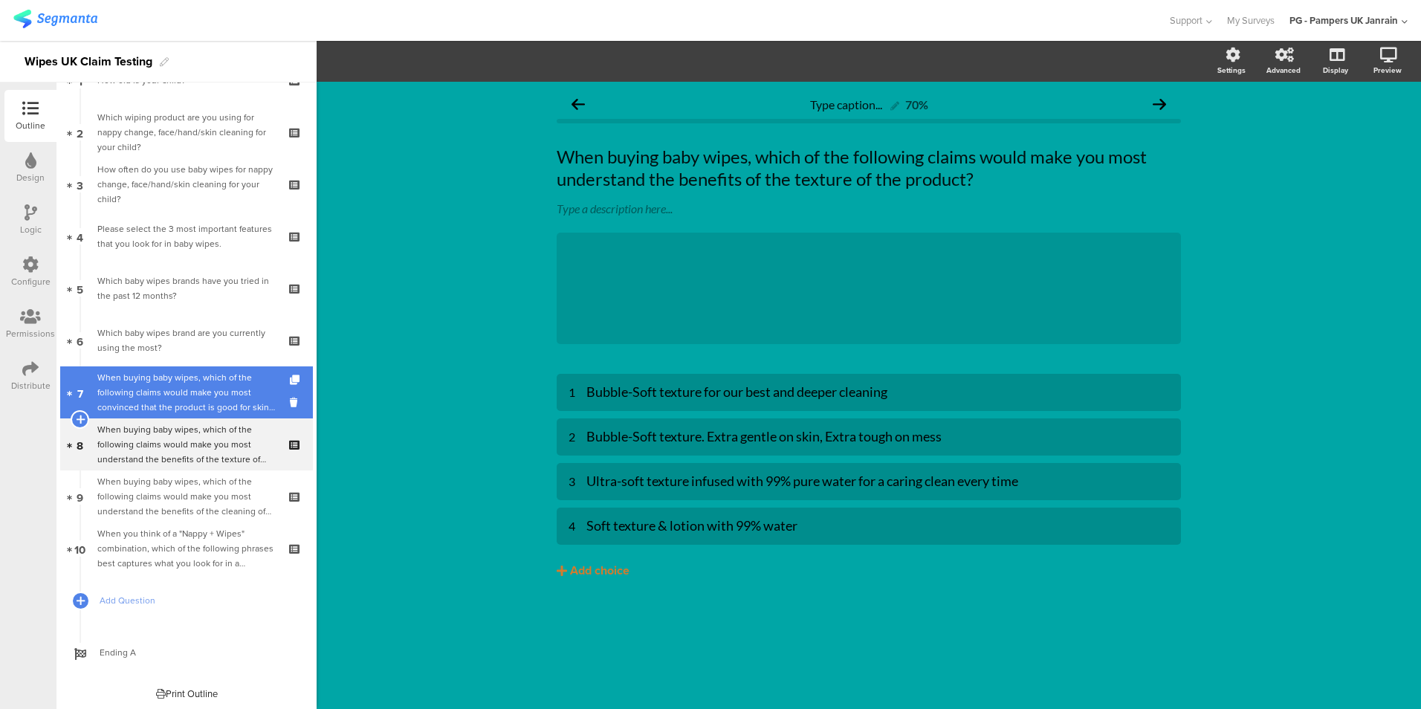
scroll to position [91, 0]
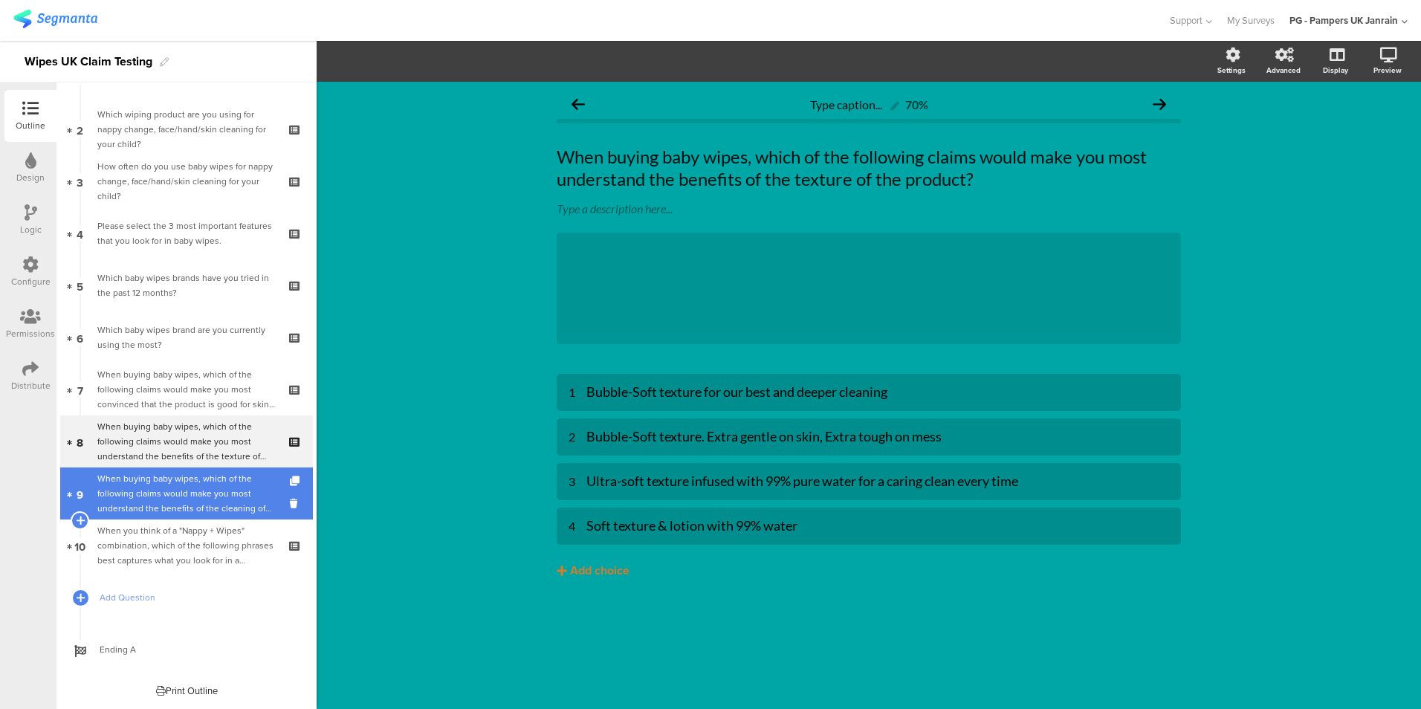
click at [132, 491] on div "When buying baby wipes, which of the following claims would make you most under…" at bounding box center [186, 493] width 178 height 45
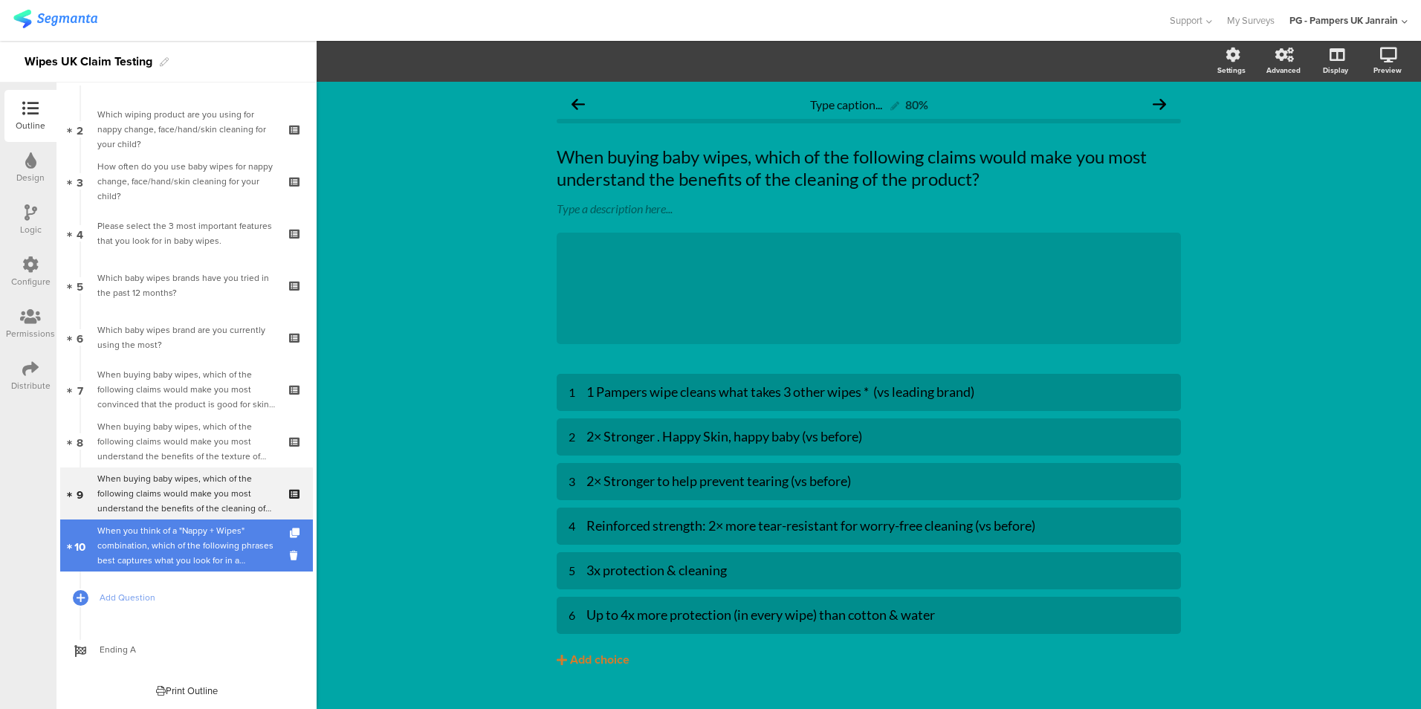
click at [161, 553] on div "When you think of a "Nappy + Wipes" combination, which of the following phrases…" at bounding box center [186, 545] width 178 height 45
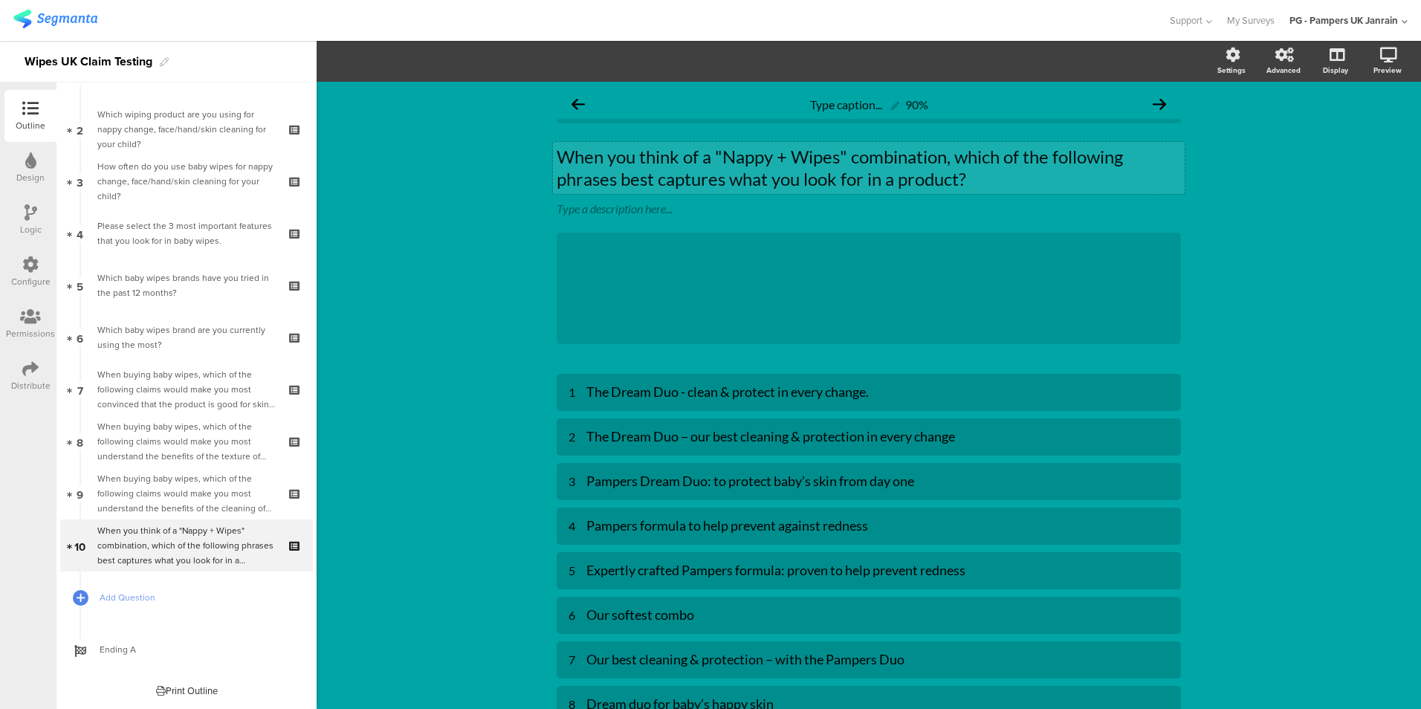
click at [699, 178] on p "When you think of a "Nappy + Wipes" combination, which of the following phrases…" at bounding box center [869, 168] width 624 height 45
click at [717, 181] on p "When you think of a "Nappy + Wipes" combination, which of the following phrases…" at bounding box center [869, 168] width 624 height 45
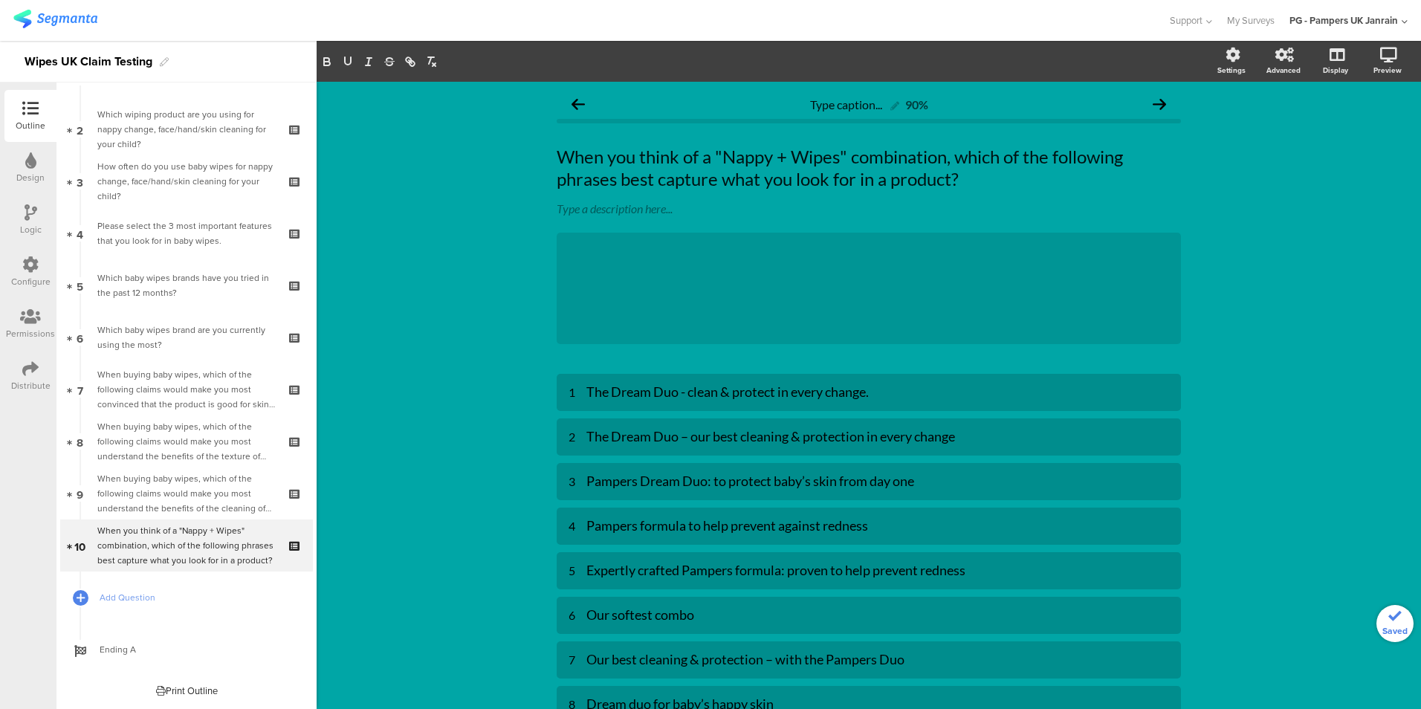
click at [1276, 241] on div "Type caption... 90% When you think of a "Nappy + Wipes" combination, which of t…" at bounding box center [869, 499] width 1104 height 835
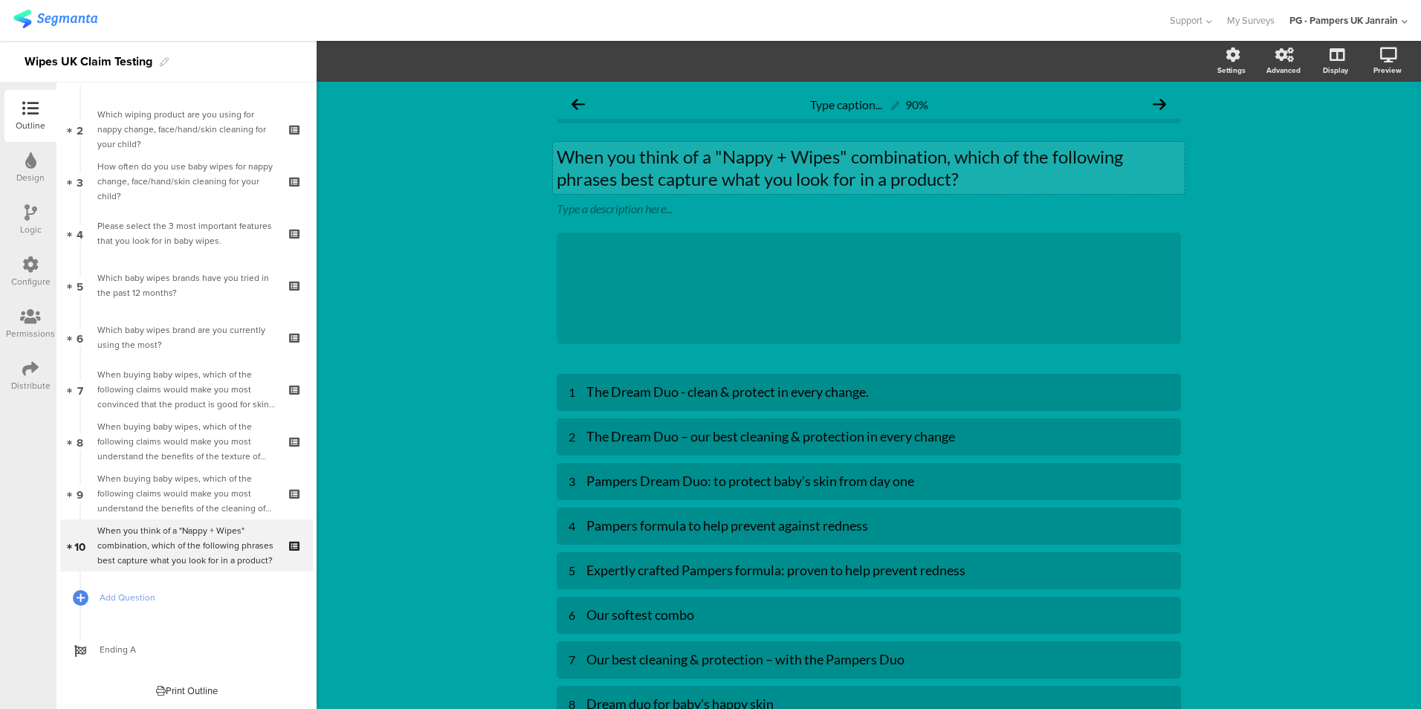
click at [712, 181] on p "When you think of a "Nappy + Wipes" combination, which of the following phrases…" at bounding box center [869, 168] width 624 height 45
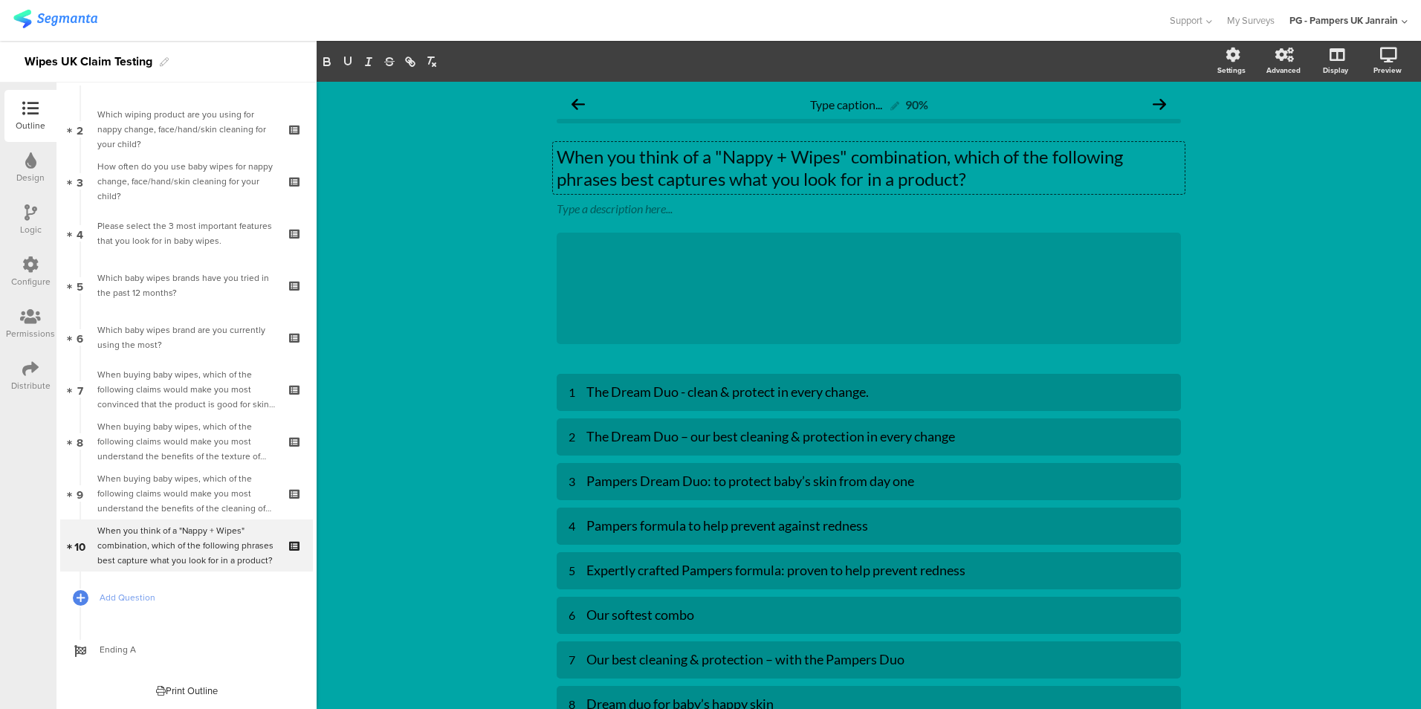
click at [1361, 268] on div "Type caption... 90% When you think of a "Nappy + Wipes" combination, which of t…" at bounding box center [869, 499] width 1104 height 835
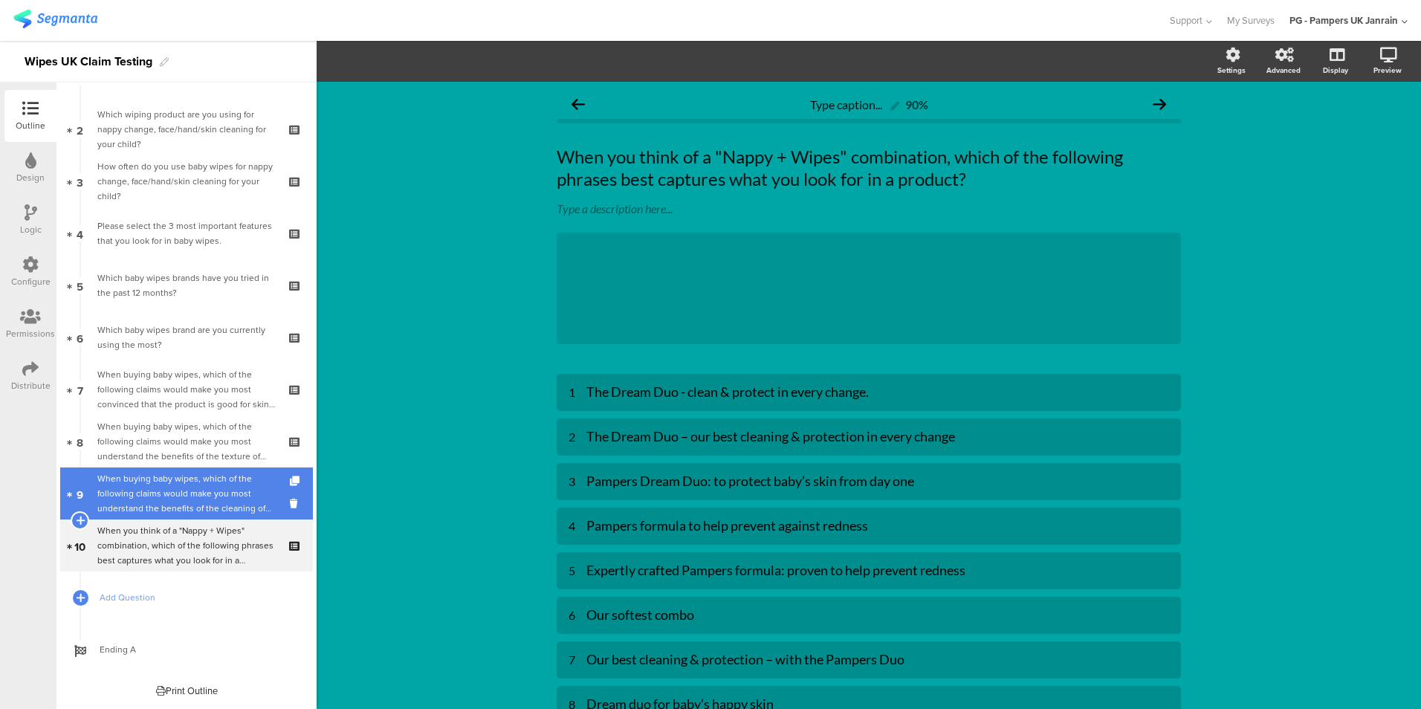
click at [137, 495] on div "When buying baby wipes, which of the following claims would make you most under…" at bounding box center [186, 493] width 178 height 45
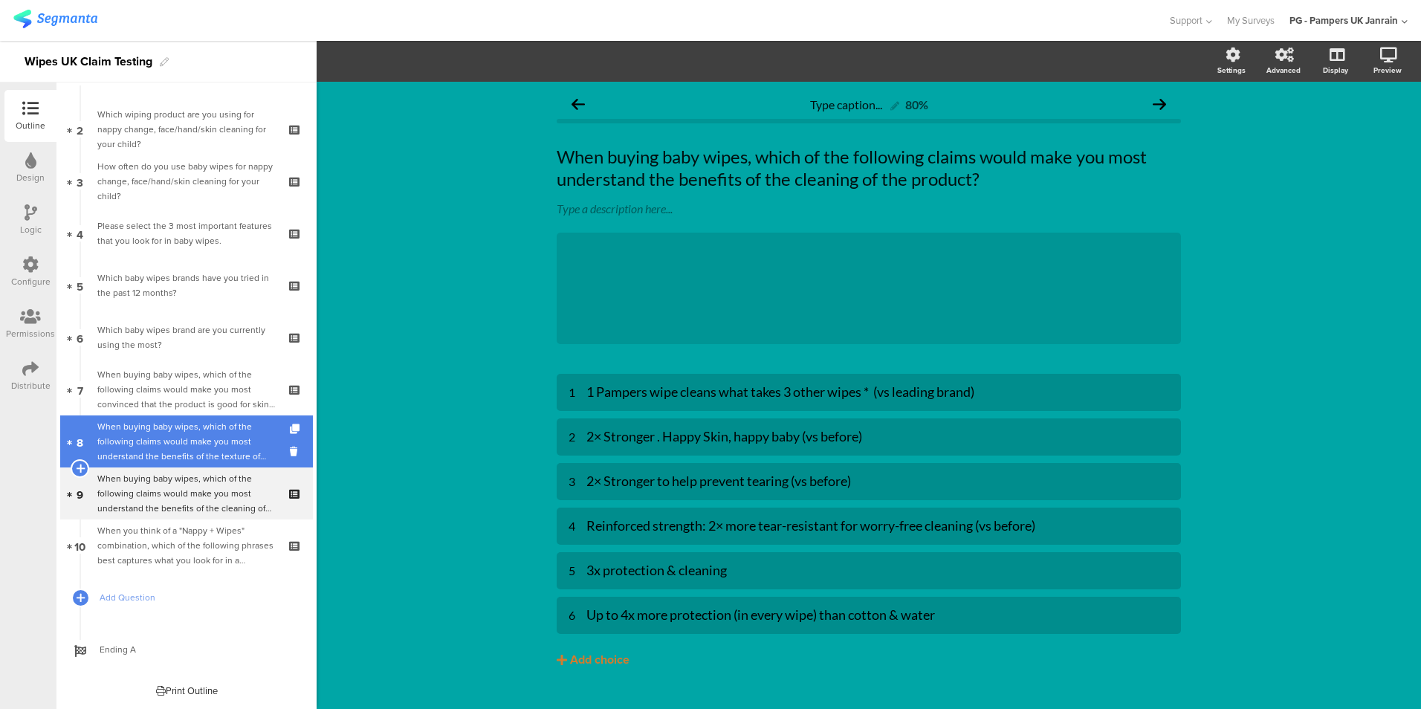
click at [166, 435] on div "When buying baby wipes, which of the following claims would make you most under…" at bounding box center [186, 441] width 178 height 45
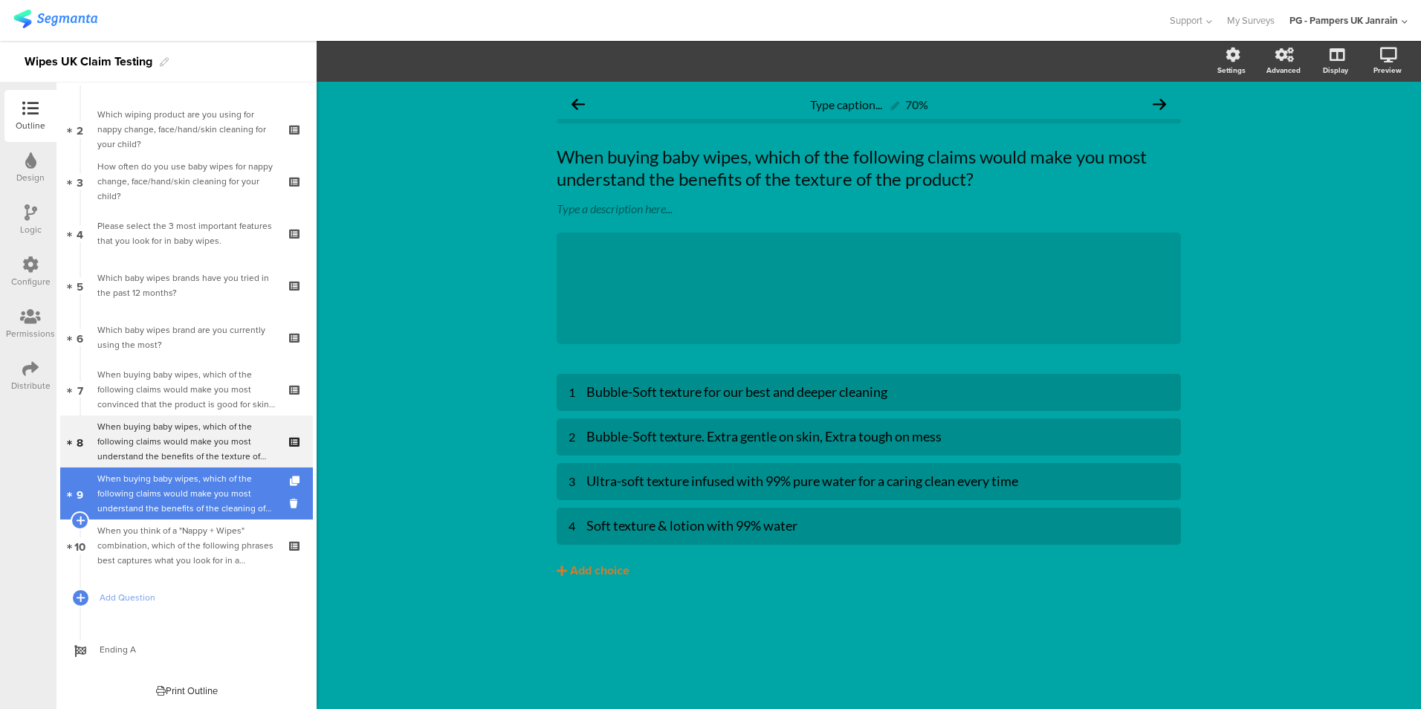
click at [160, 507] on div "When buying baby wipes, which of the following claims would make you most under…" at bounding box center [186, 493] width 178 height 45
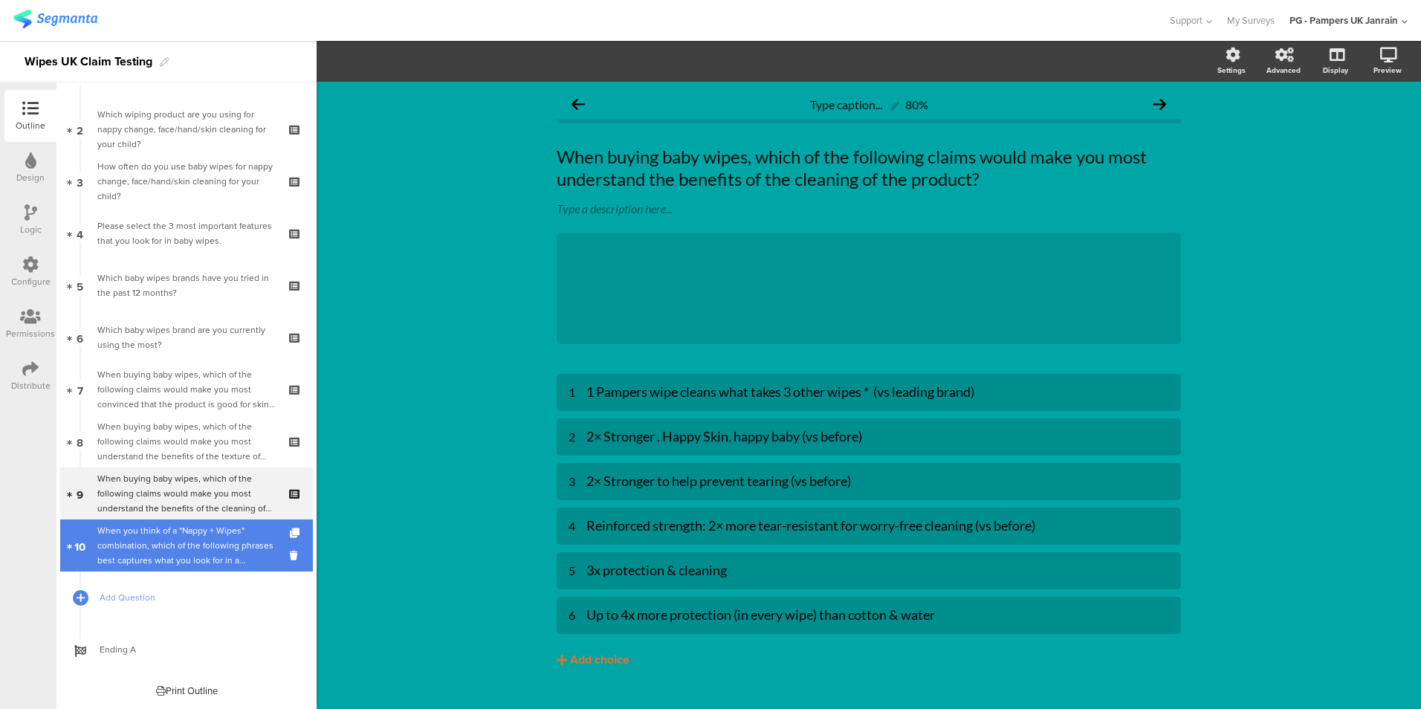
click at [182, 548] on div "When you think of a "Nappy + Wipes" combination, which of the following phrases…" at bounding box center [186, 545] width 178 height 45
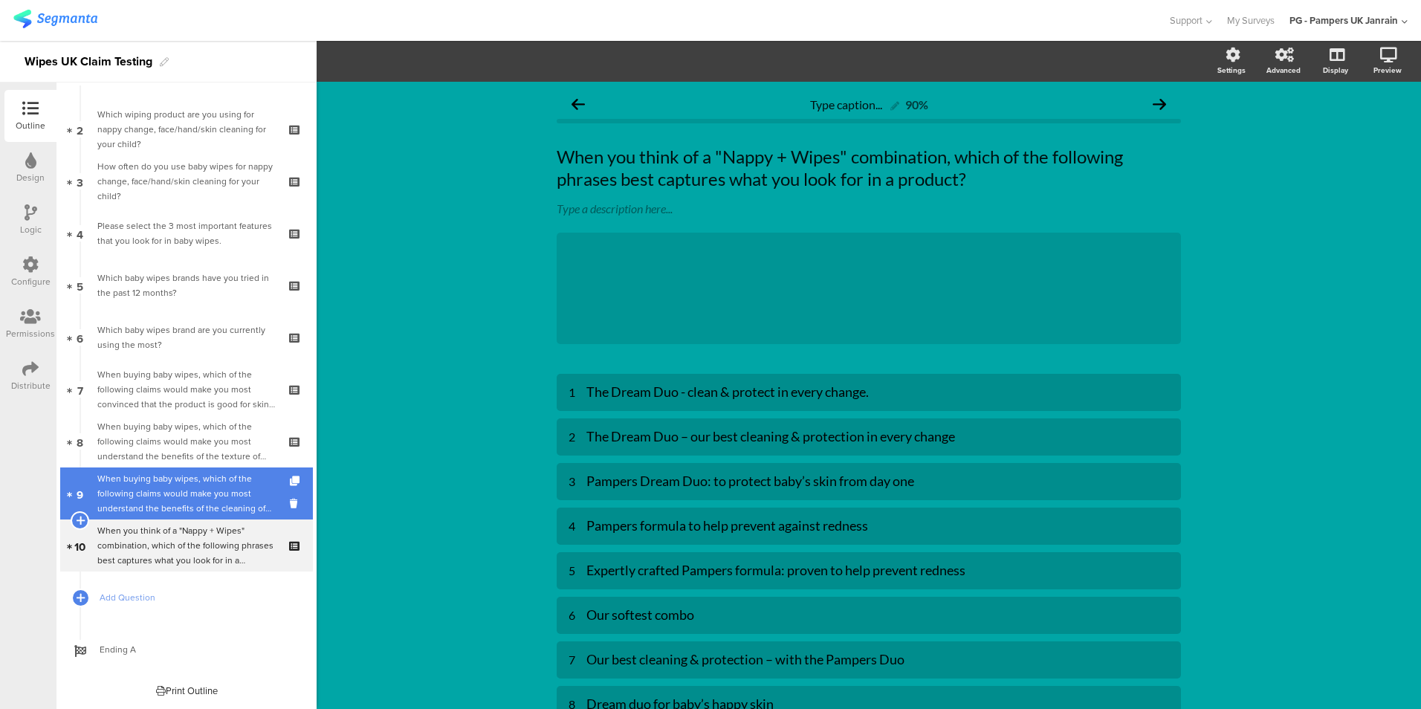
click at [123, 485] on div "When buying baby wipes, which of the following claims would make you most under…" at bounding box center [186, 493] width 178 height 45
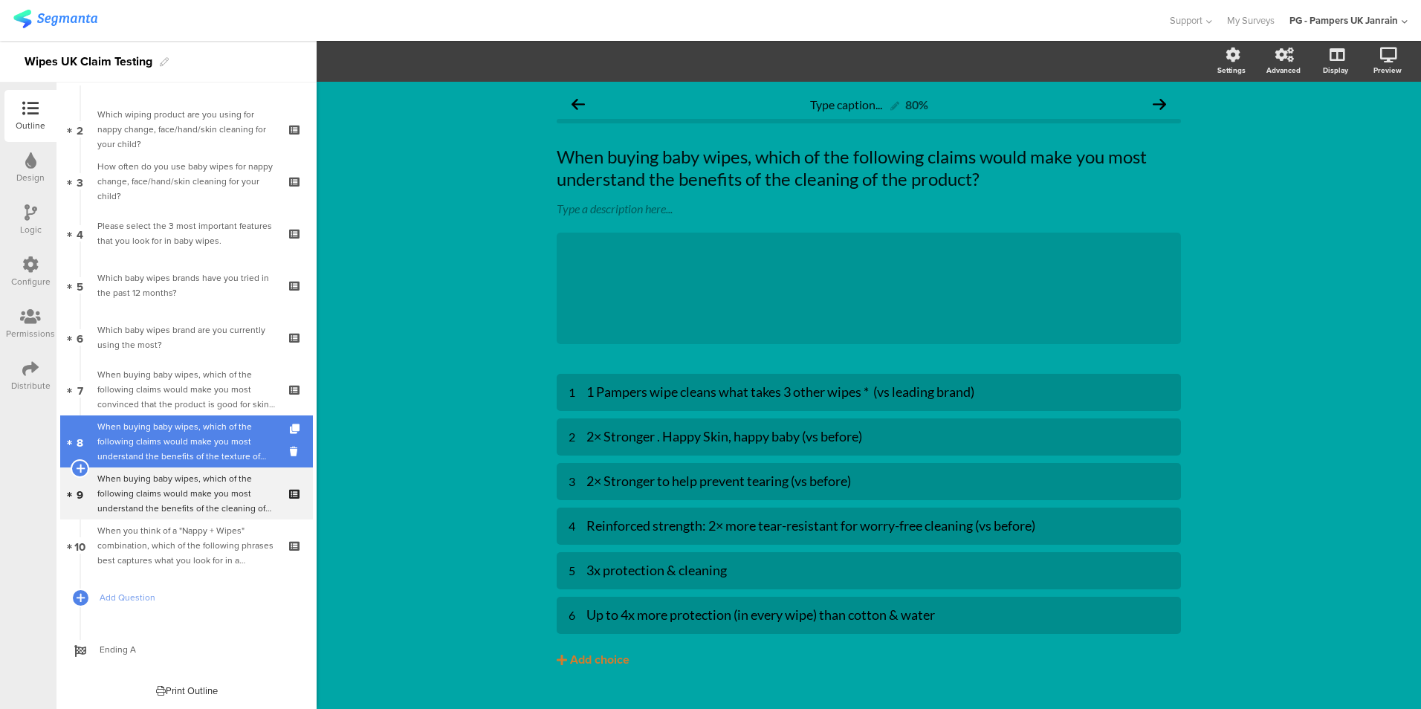
click at [168, 450] on div "When buying baby wipes, which of the following claims would make you most under…" at bounding box center [186, 441] width 178 height 45
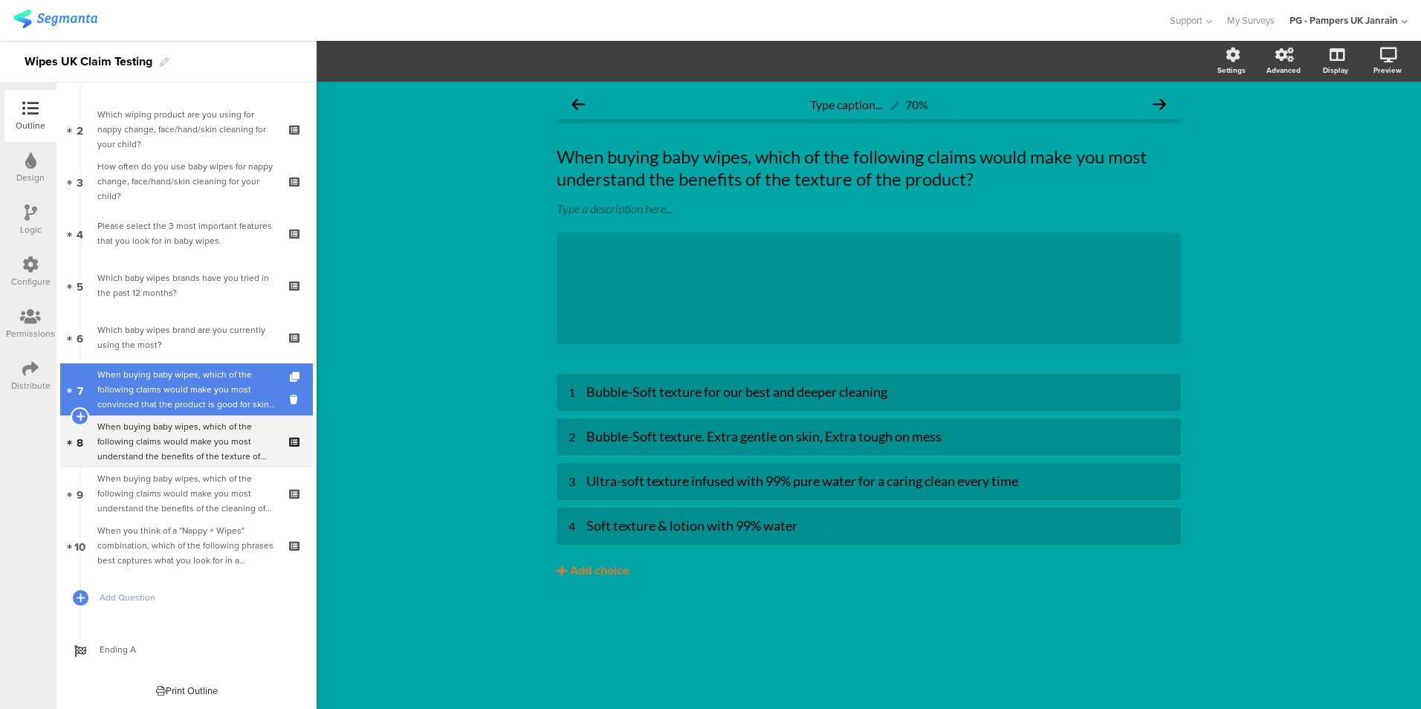
click at [167, 396] on div "When buying baby wipes, which of the following claims would make you most convi…" at bounding box center [186, 389] width 178 height 45
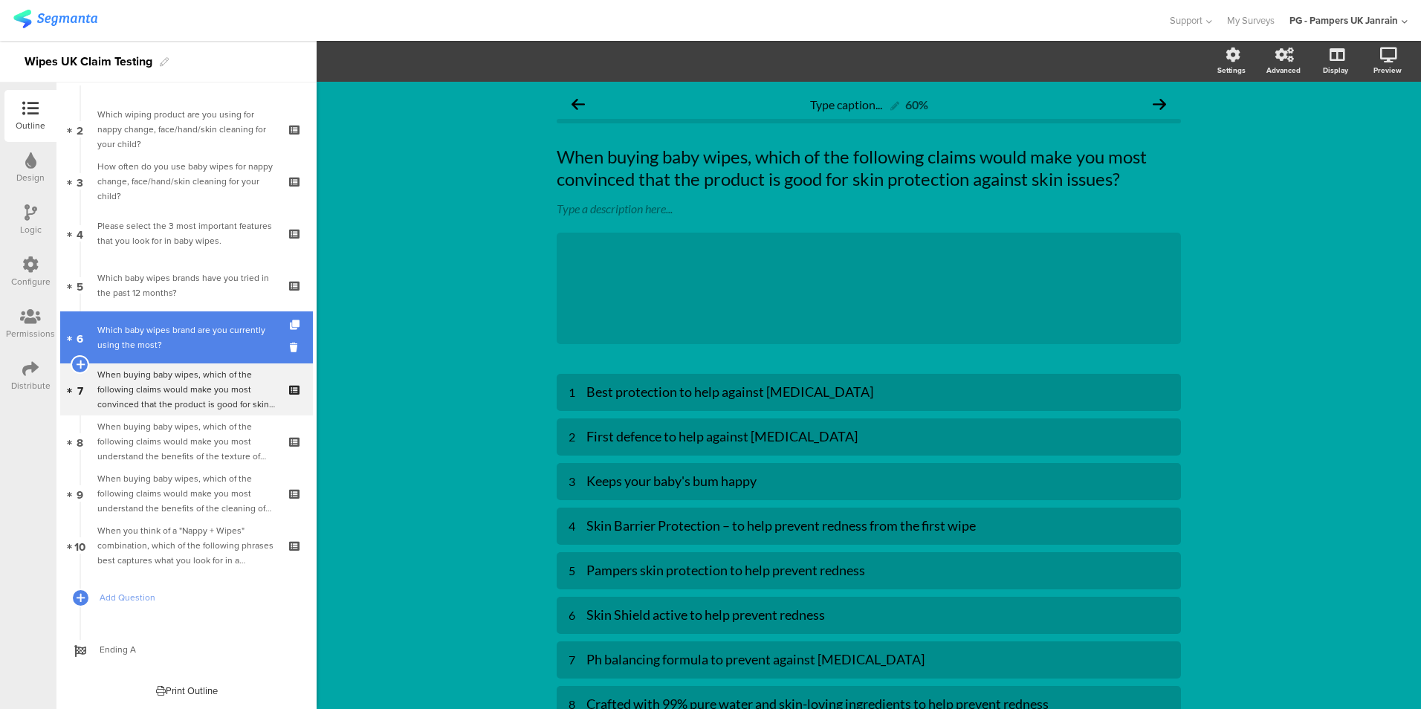
click at [179, 340] on div "Which baby wipes brand are you currently using the most?" at bounding box center [186, 338] width 178 height 30
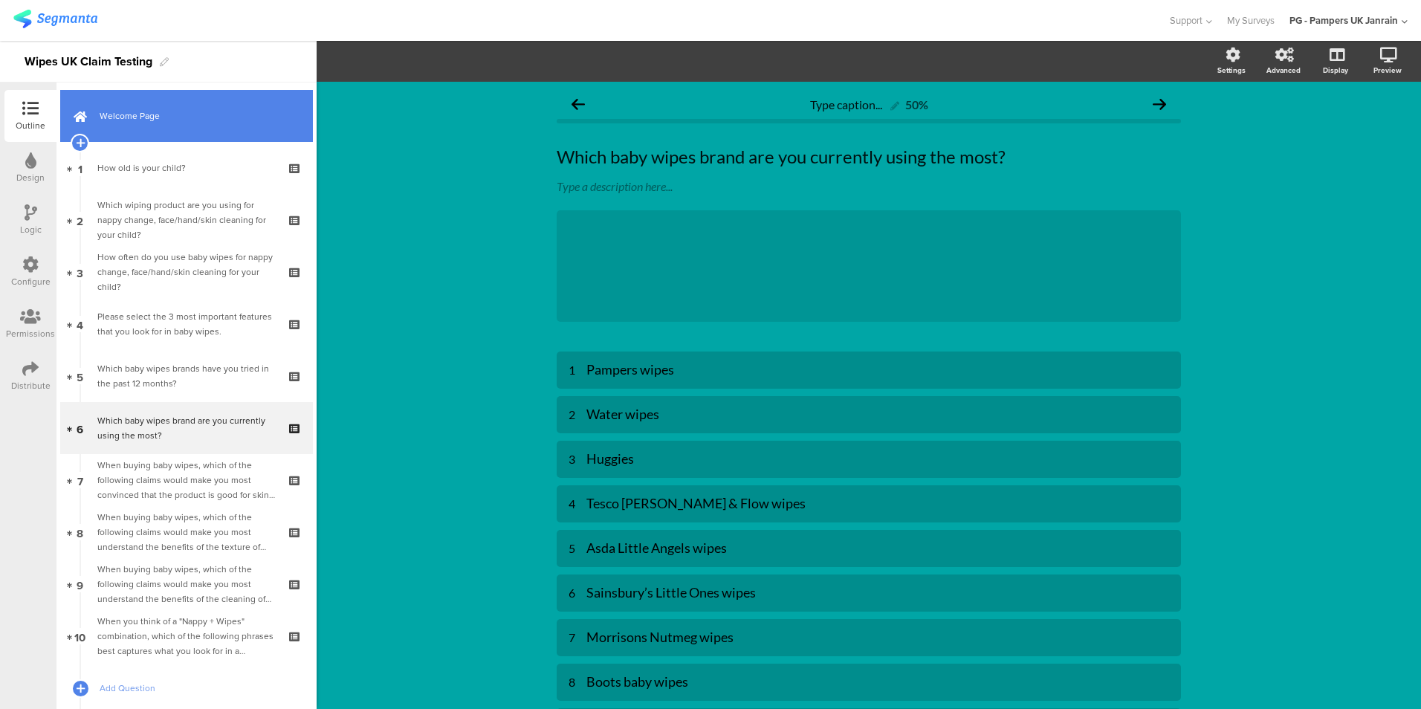
click at [181, 114] on span "Welcome Page" at bounding box center [195, 116] width 190 height 15
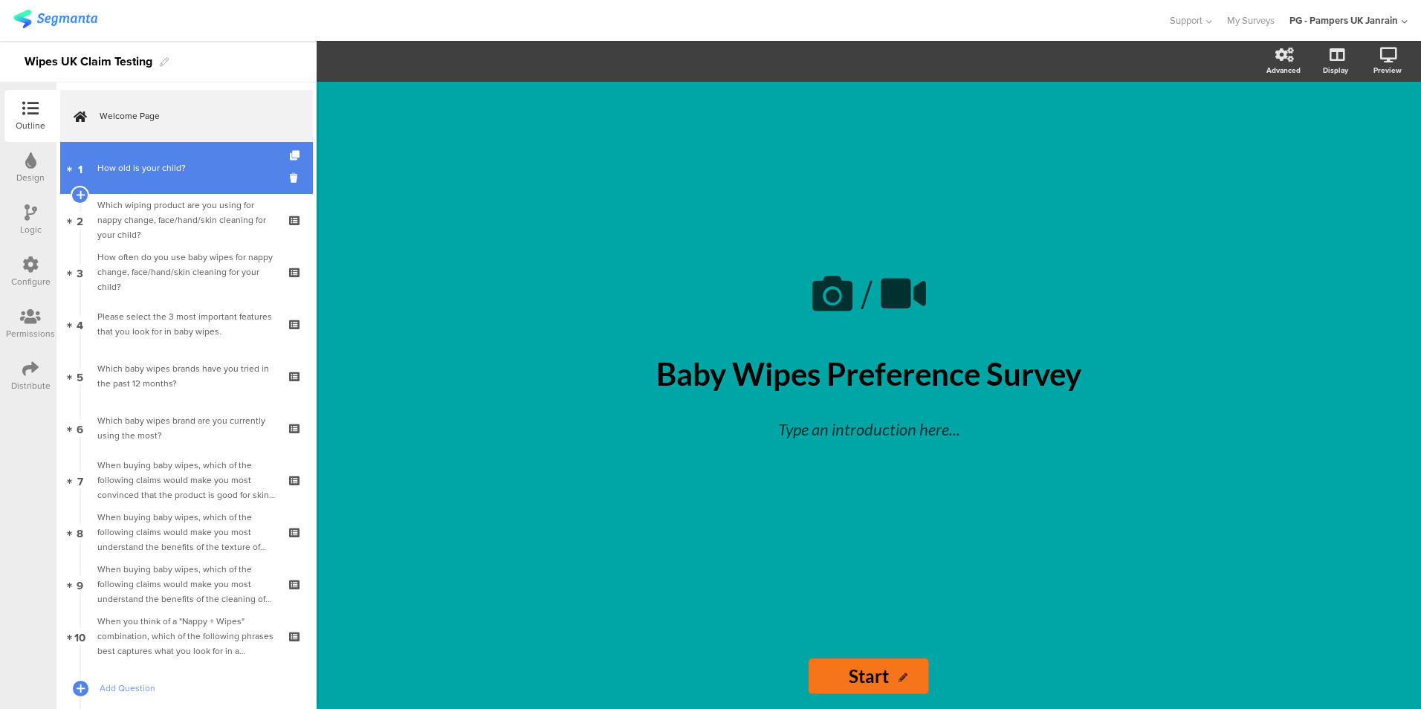
click at [168, 168] on div "How old is your child?" at bounding box center [186, 168] width 178 height 15
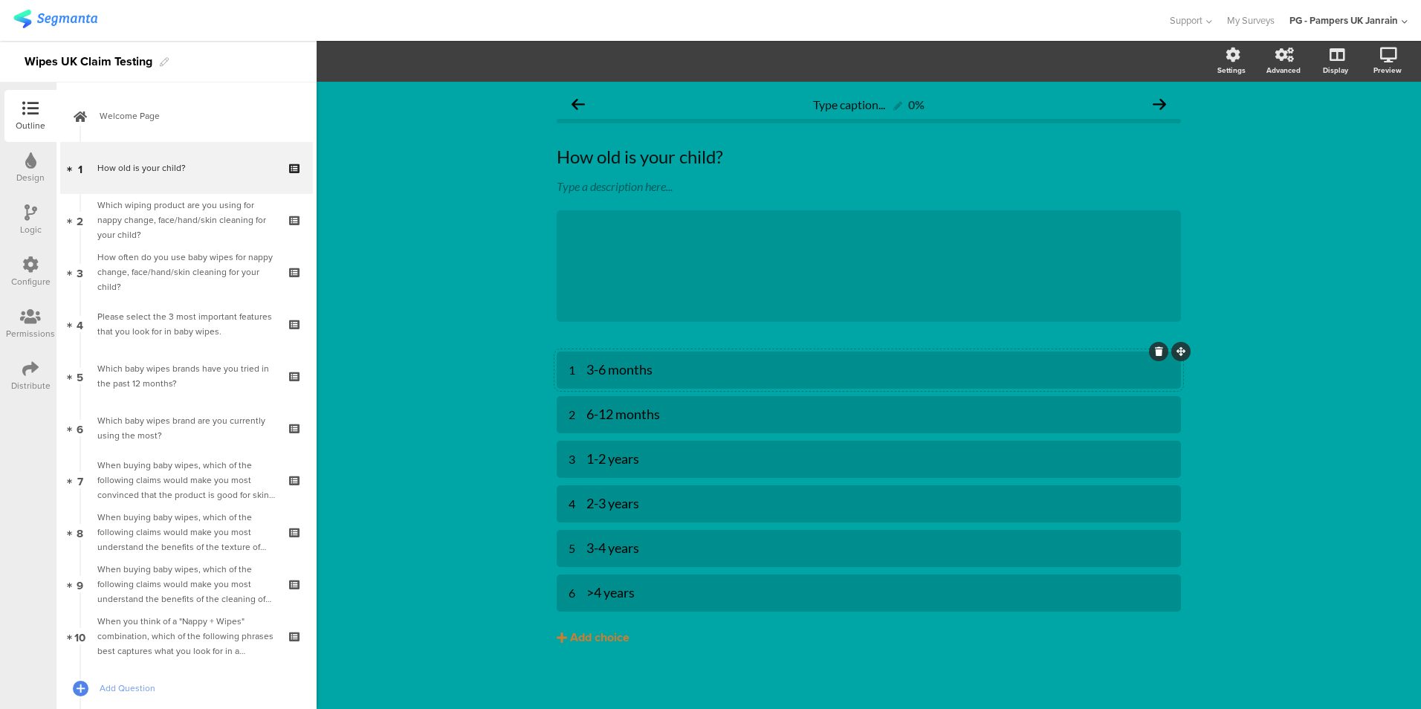
click at [579, 363] on div "1" at bounding box center [578, 371] width 18 height 16
click at [586, 369] on div "3-6 months" at bounding box center [877, 369] width 583 height 17
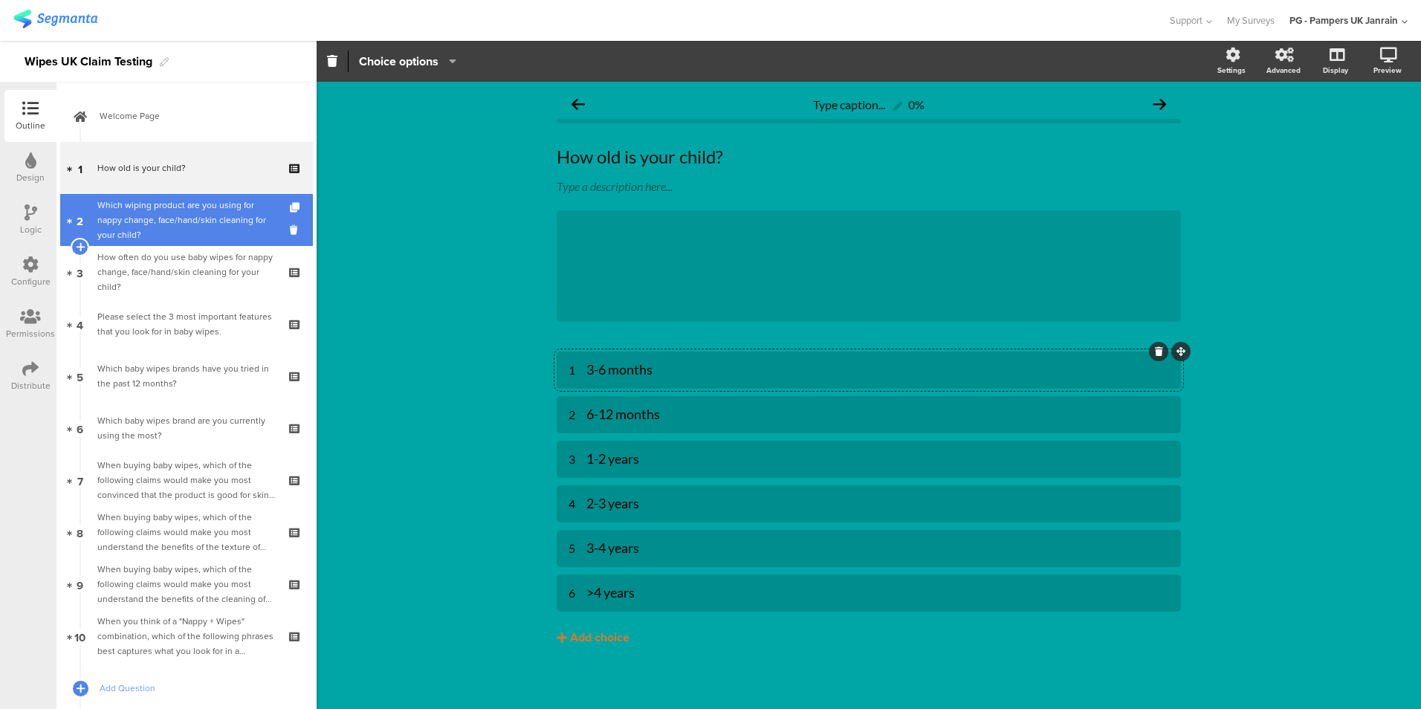
click at [129, 221] on div "Which wiping product are you using for nappy change, face/hand/skin cleaning fo…" at bounding box center [186, 220] width 178 height 45
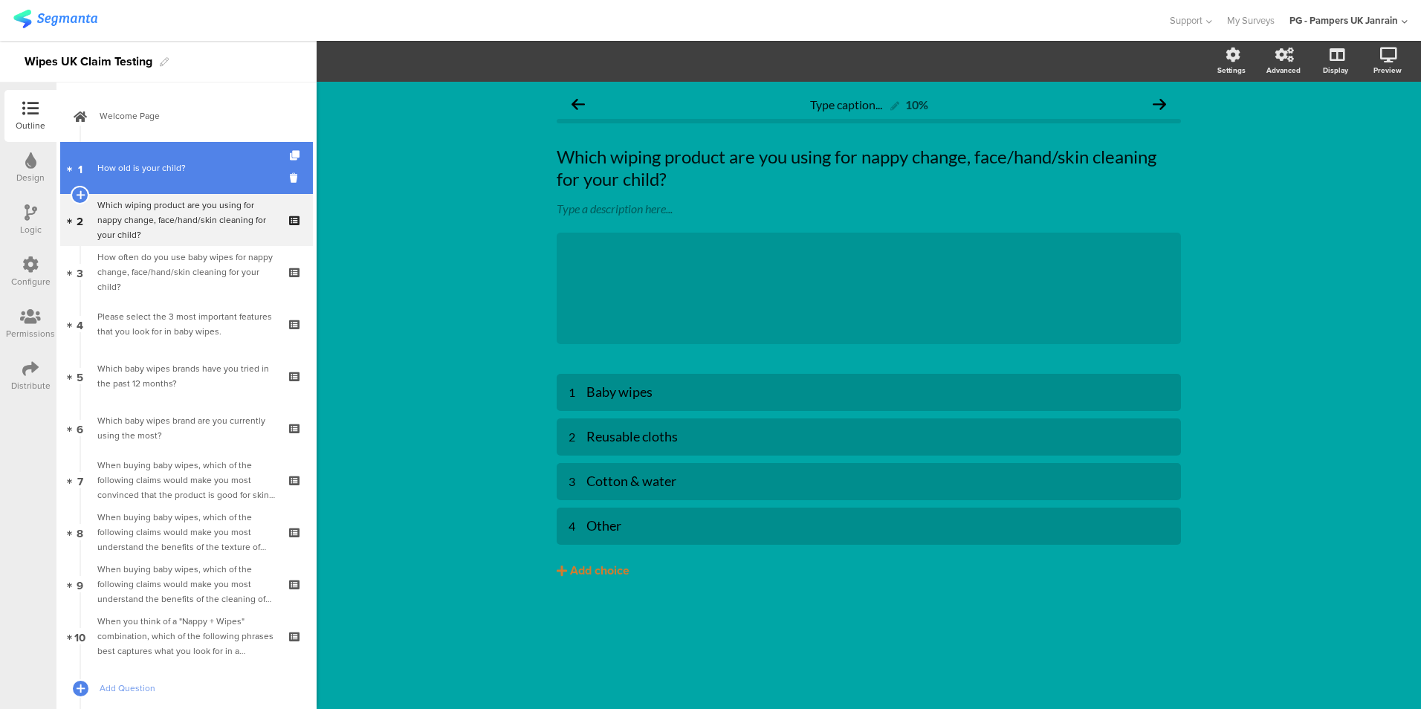
click at [145, 163] on div "How old is your child?" at bounding box center [186, 168] width 178 height 15
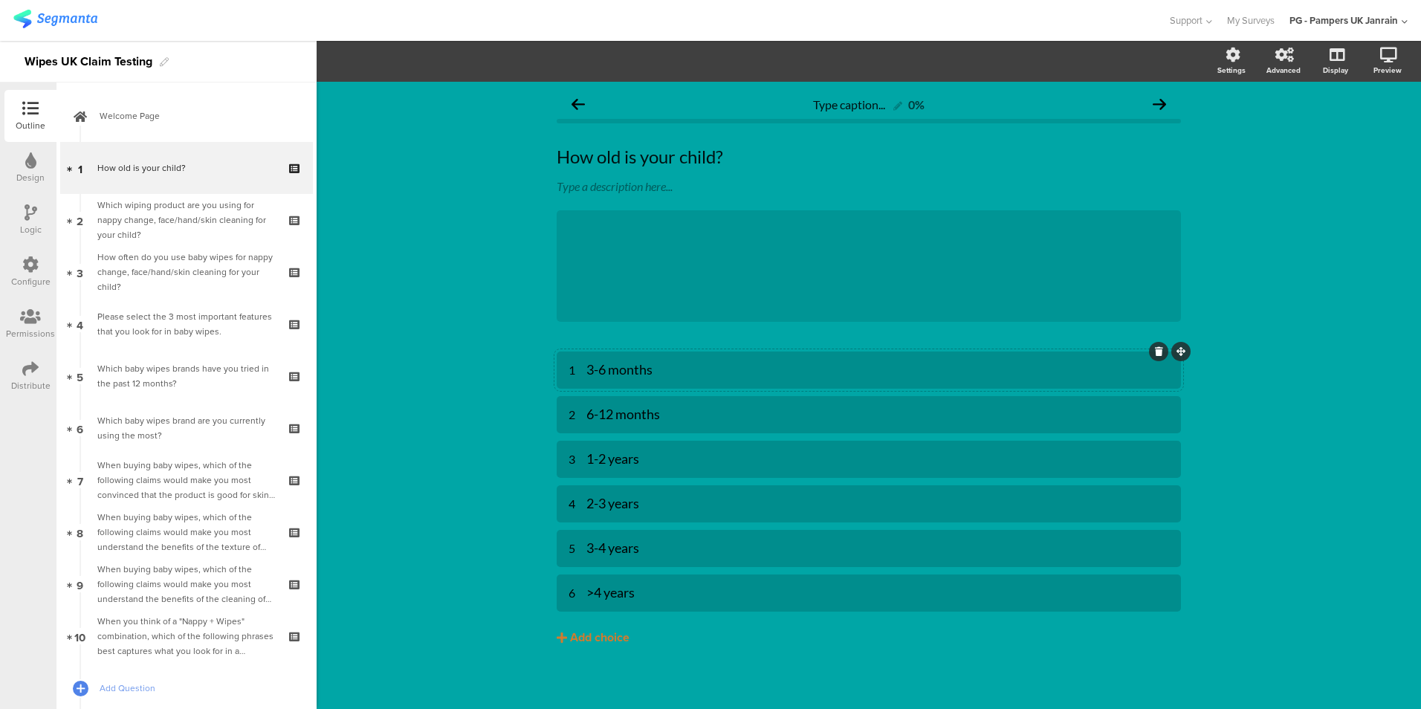
click at [571, 370] on div "1" at bounding box center [578, 371] width 18 height 16
drag, startPoint x: 673, startPoint y: 370, endPoint x: 465, endPoint y: 365, distance: 208.2
click at [465, 365] on div "Type caption... 0% How old is your child? How old is your child? Type a descrip…" at bounding box center [869, 399] width 1104 height 634
click at [459, 349] on div "Type caption... 0% How old is your child? How old is your child? Type a descrip…" at bounding box center [869, 399] width 1104 height 634
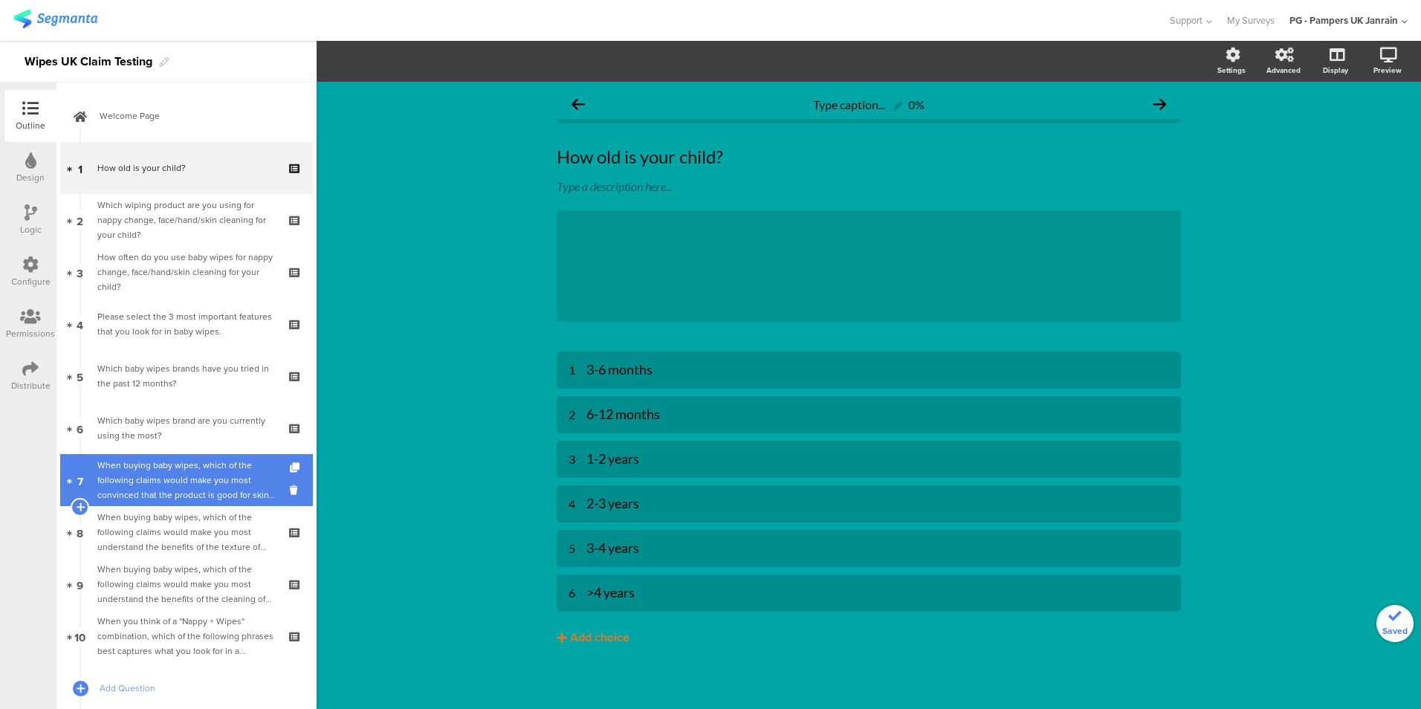
click at [175, 475] on div "When buying baby wipes, which of the following claims would make you most convi…" at bounding box center [186, 480] width 178 height 45
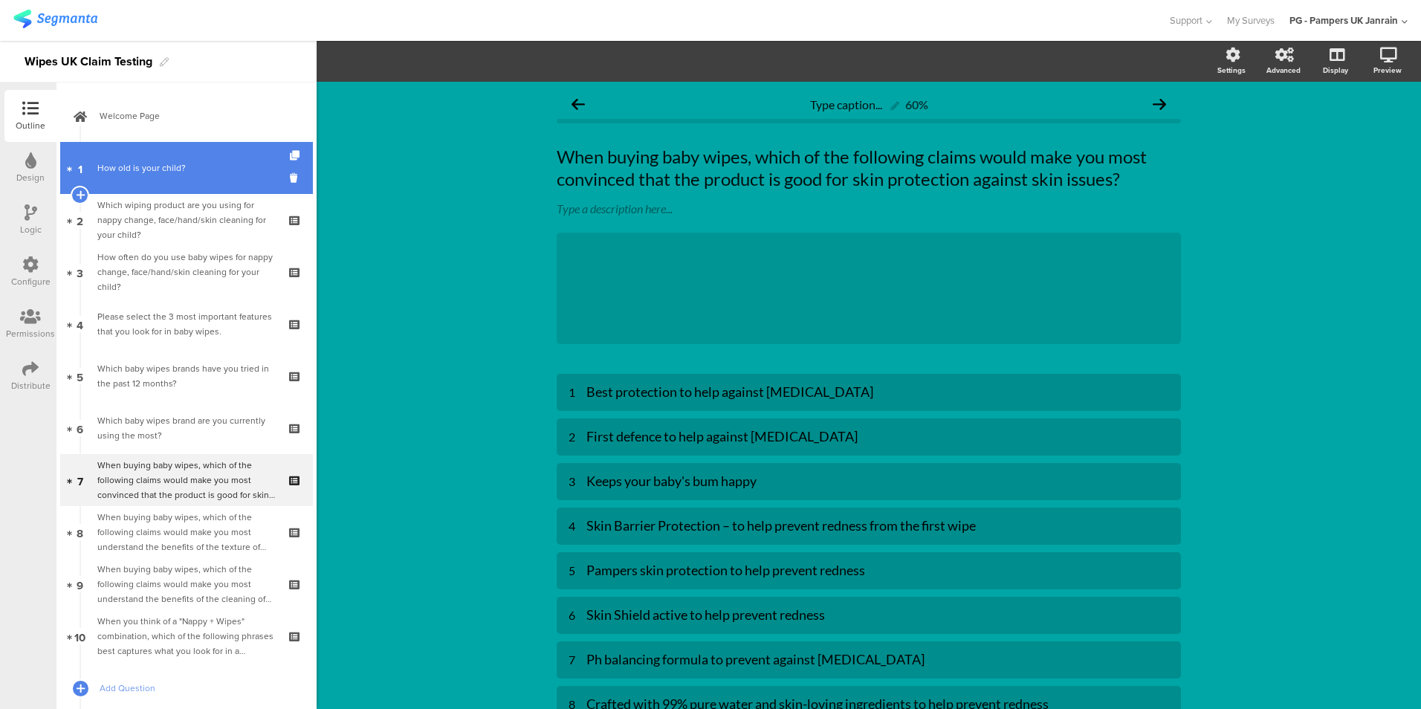
click at [218, 164] on div "How old is your child?" at bounding box center [186, 168] width 178 height 15
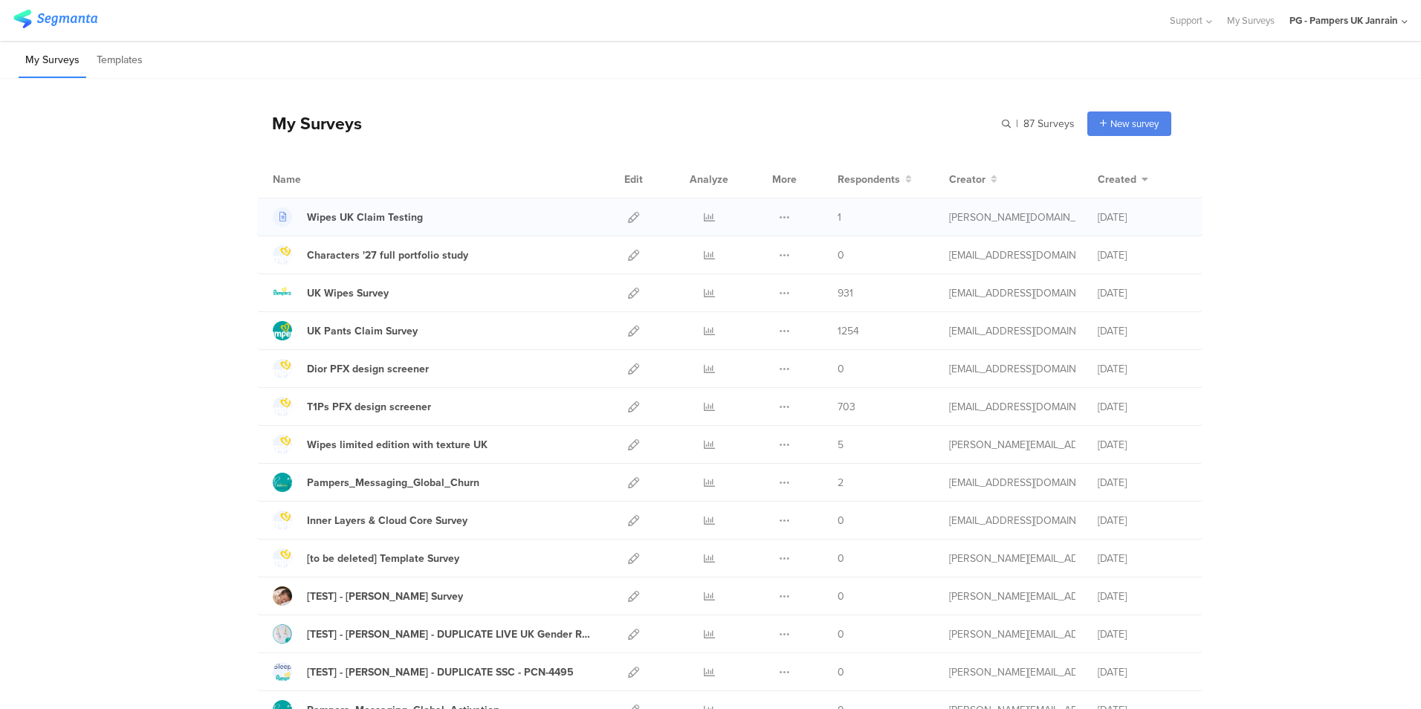
click at [545, 219] on div "Wipes UK Claim Testing" at bounding box center [434, 216] width 323 height 19
click at [363, 293] on div "UK Wipes Survey" at bounding box center [348, 293] width 82 height 16
click at [628, 220] on icon at bounding box center [633, 217] width 11 height 11
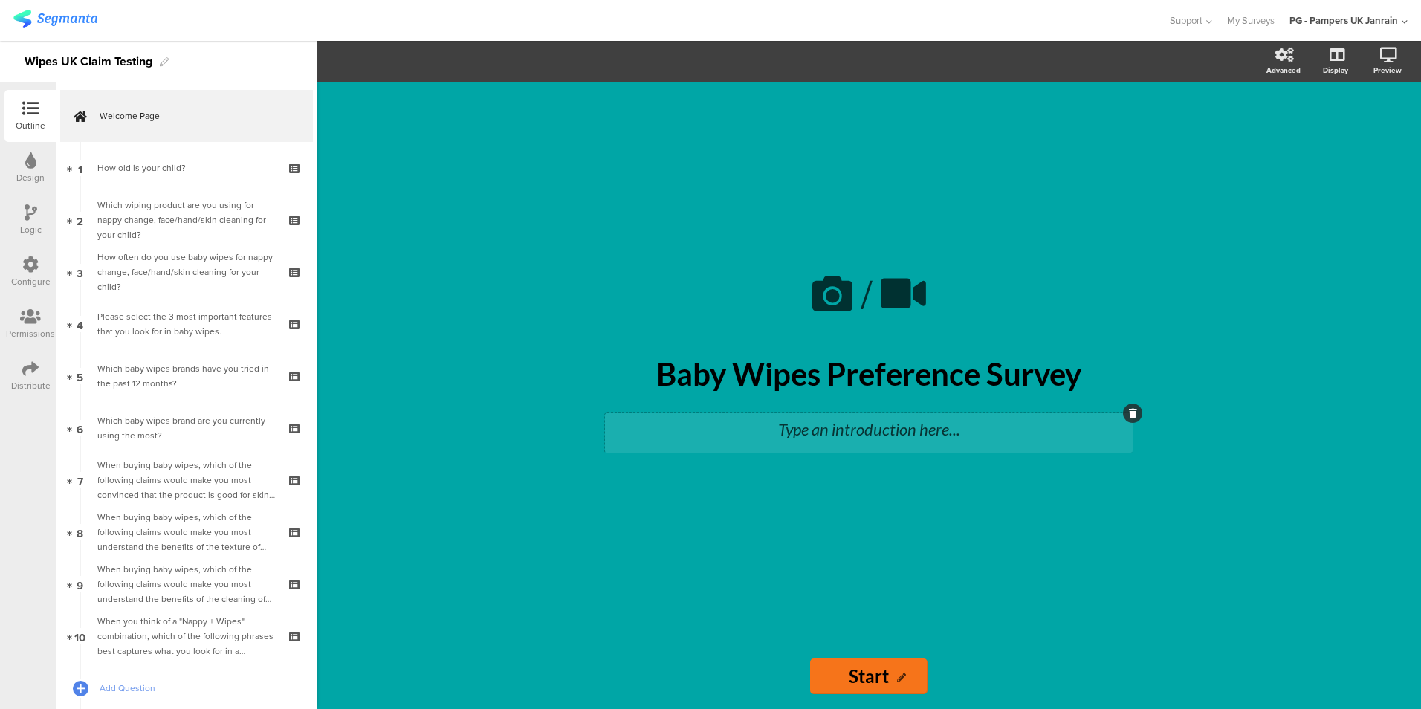
click at [858, 439] on div "Type an introduction here..." at bounding box center [869, 429] width 520 height 25
click at [1003, 429] on p "Thank you for taking the time to answer this survey!" at bounding box center [869, 429] width 520 height 25
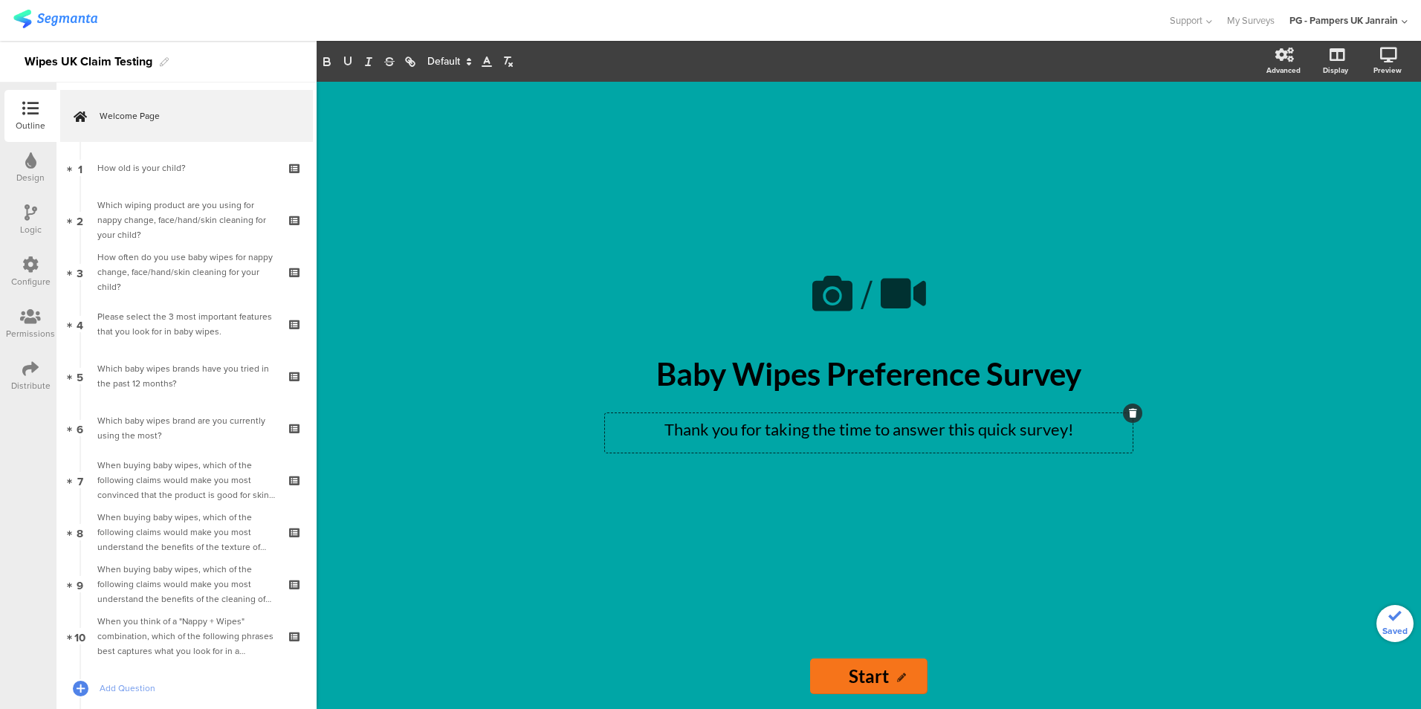
click at [1038, 548] on div "/ Baby Wipes Preference Survey Baby Wipes Preference Survey Thank you for takin…" at bounding box center [869, 363] width 595 height 562
click at [834, 288] on icon at bounding box center [832, 293] width 51 height 51
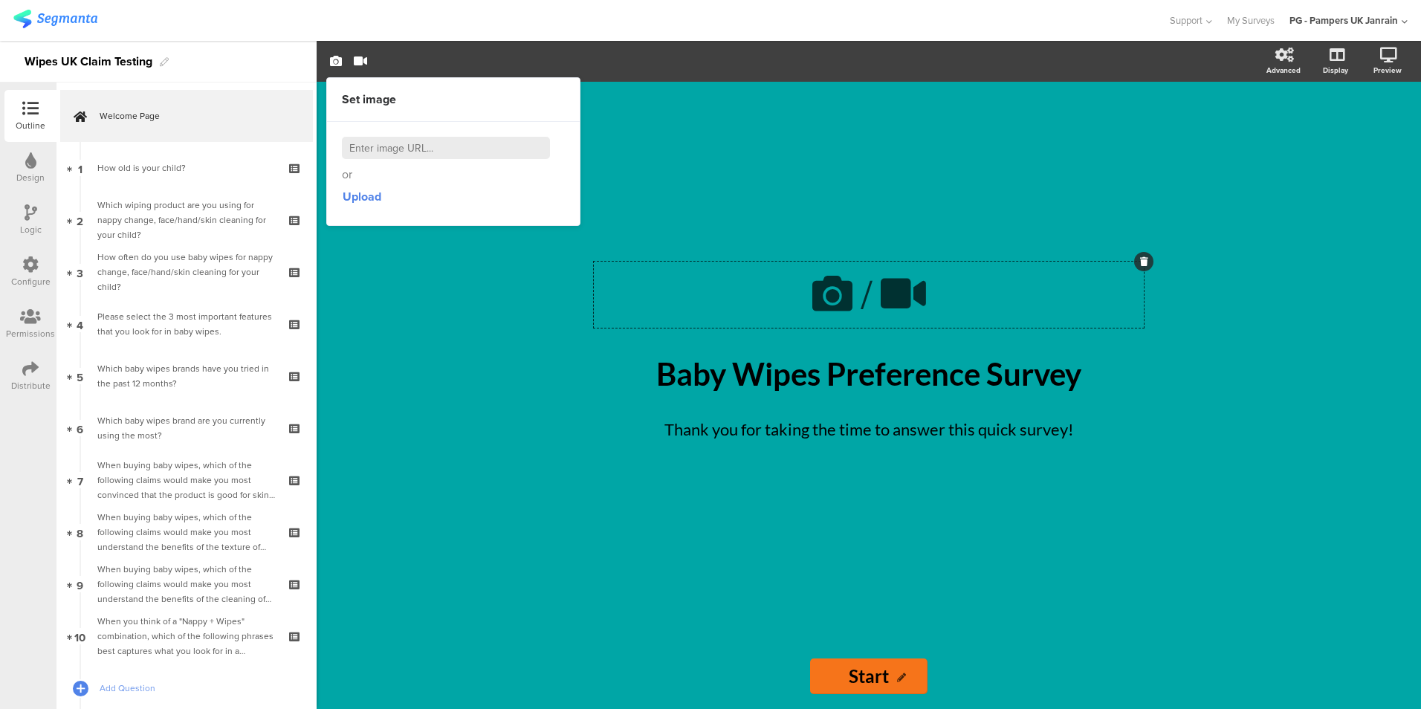
click at [458, 266] on div "/ Baby Wipes Preference Survey Baby Wipes Preference Survey Thank you for takin…" at bounding box center [869, 395] width 1104 height 627
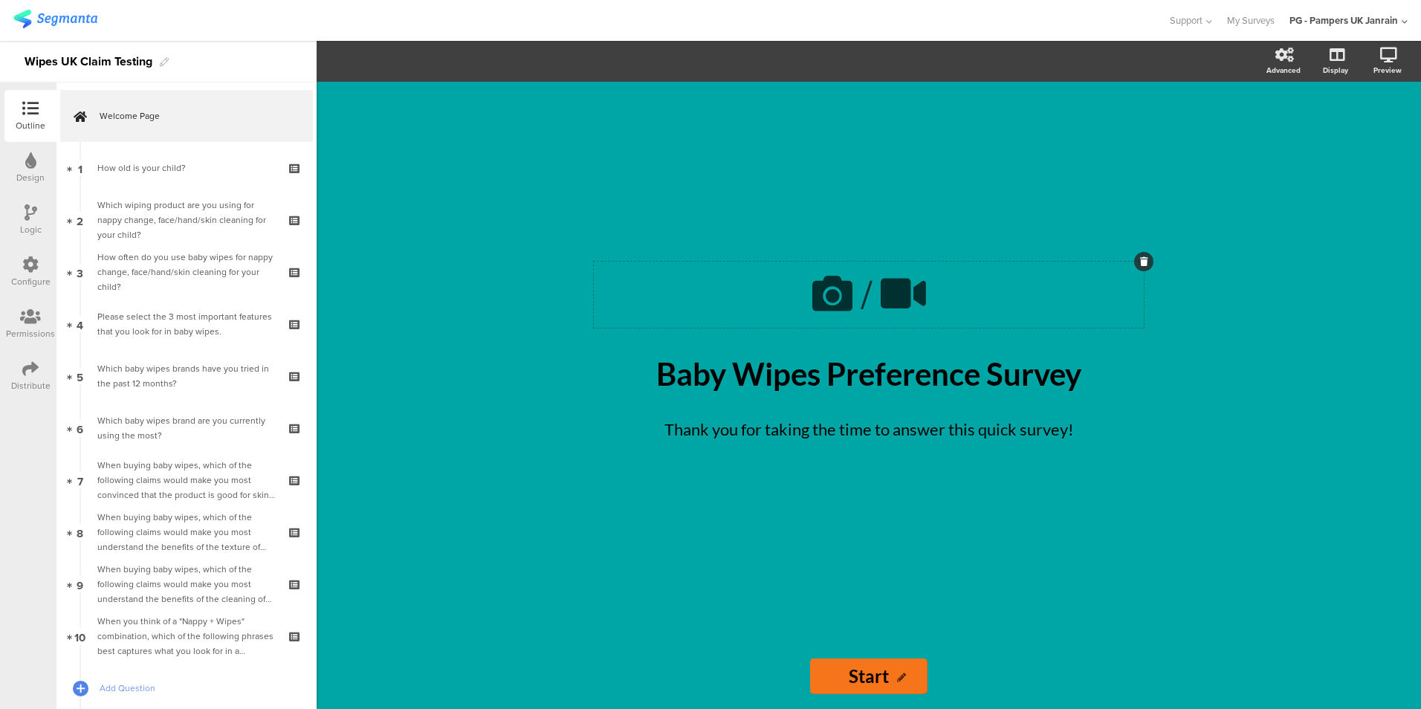
click at [836, 291] on icon at bounding box center [832, 293] width 51 height 51
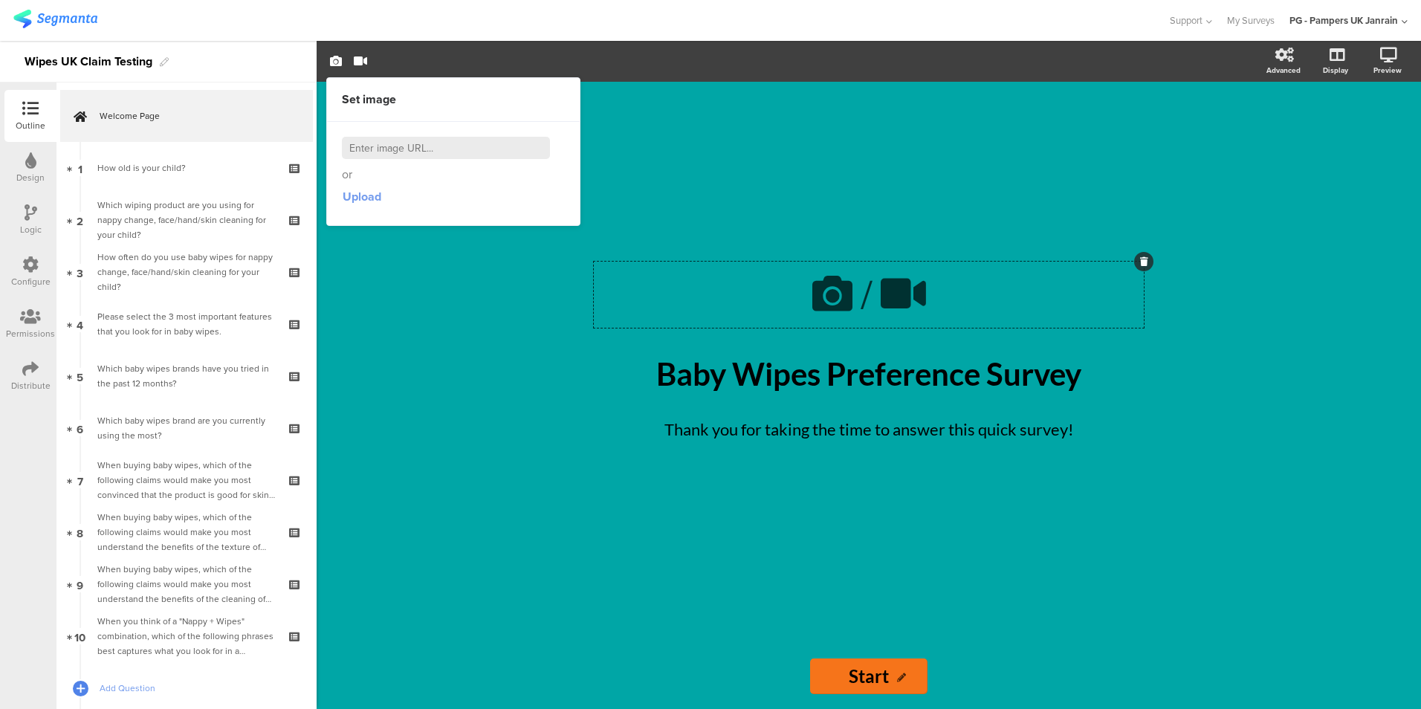
click at [361, 193] on span "Upload" at bounding box center [362, 196] width 39 height 17
click at [682, 546] on div "/ Baby Wipes Preference Survey Baby Wipes Preference Survey Thank you for takin…" at bounding box center [869, 363] width 595 height 562
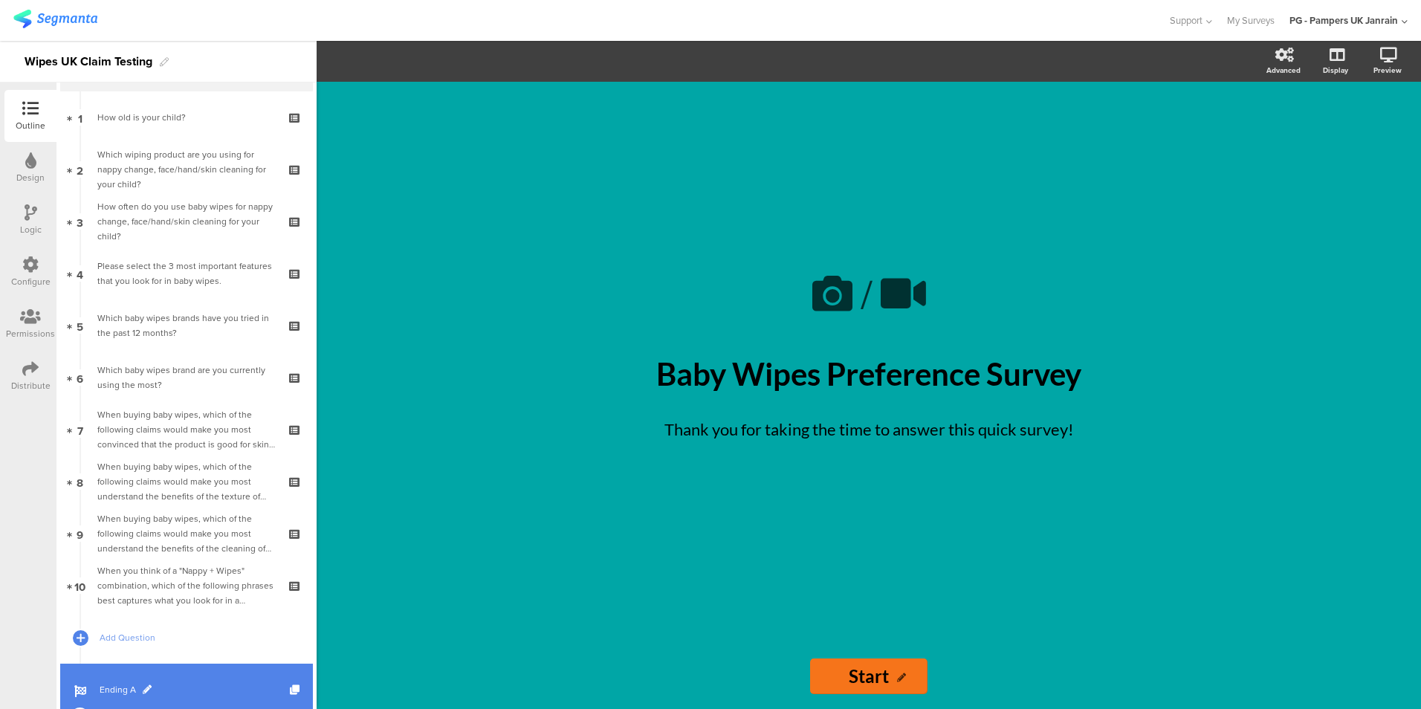
scroll to position [91, 0]
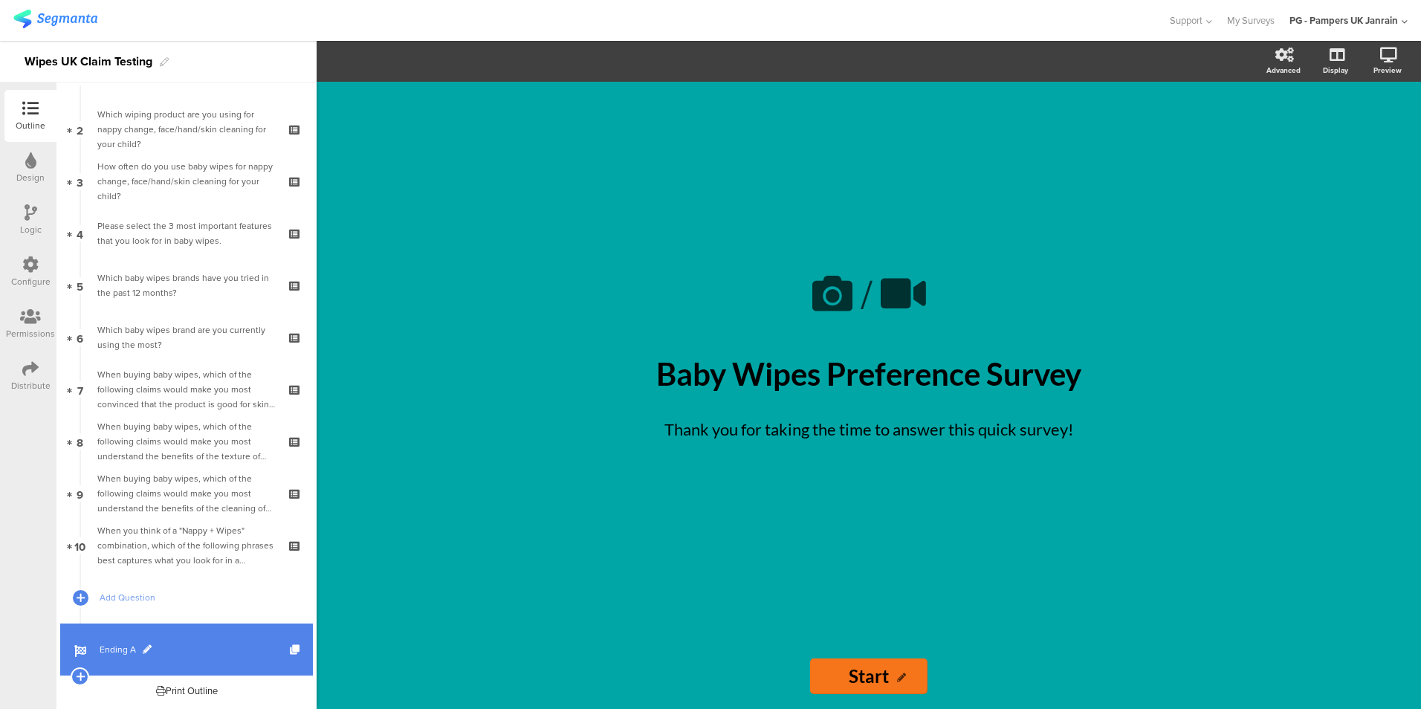
click at [166, 644] on span "Ending A" at bounding box center [195, 649] width 190 height 15
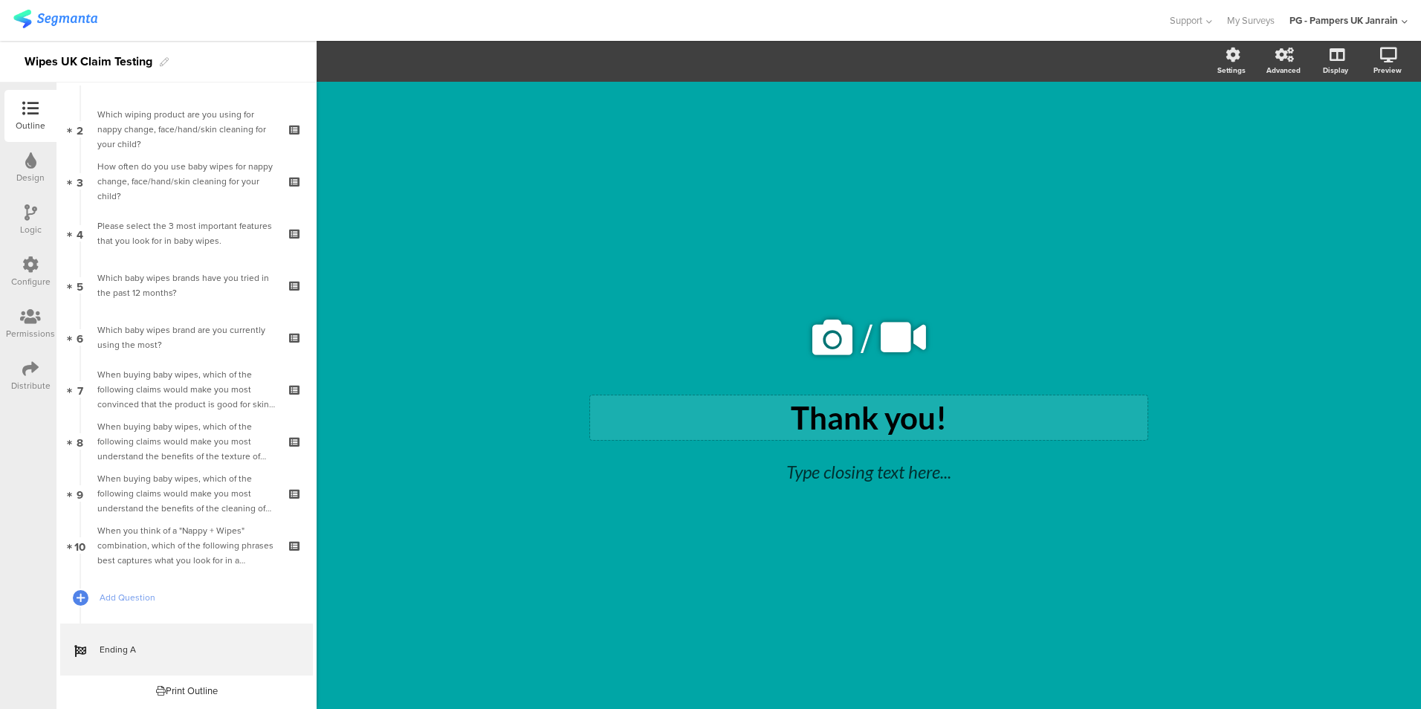
click at [937, 421] on div "Thank you! Thank you!" at bounding box center [868, 417] width 557 height 45
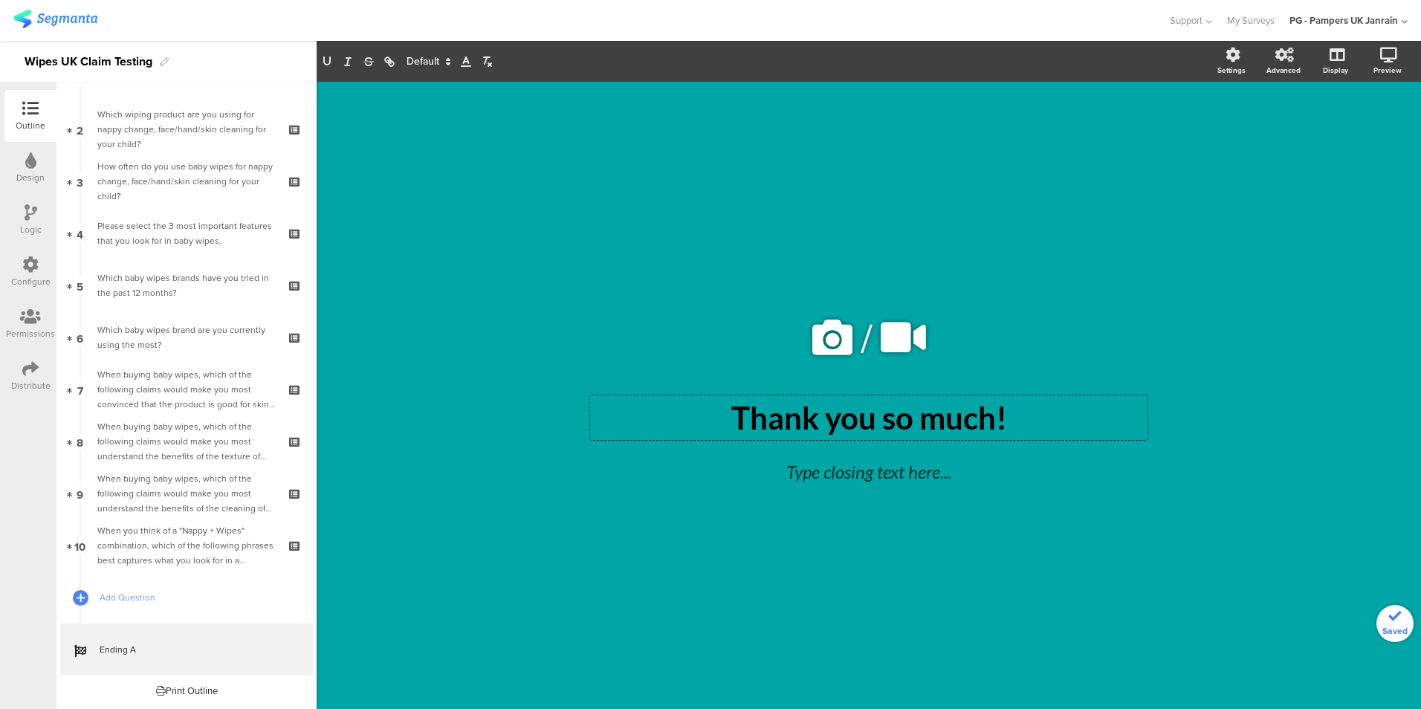
click at [1066, 100] on div "/ Thank you so much! Thank you so much! Thank you so much! Type closing text he…" at bounding box center [869, 388] width 624 height 612
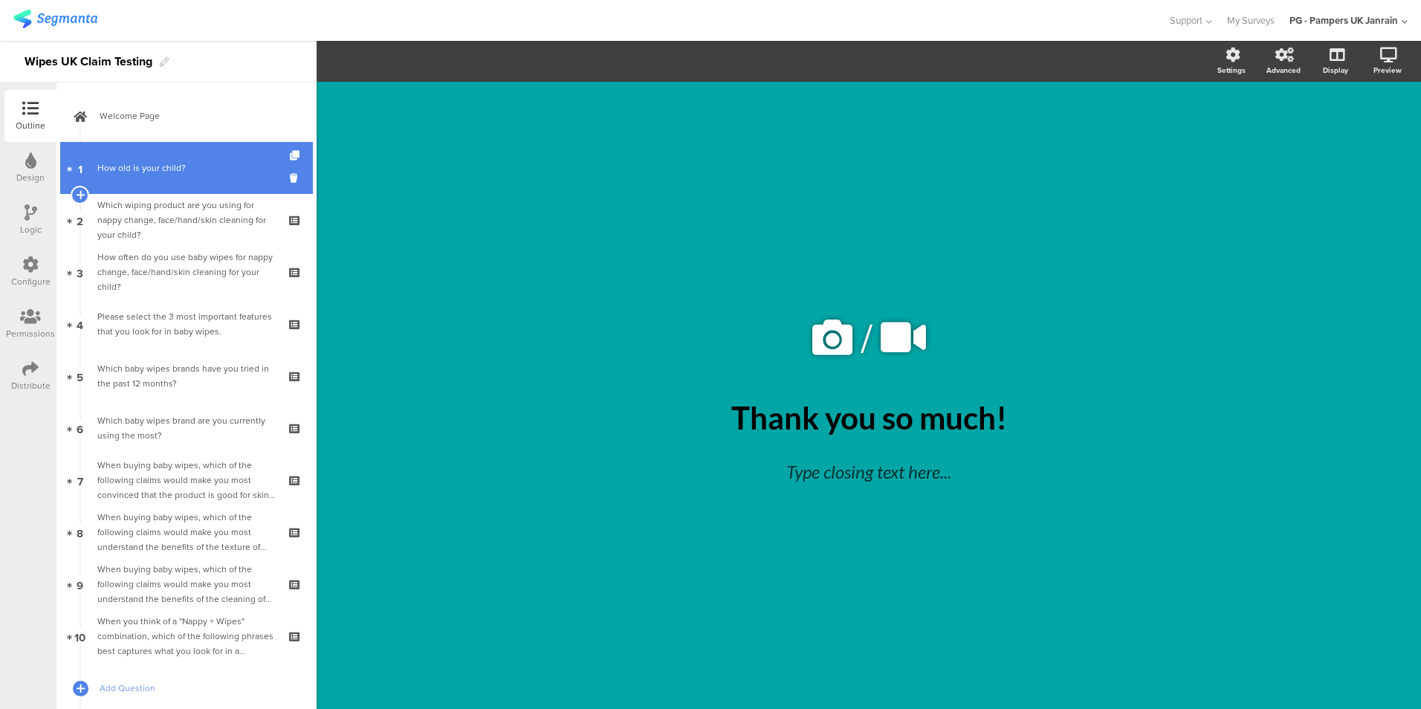
click at [181, 182] on link "1 How old is your child?" at bounding box center [186, 168] width 253 height 52
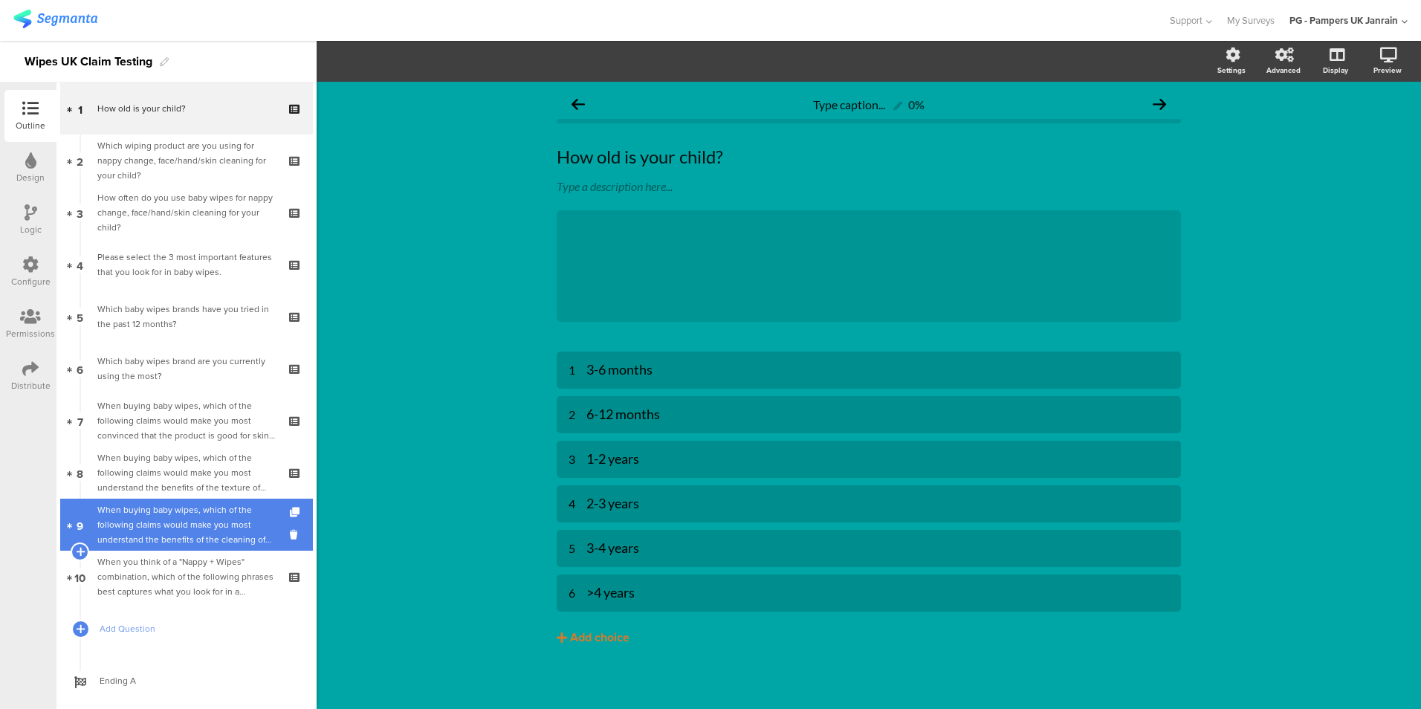
scroll to position [91, 0]
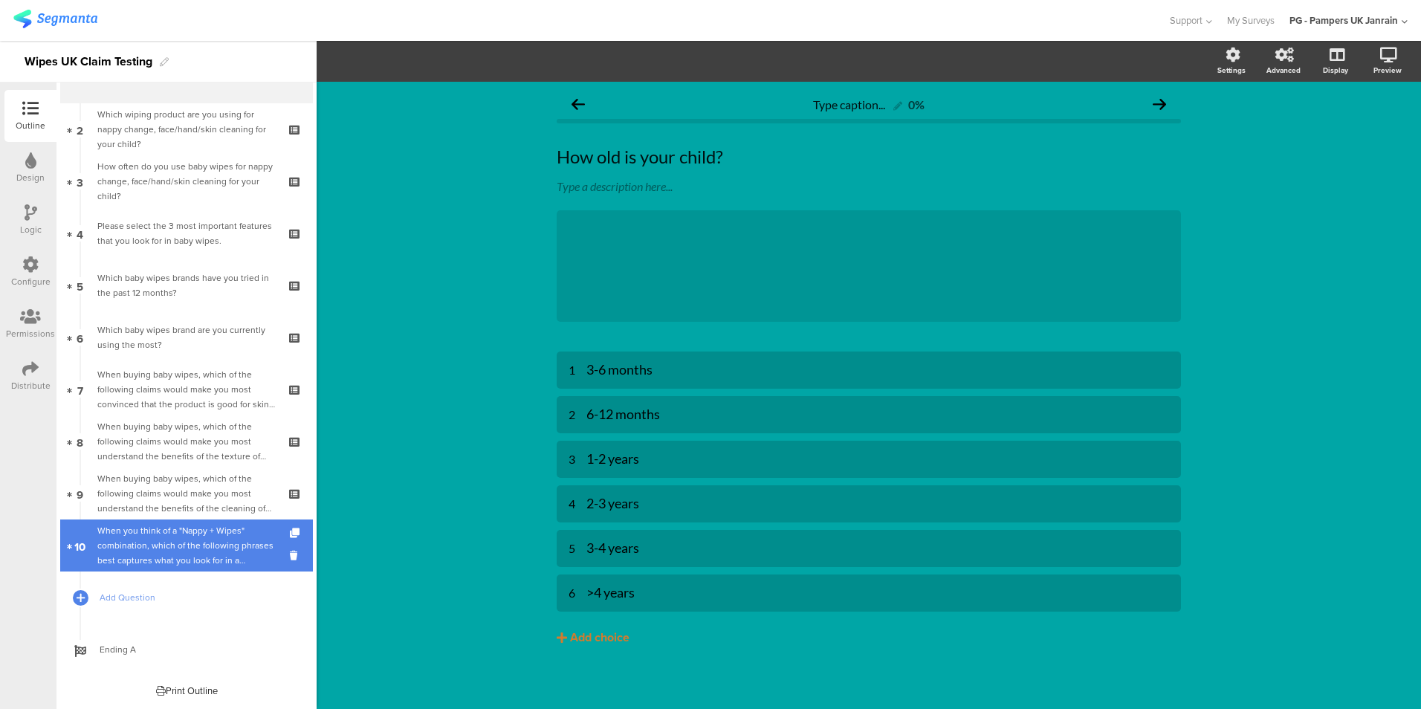
click at [211, 546] on div "When you think of a "Nappy + Wipes" combination, which of the following phrases…" at bounding box center [186, 545] width 178 height 45
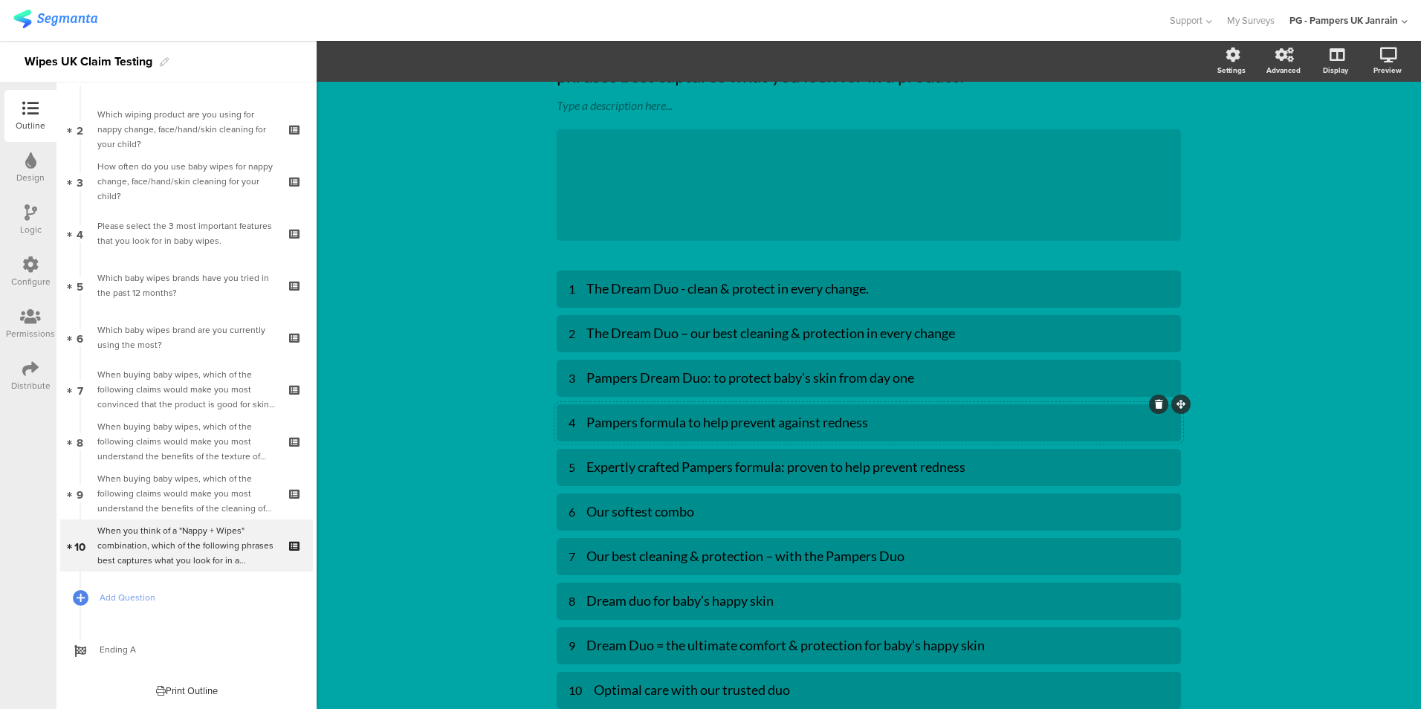
scroll to position [207, 0]
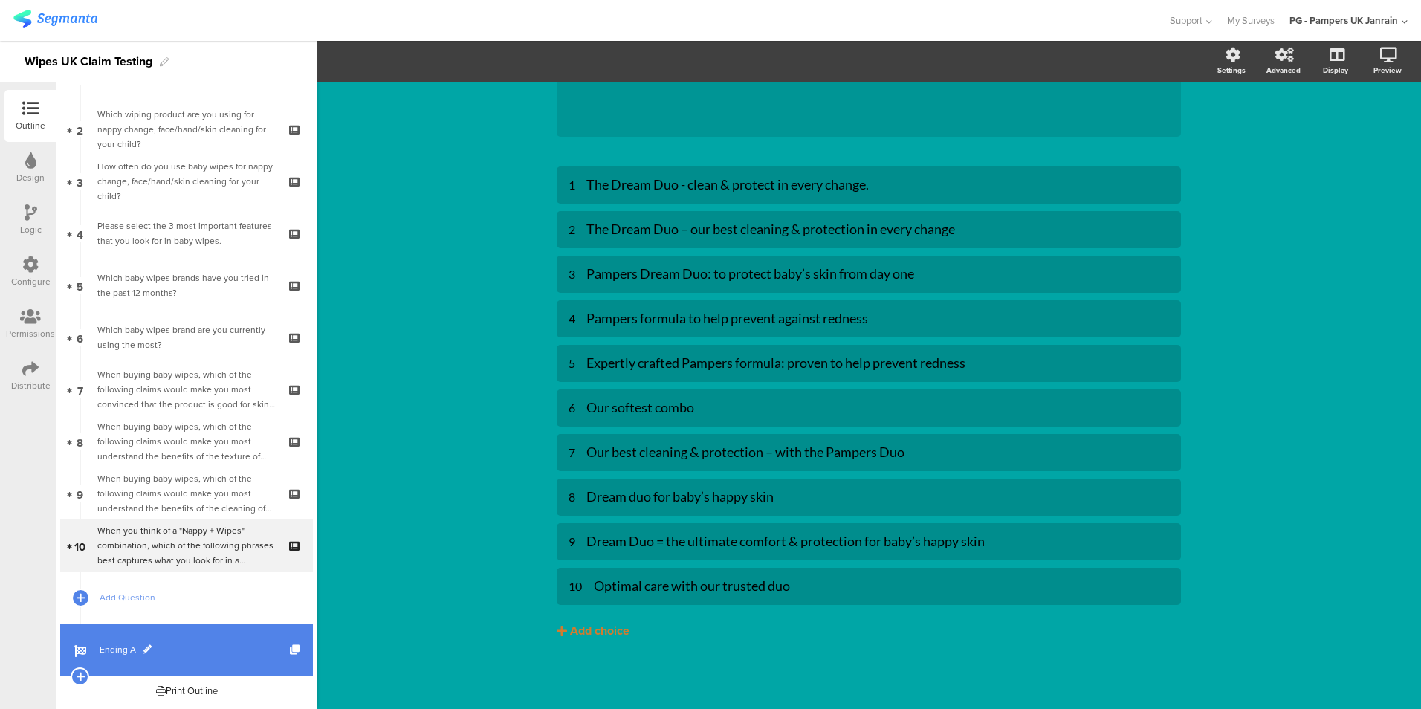
click at [115, 663] on link "Ending A" at bounding box center [186, 650] width 253 height 52
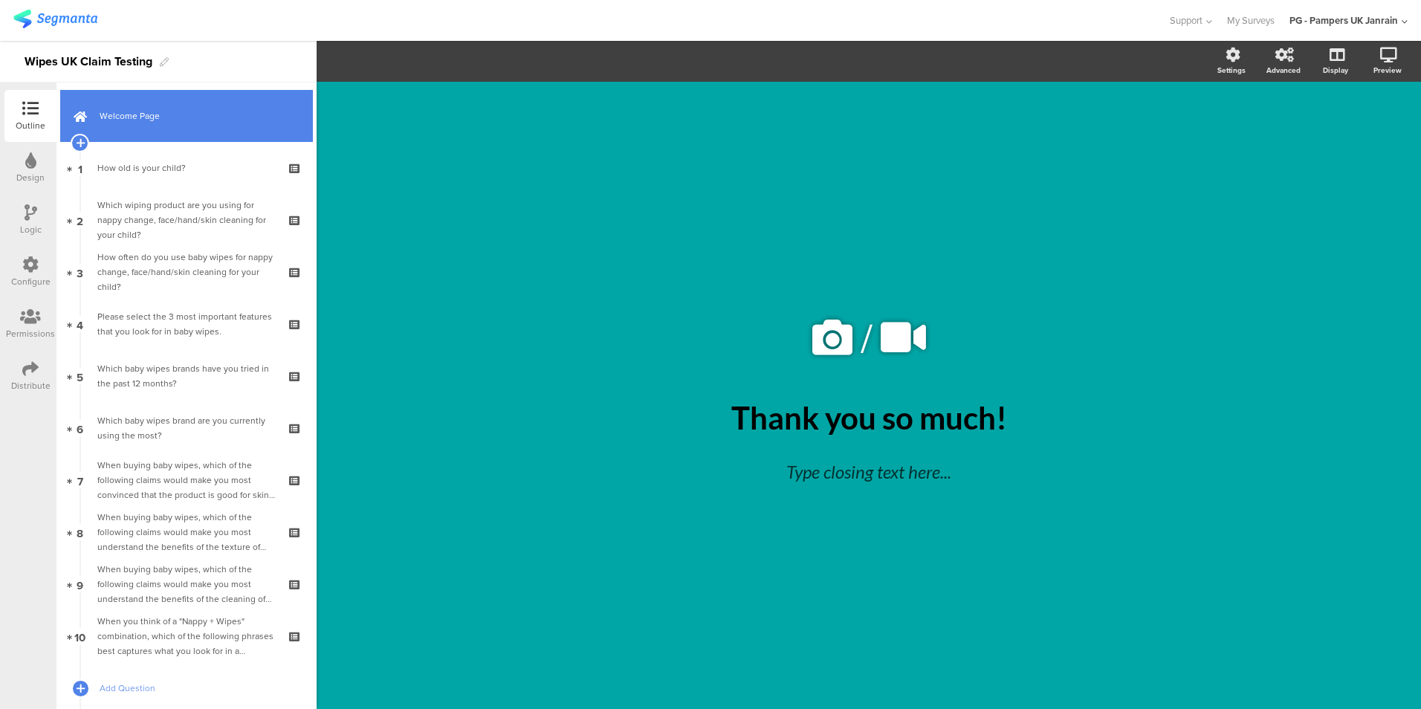
click at [107, 94] on link "Welcome Page" at bounding box center [186, 116] width 253 height 52
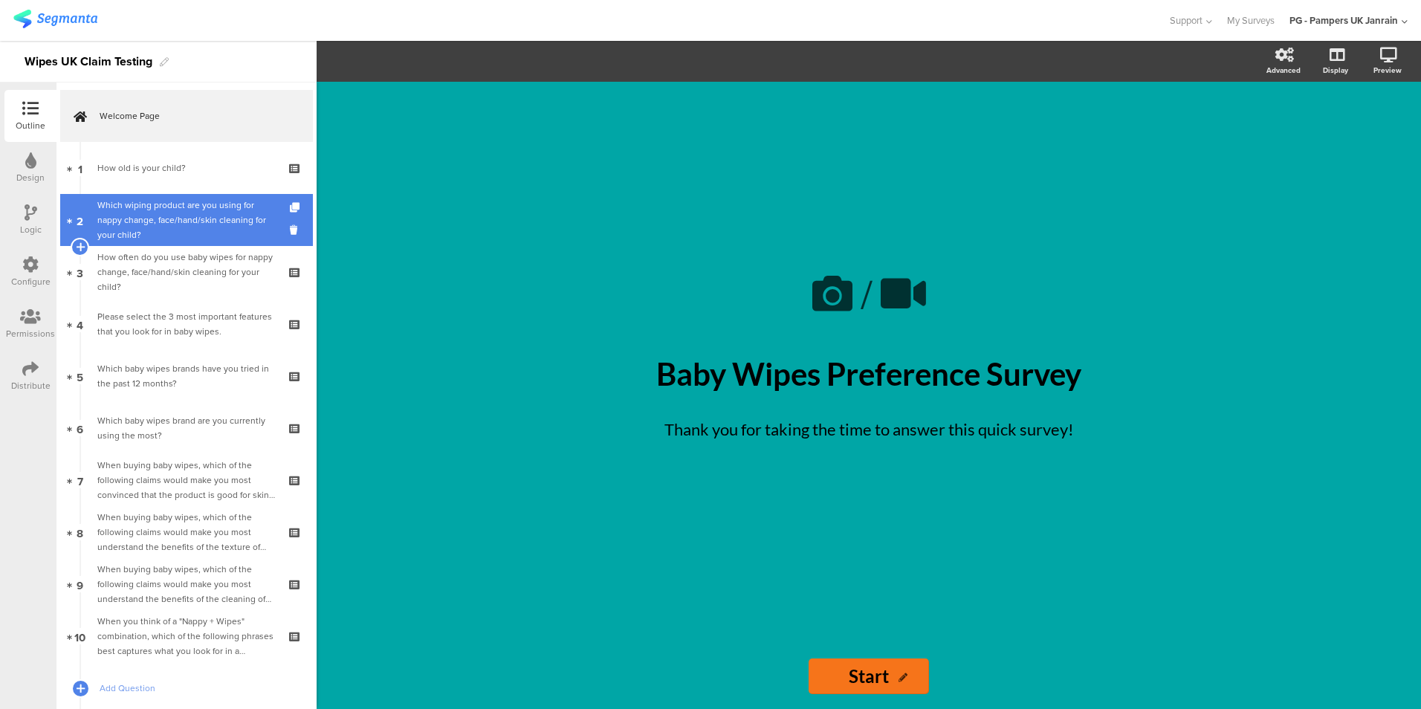
click at [152, 210] on div "Which wiping product are you using for nappy change, face/hand/skin cleaning fo…" at bounding box center [186, 220] width 178 height 45
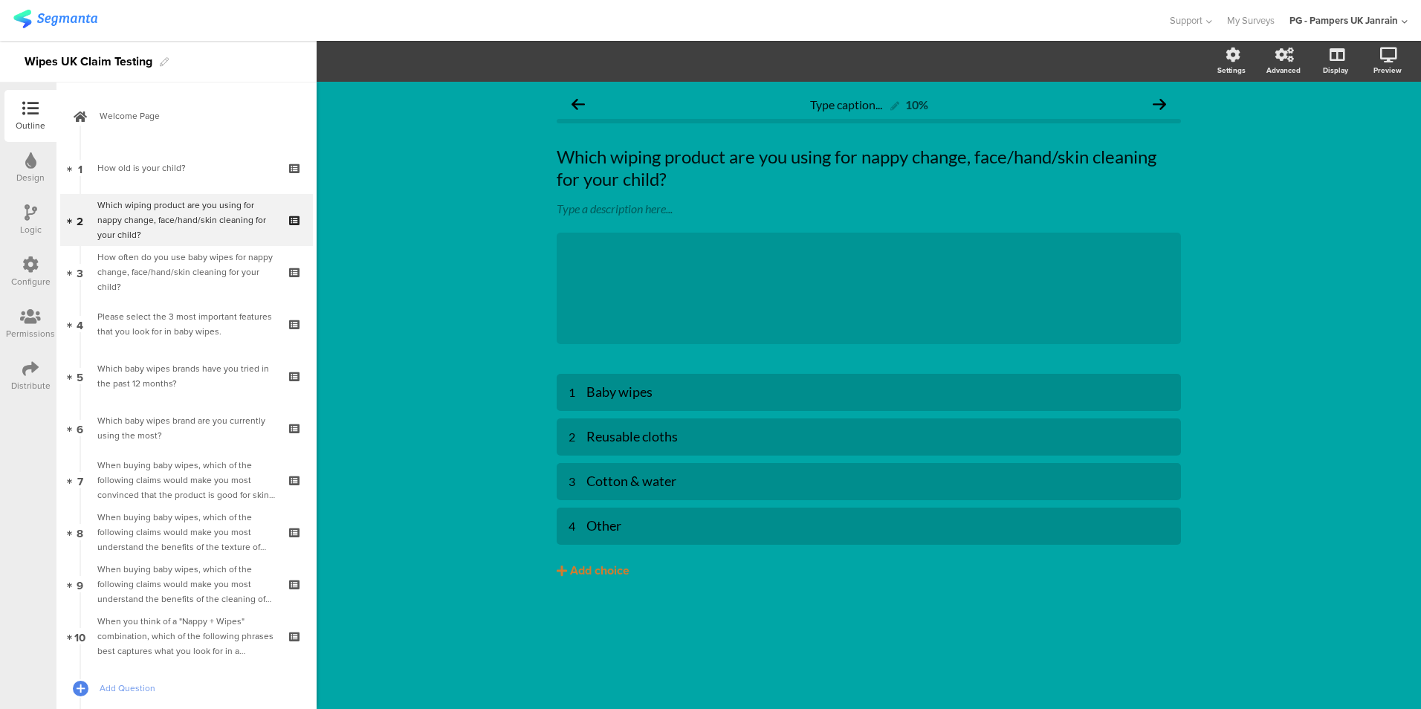
click at [26, 219] on icon at bounding box center [31, 212] width 13 height 16
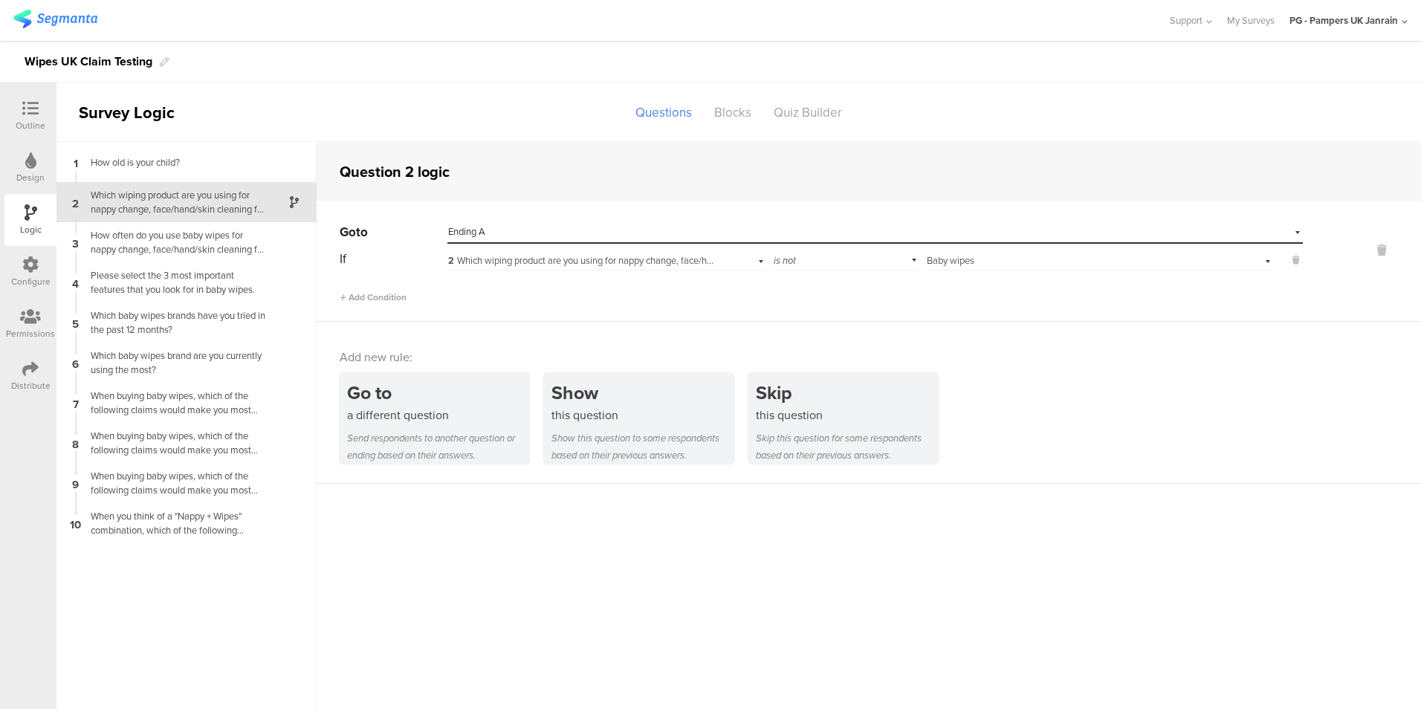
click at [44, 106] on div at bounding box center [31, 109] width 30 height 19
